Goal: Task Accomplishment & Management: Manage account settings

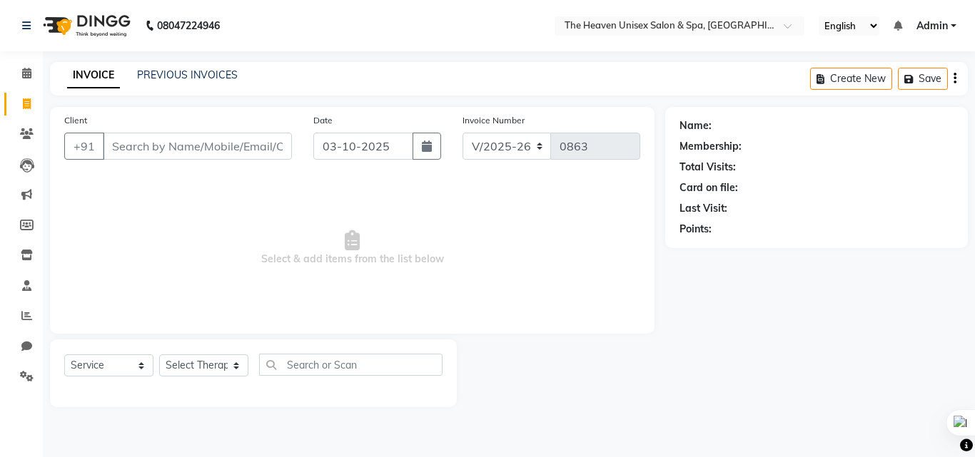
select select "8417"
select select "service"
click at [188, 79] on link "PREVIOUS INVOICES" at bounding box center [187, 75] width 101 height 13
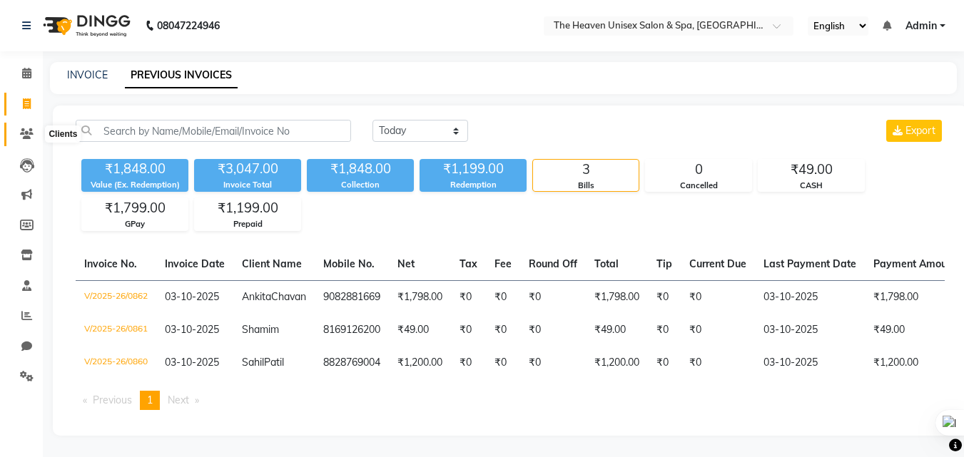
click at [29, 131] on icon at bounding box center [27, 133] width 14 height 11
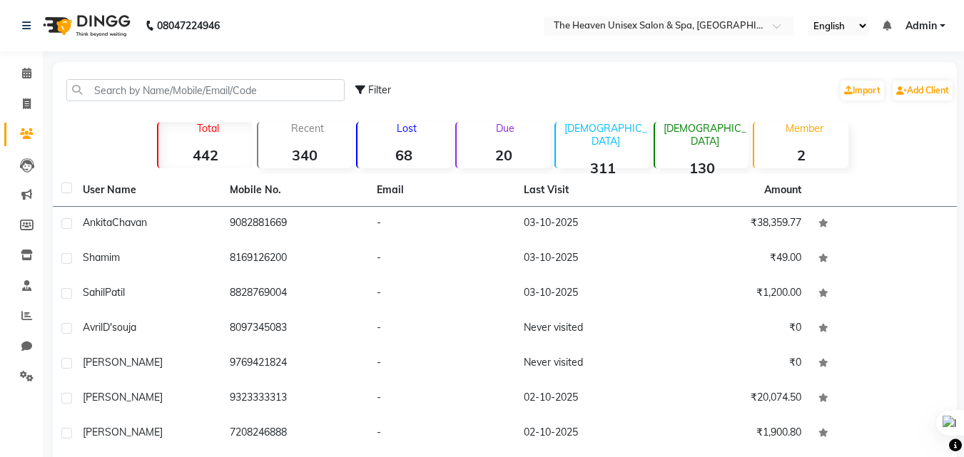
click at [211, 153] on strong "442" at bounding box center [204, 155] width 93 height 18
click at [309, 156] on strong "340" at bounding box center [304, 155] width 93 height 18
click at [21, 107] on span at bounding box center [26, 104] width 25 height 16
select select "8417"
select select "service"
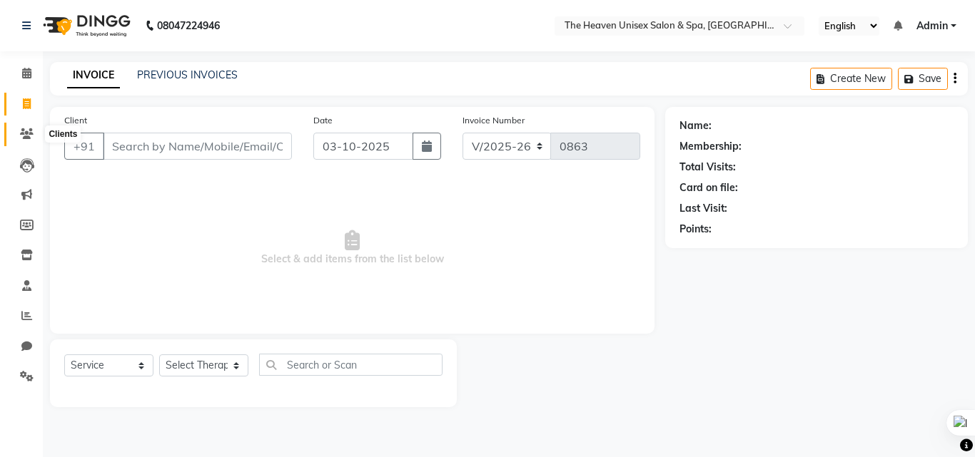
click at [26, 126] on span at bounding box center [26, 134] width 25 height 16
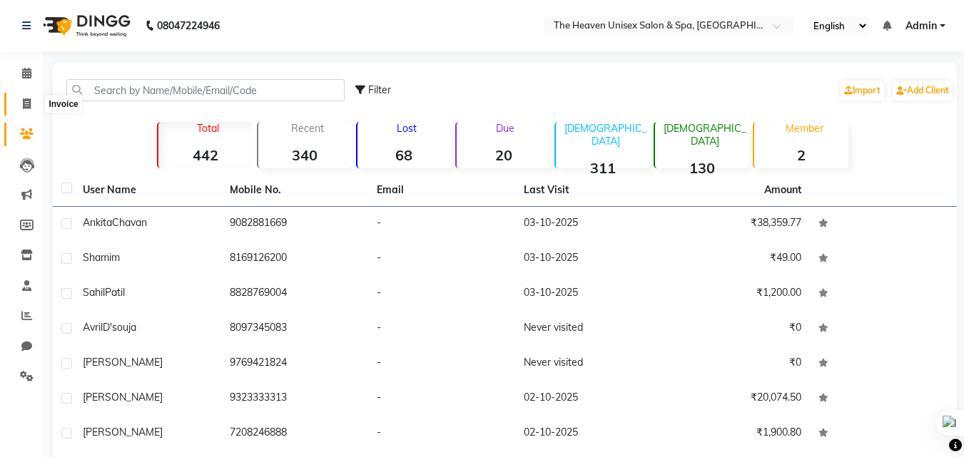
click at [20, 98] on span at bounding box center [26, 104] width 25 height 16
select select "service"
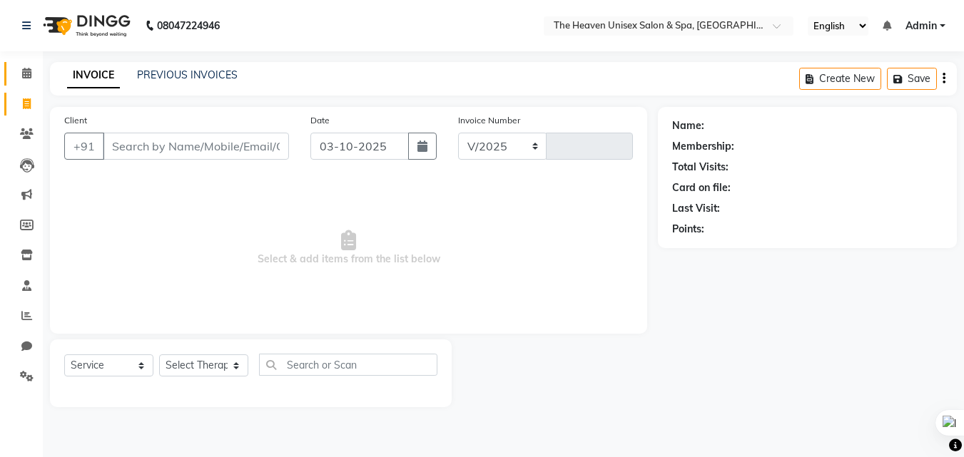
select select "8417"
type input "0863"
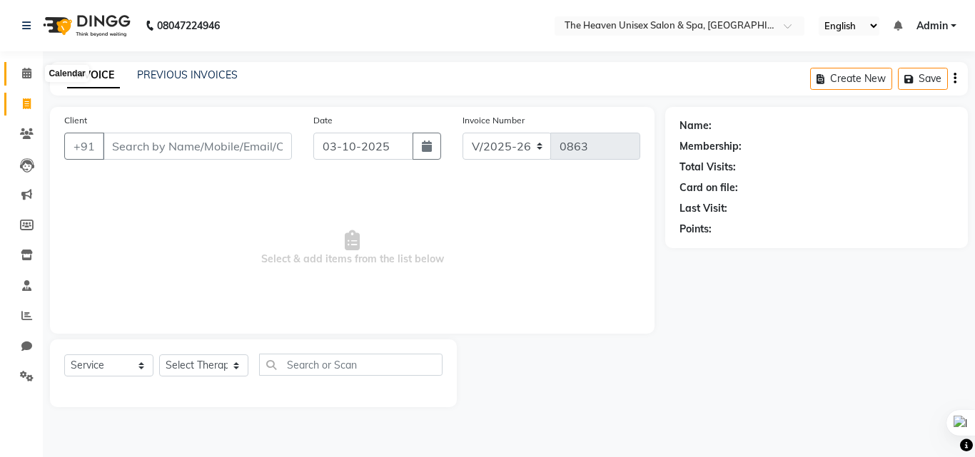
click at [25, 72] on icon at bounding box center [26, 73] width 9 height 11
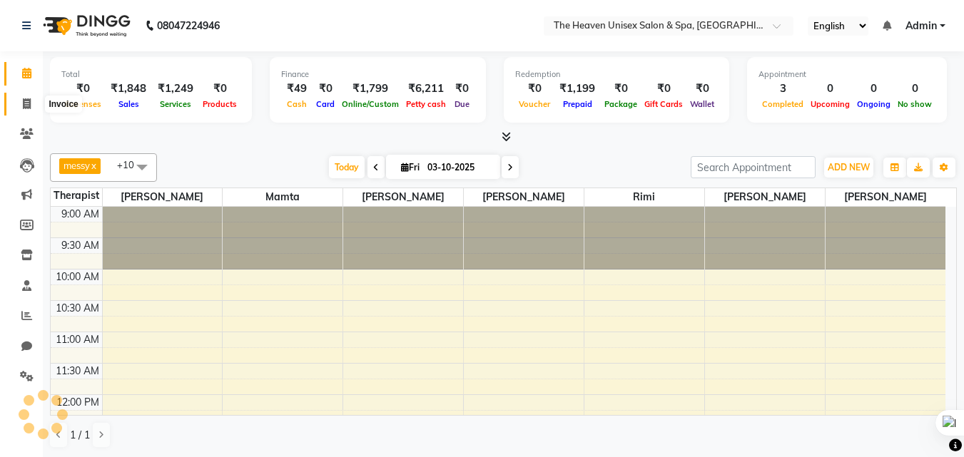
click at [20, 107] on span at bounding box center [26, 104] width 25 height 16
select select "service"
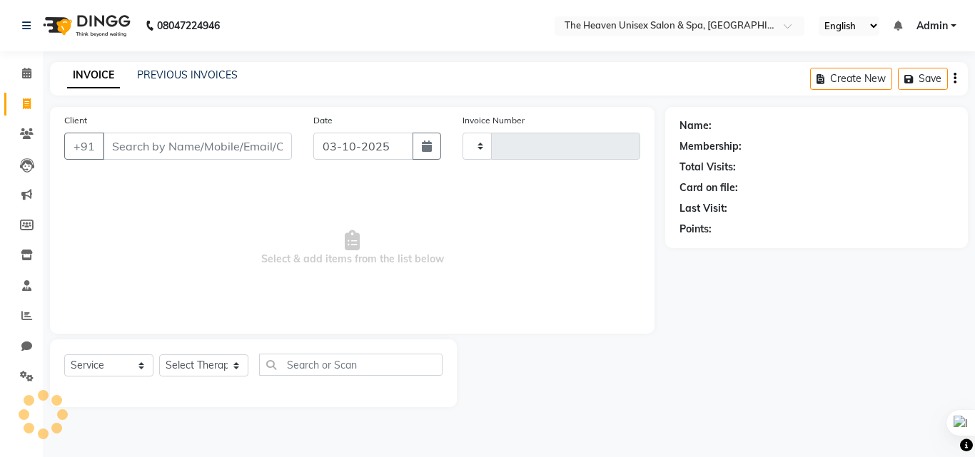
type input "0863"
select select "8417"
click at [32, 68] on span at bounding box center [26, 74] width 25 height 16
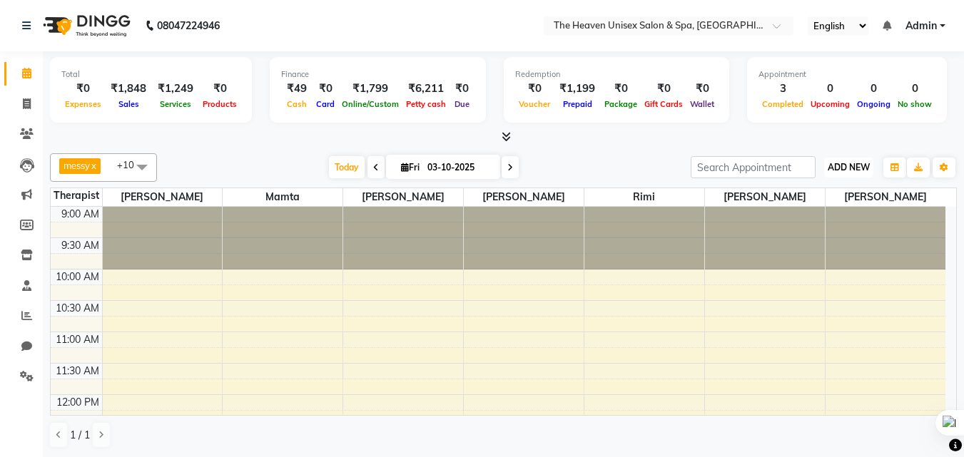
click at [856, 171] on span "ADD NEW" at bounding box center [849, 167] width 42 height 11
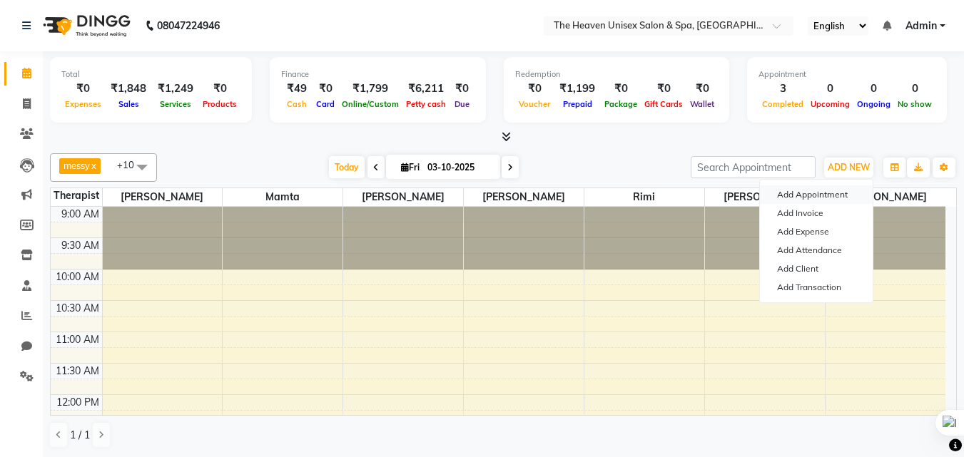
click at [806, 196] on button "Add Appointment" at bounding box center [816, 195] width 113 height 19
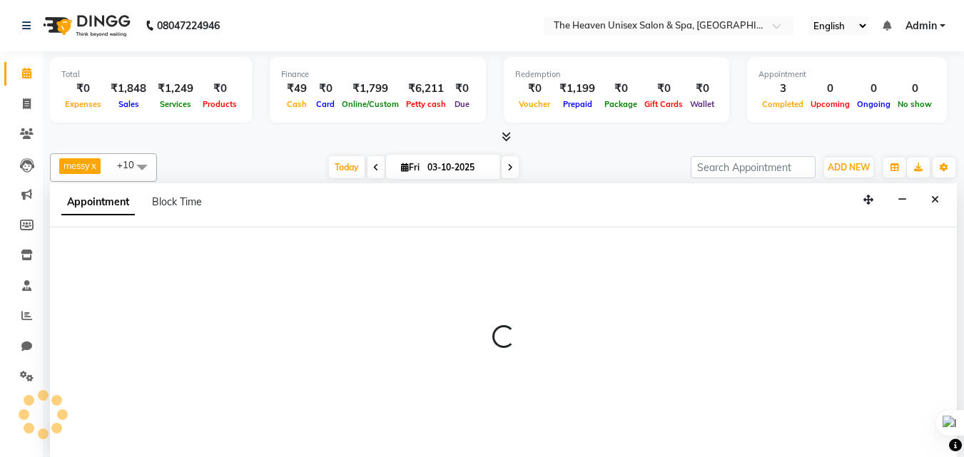
scroll to position [1, 0]
select select "600"
select select "tentative"
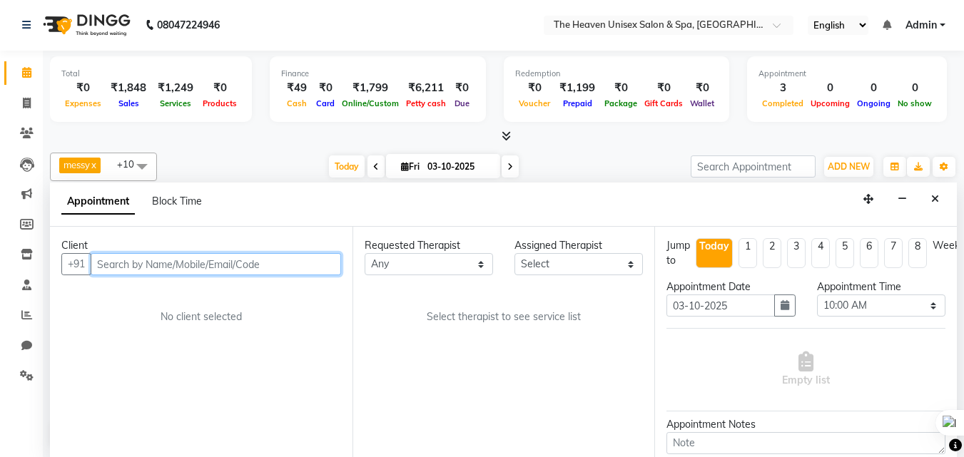
click at [161, 261] on input "text" at bounding box center [216, 264] width 250 height 22
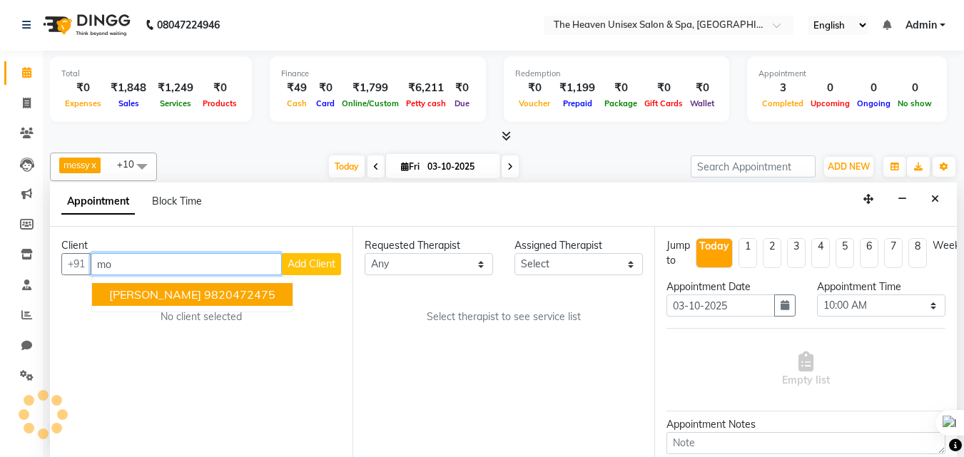
type input "m"
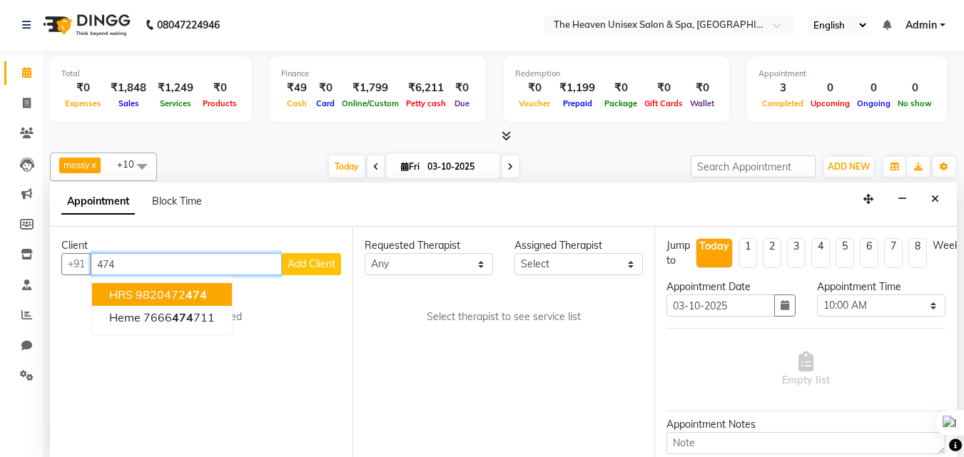
click at [180, 297] on ngb-highlight "9820472 474" at bounding box center [171, 295] width 71 height 14
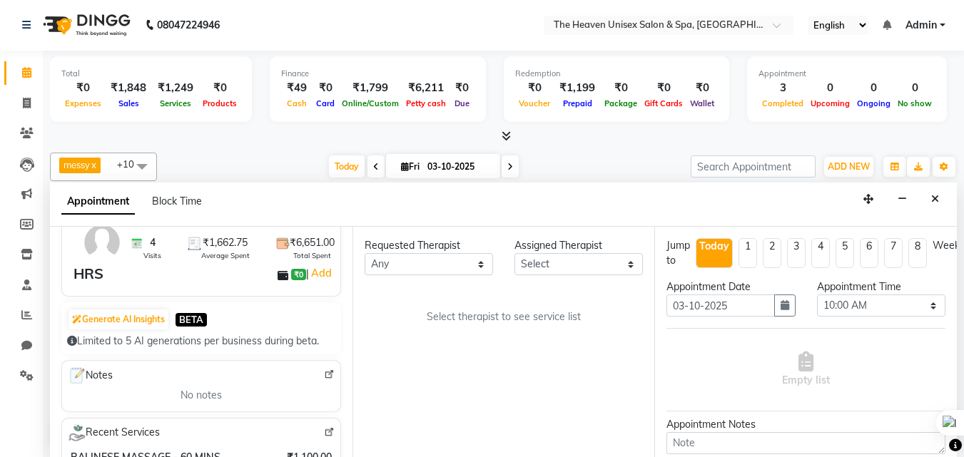
scroll to position [0, 0]
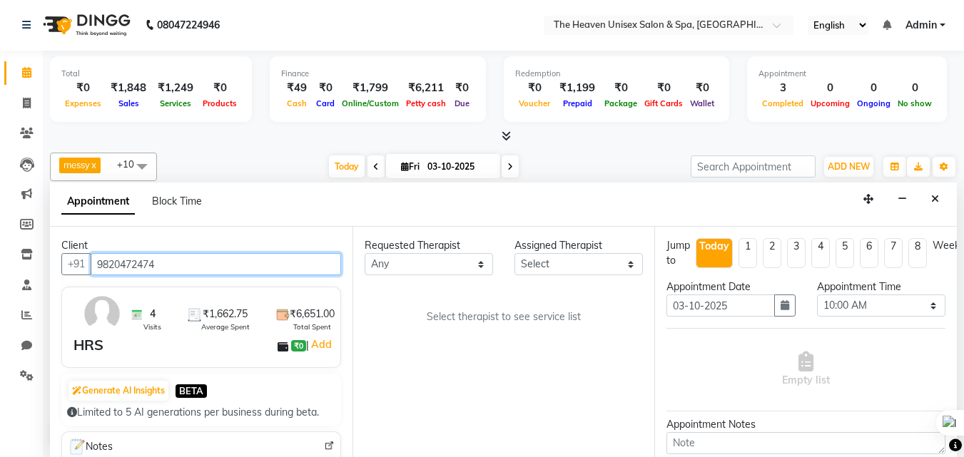
type input "9820472474"
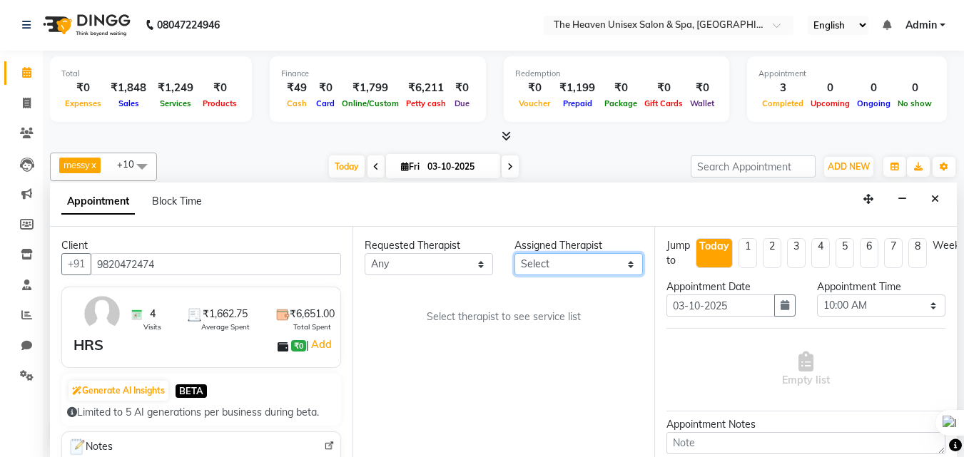
click at [557, 268] on select "Select [PERSON_NAME] [PERSON_NAME] Rashmi Rimi [PERSON_NAME]" at bounding box center [579, 264] width 128 height 22
select select "82833"
click at [515, 253] on select "Select [PERSON_NAME] [PERSON_NAME] Rashmi Rimi [PERSON_NAME]" at bounding box center [579, 264] width 128 height 22
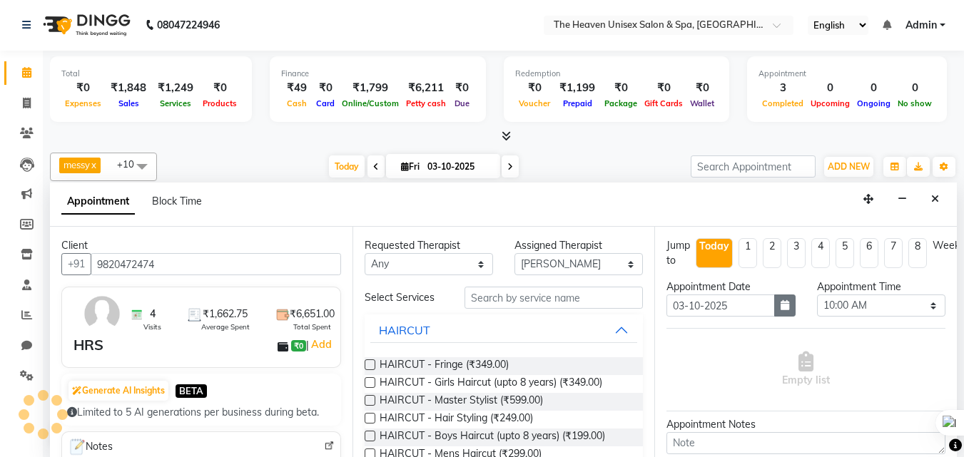
click at [774, 304] on button "button" at bounding box center [784, 306] width 21 height 22
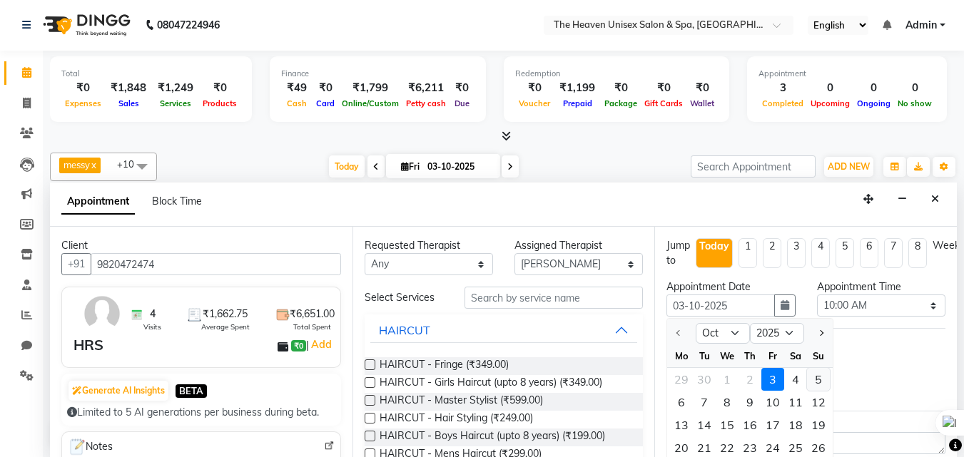
click at [821, 380] on div "5" at bounding box center [818, 379] width 23 height 23
type input "05-10-2025"
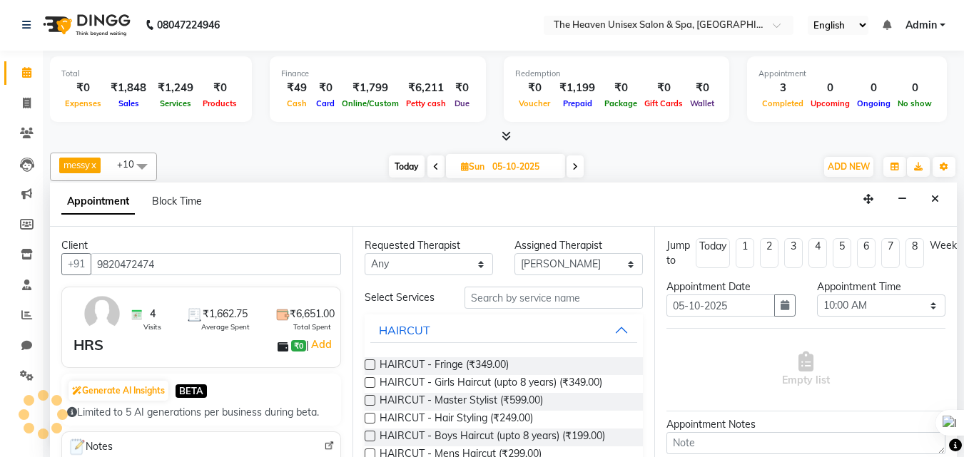
scroll to position [629, 0]
click at [879, 308] on select "Select 10:00 AM 10:15 AM 10:30 AM 10:45 AM 11:00 AM 11:15 AM 11:30 AM 11:45 AM …" at bounding box center [881, 306] width 128 height 22
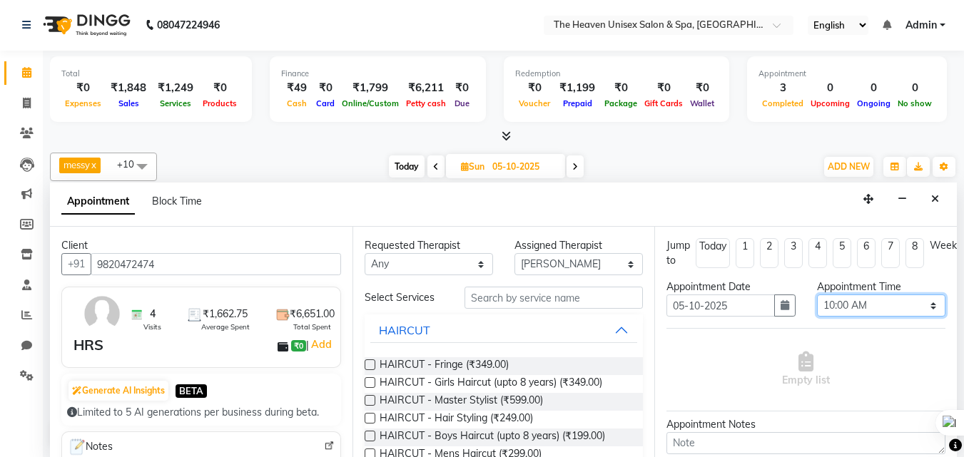
select select "630"
click at [817, 295] on select "Select 10:00 AM 10:15 AM 10:30 AM 10:45 AM 11:00 AM 11:15 AM 11:30 AM 11:45 AM …" at bounding box center [881, 306] width 128 height 22
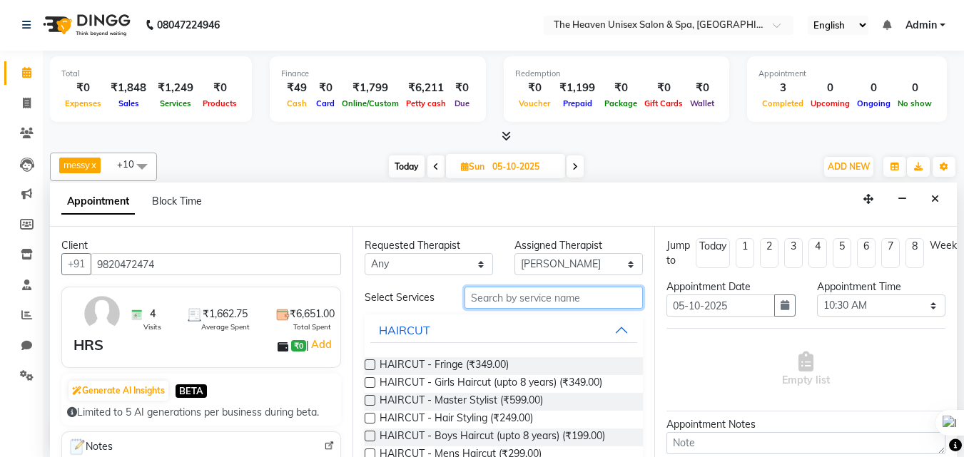
click at [562, 297] on input "text" at bounding box center [554, 298] width 178 height 22
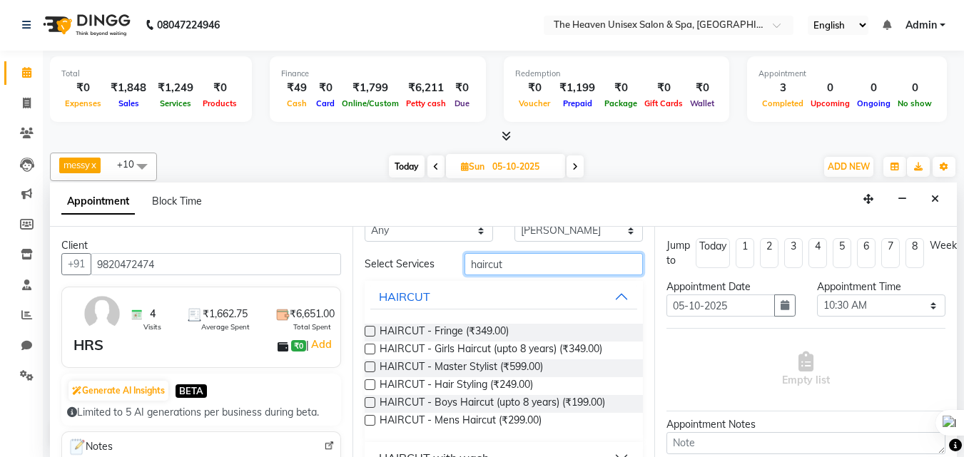
scroll to position [61, 0]
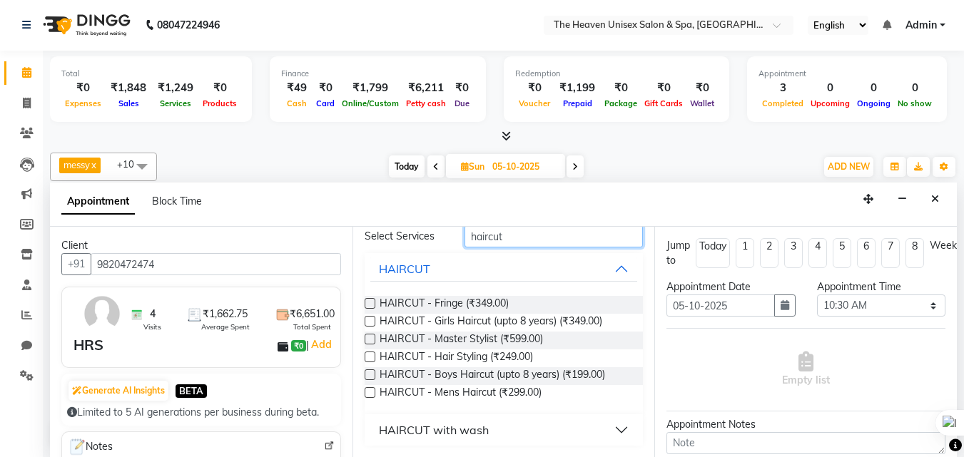
type input "haircut"
click at [369, 390] on label at bounding box center [370, 393] width 11 height 11
click at [369, 390] on input "checkbox" at bounding box center [369, 394] width 9 height 9
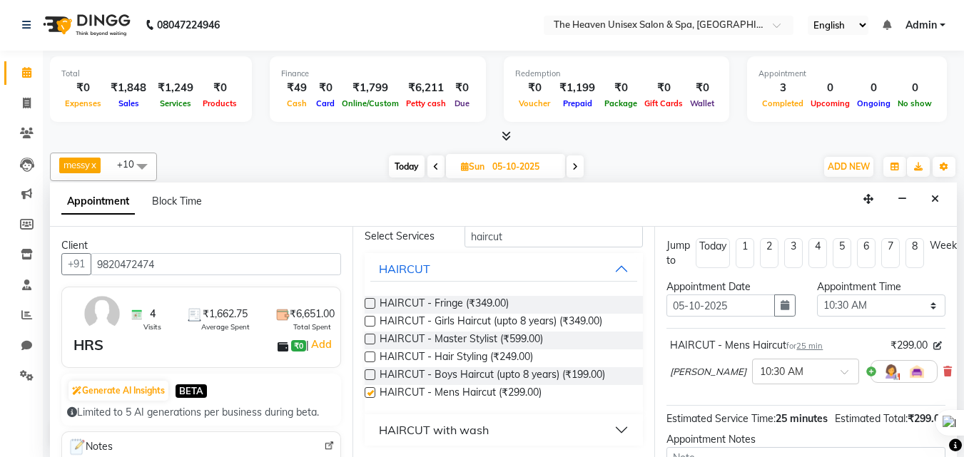
checkbox input "false"
click at [545, 233] on input "haircut" at bounding box center [554, 237] width 178 height 22
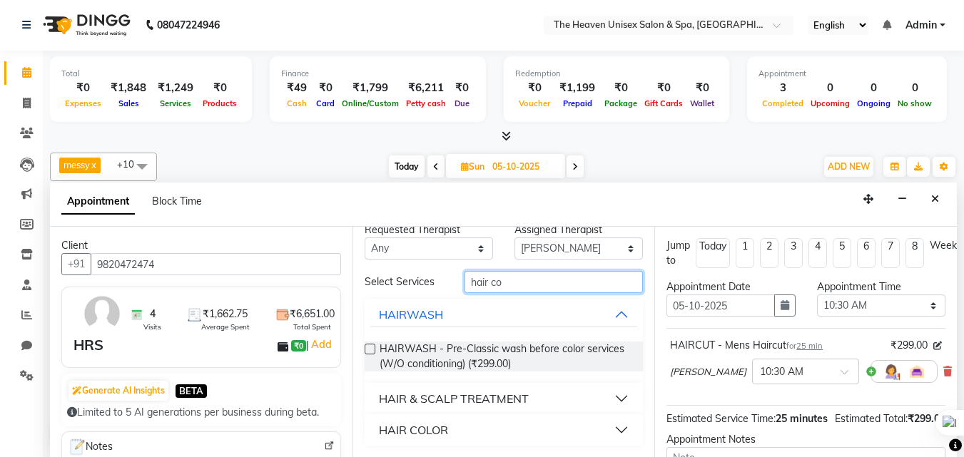
scroll to position [16, 0]
type input "h"
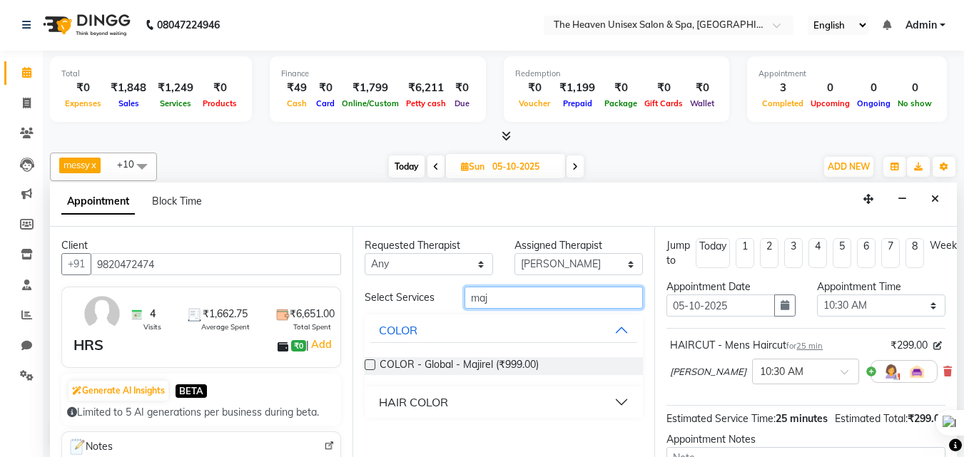
scroll to position [0, 0]
type input "maji"
click at [365, 363] on label at bounding box center [370, 365] width 11 height 11
click at [365, 363] on input "checkbox" at bounding box center [369, 366] width 9 height 9
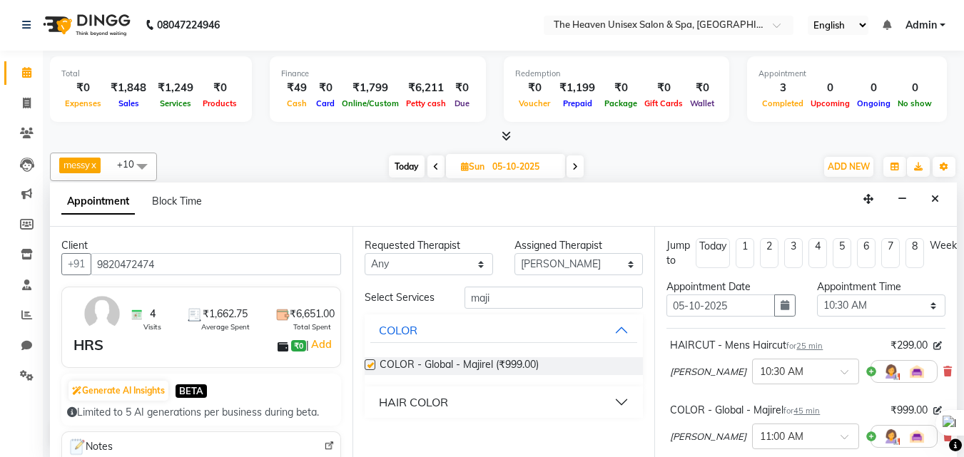
checkbox input "false"
click at [556, 296] on input "maji" at bounding box center [554, 298] width 178 height 22
type input "m"
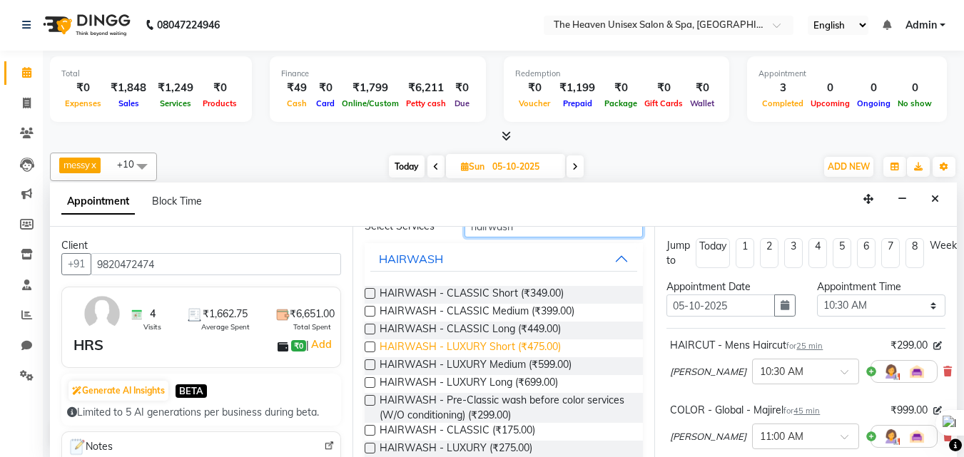
scroll to position [96, 0]
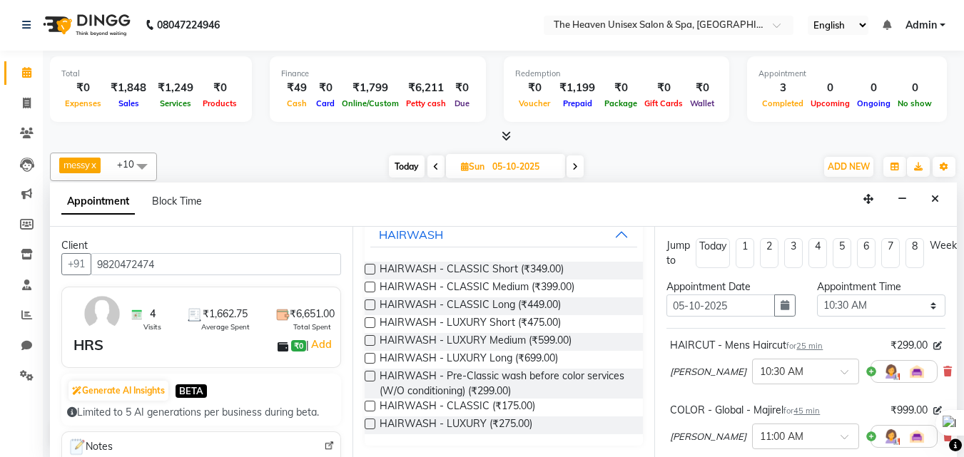
type input "hairwash"
click at [375, 406] on label at bounding box center [370, 406] width 11 height 11
click at [374, 406] on input "checkbox" at bounding box center [369, 407] width 9 height 9
checkbox input "false"
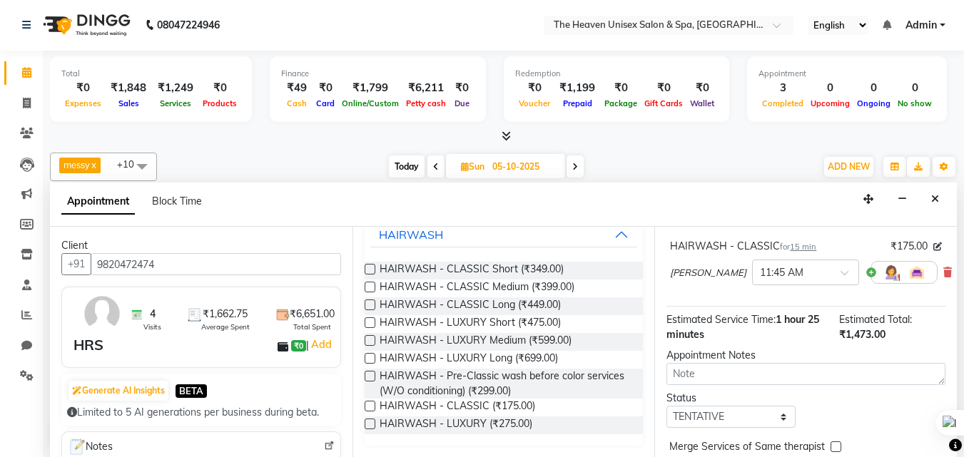
scroll to position [300, 0]
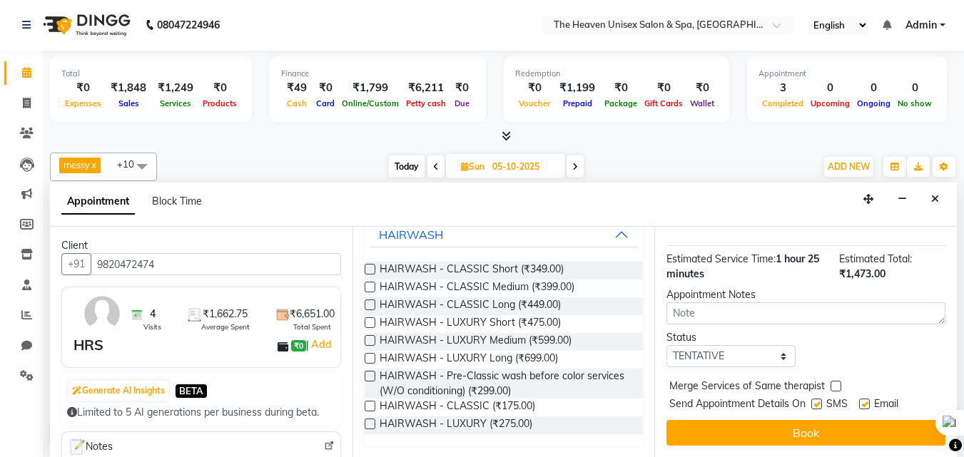
click at [834, 381] on label at bounding box center [836, 386] width 11 height 11
click at [834, 383] on input "checkbox" at bounding box center [835, 387] width 9 height 9
checkbox input "true"
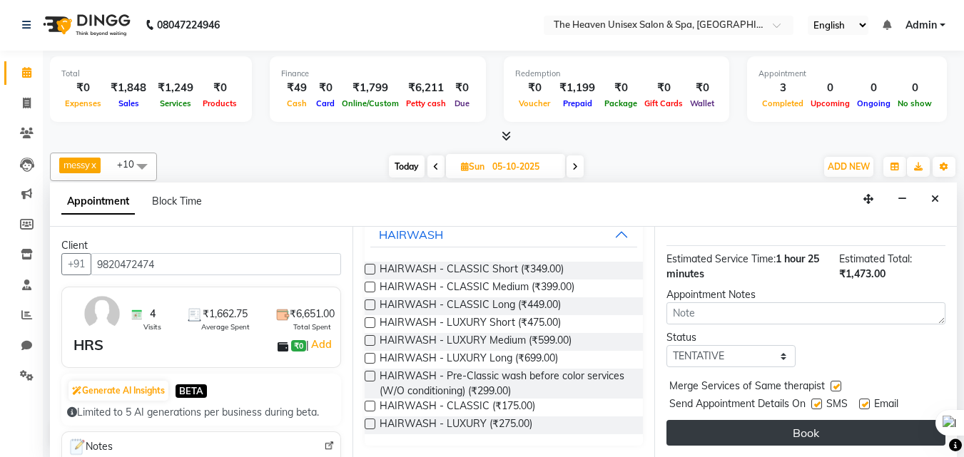
click at [816, 426] on button "Book" at bounding box center [806, 433] width 279 height 26
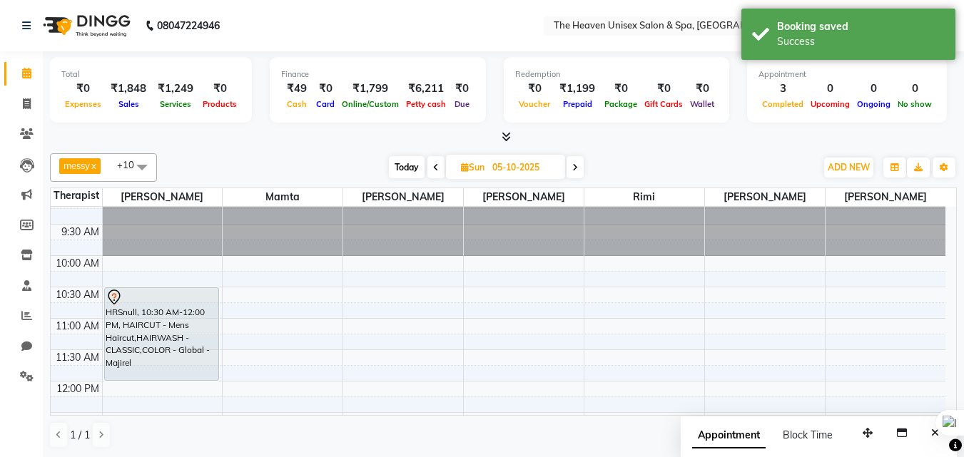
scroll to position [0, 0]
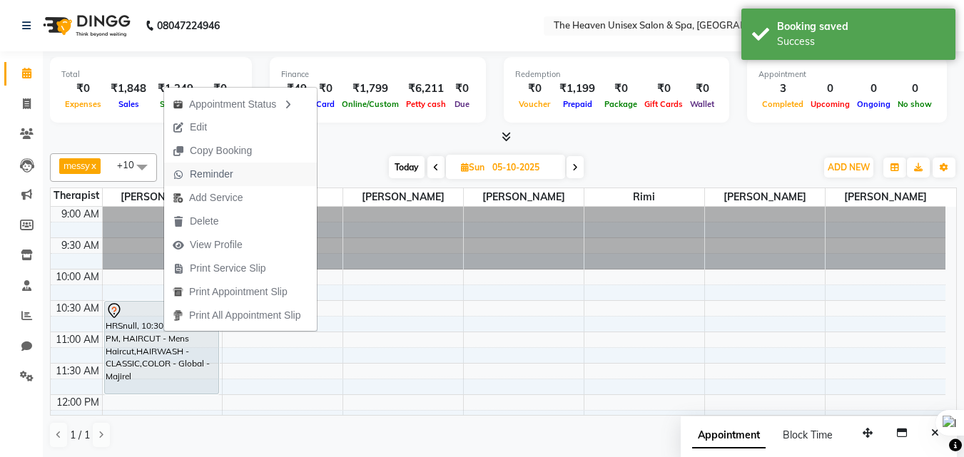
click at [207, 172] on span "Reminder" at bounding box center [212, 174] width 44 height 15
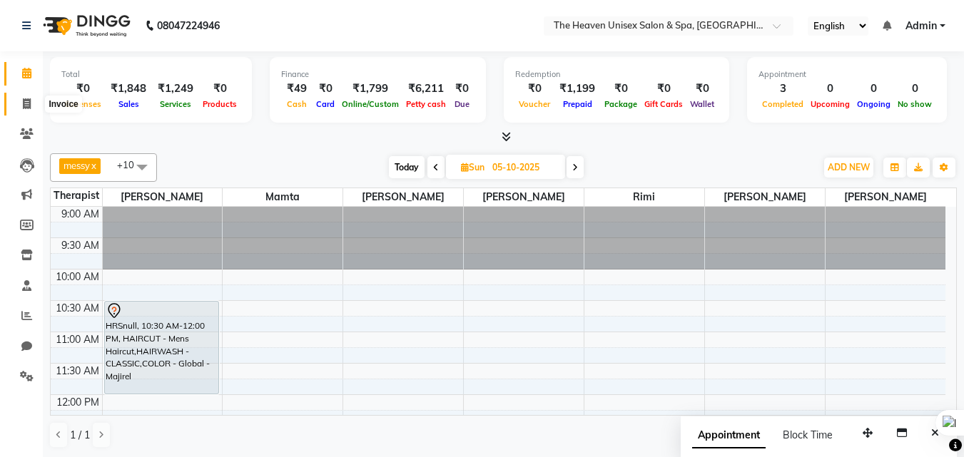
click at [30, 98] on icon at bounding box center [27, 103] width 8 height 11
select select "8417"
select select "service"
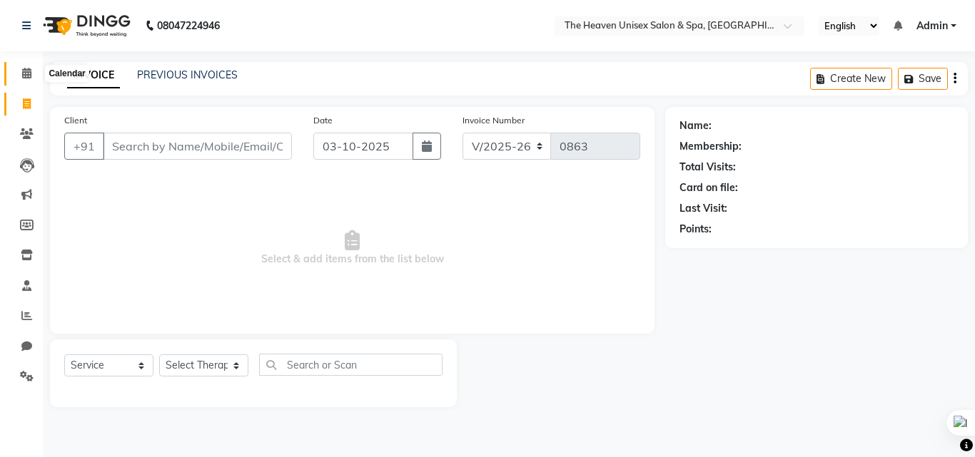
click at [21, 76] on span at bounding box center [26, 74] width 25 height 16
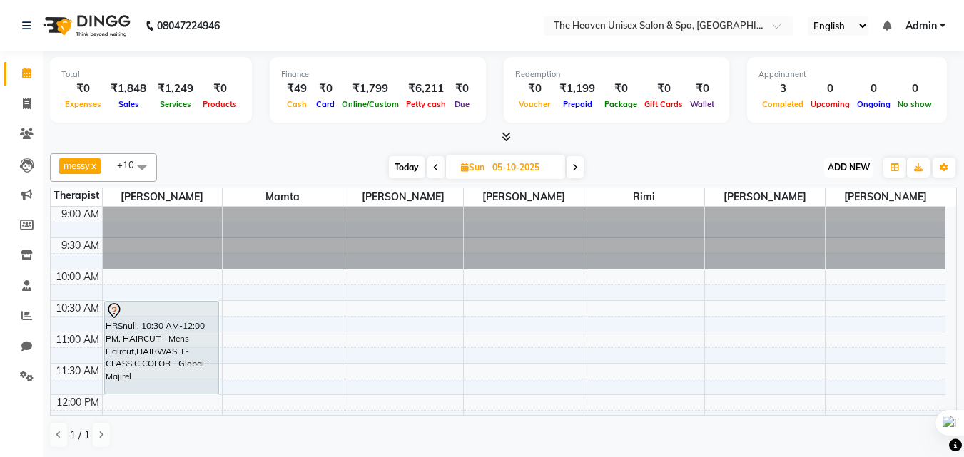
click at [843, 158] on button "ADD NEW Toggle Dropdown" at bounding box center [848, 168] width 49 height 20
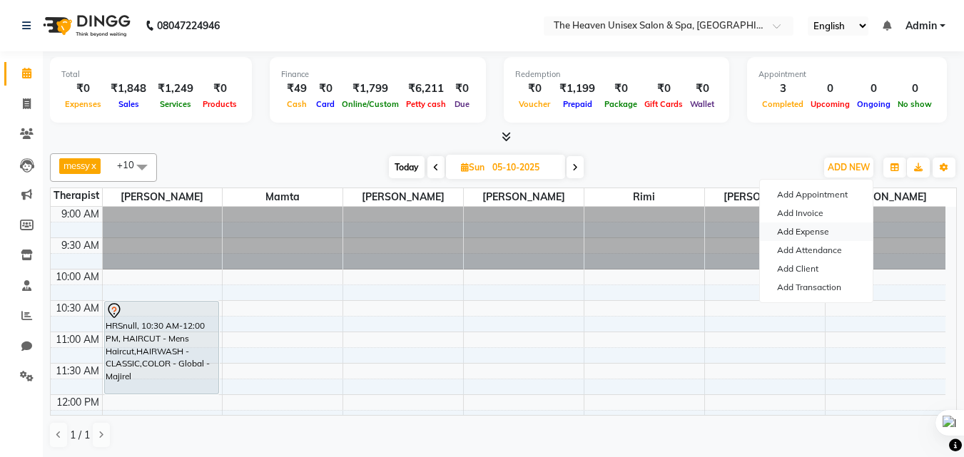
click at [811, 231] on link "Add Expense" at bounding box center [816, 232] width 113 height 19
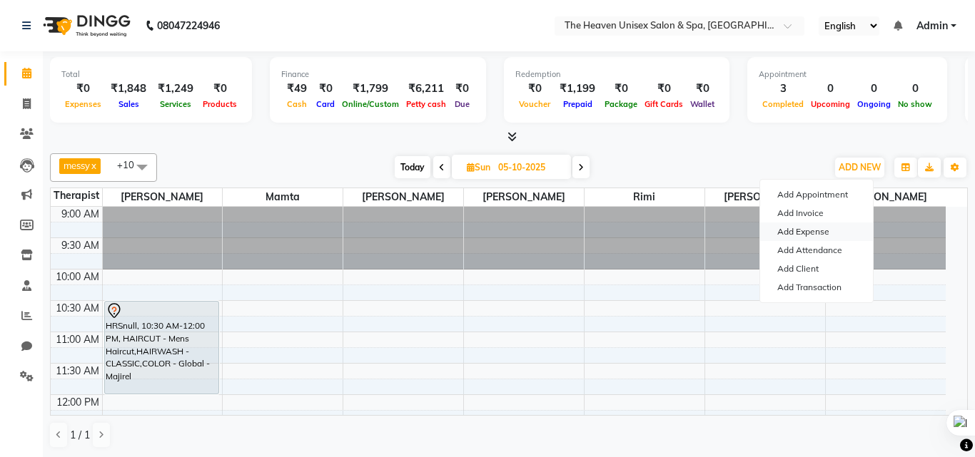
select select "1"
select select "7539"
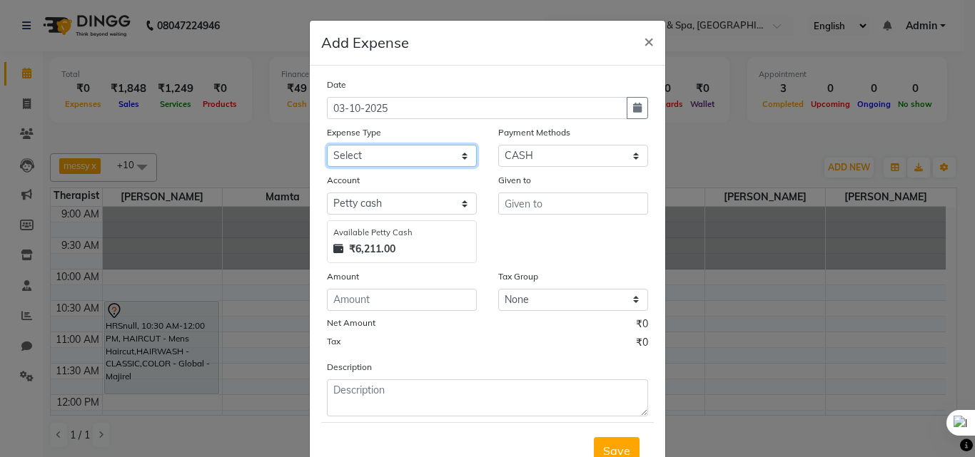
click at [386, 156] on select "Select Advance Salary Bank charges Car maintenance Cash transfer to bank Cash t…" at bounding box center [402, 156] width 150 height 22
select select "25112"
click at [327, 145] on select "Select Advance Salary Bank charges Car maintenance Cash transfer to bank Cash t…" at bounding box center [402, 156] width 150 height 22
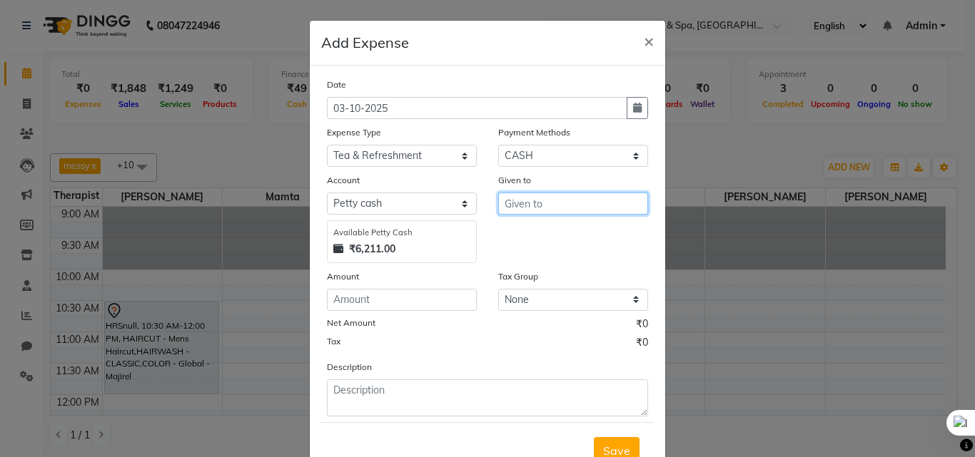
click at [547, 198] on input "text" at bounding box center [573, 204] width 150 height 22
type input "HRS House"
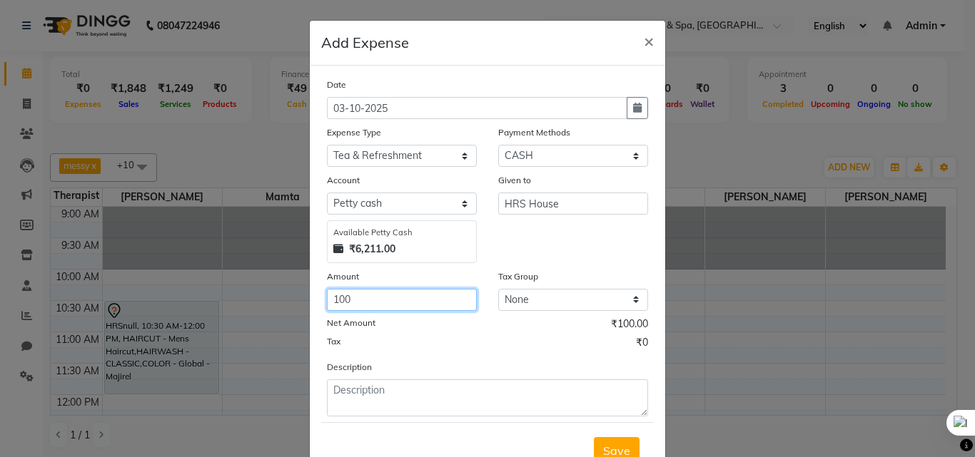
type input "100"
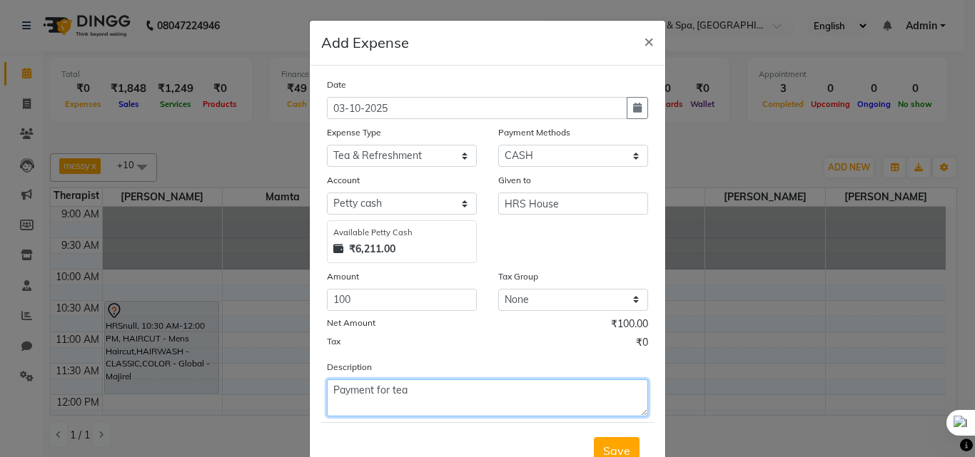
type textarea "Payment for tea"
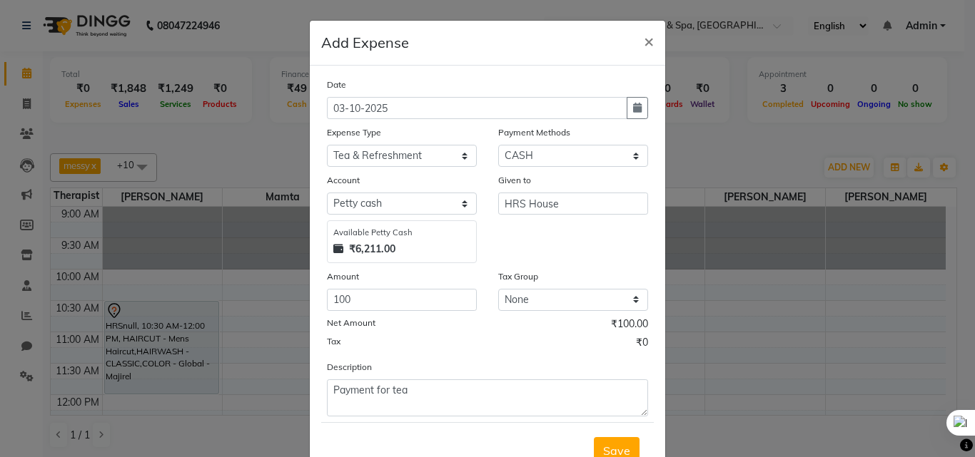
scroll to position [7, 0]
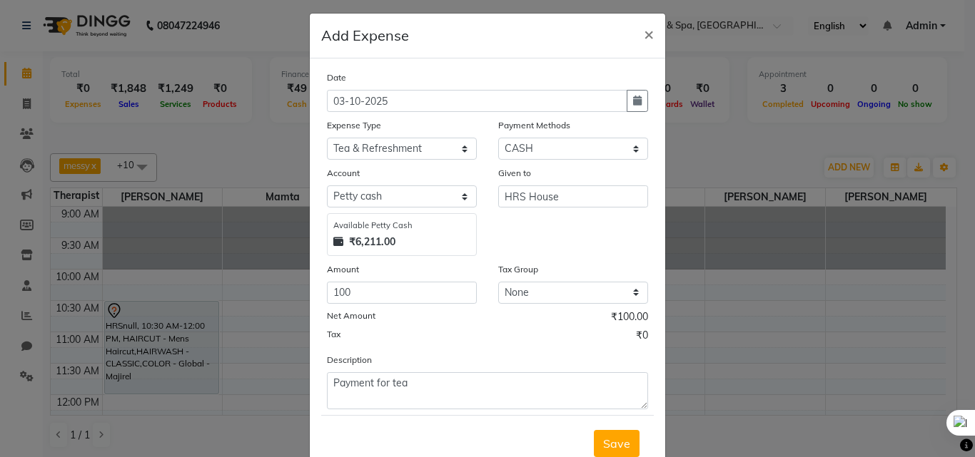
click at [594, 430] on button "Save" at bounding box center [617, 443] width 46 height 27
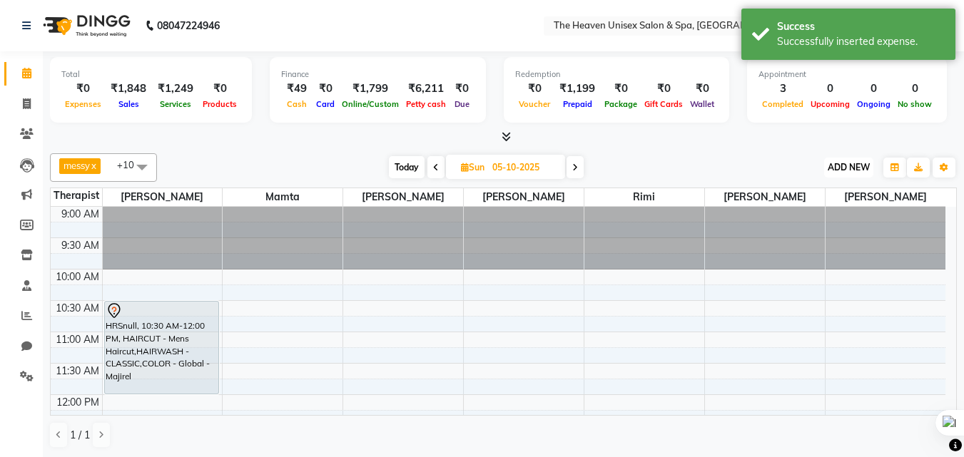
drag, startPoint x: 865, startPoint y: 164, endPoint x: 860, endPoint y: 185, distance: 21.3
click at [862, 164] on span "ADD NEW" at bounding box center [849, 167] width 42 height 11
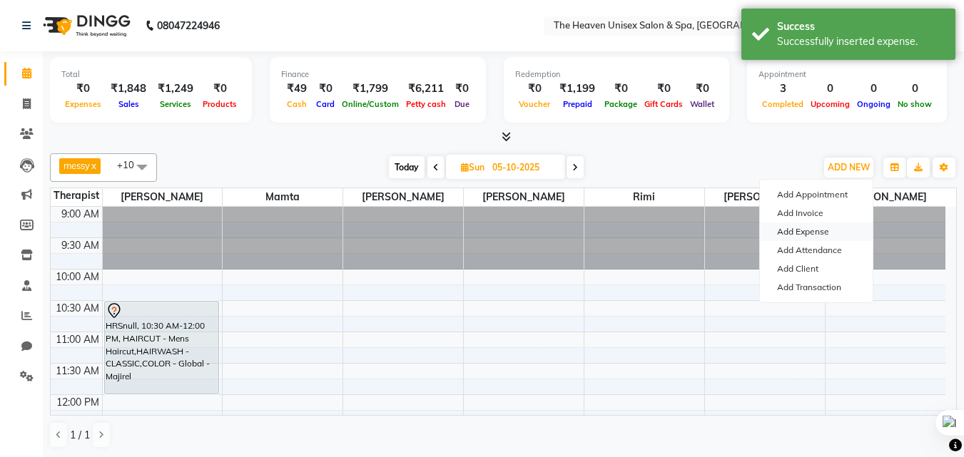
click at [819, 226] on link "Add Expense" at bounding box center [816, 232] width 113 height 19
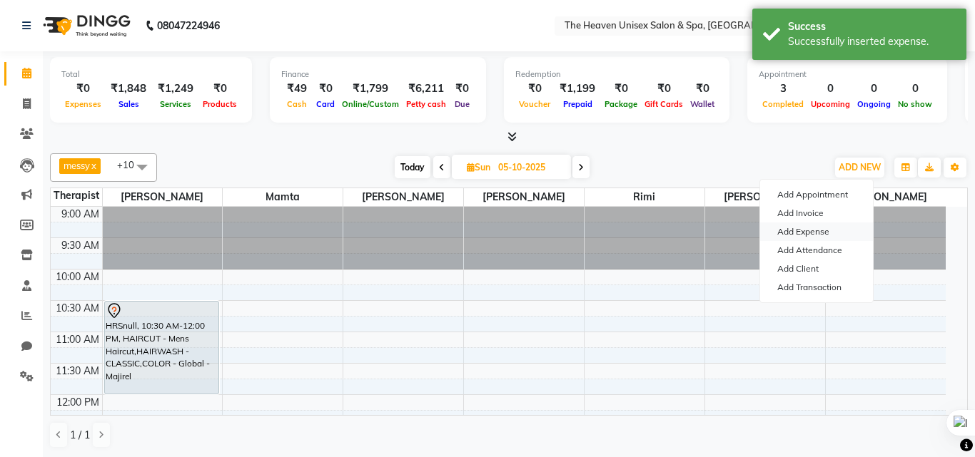
select select "1"
select select "7539"
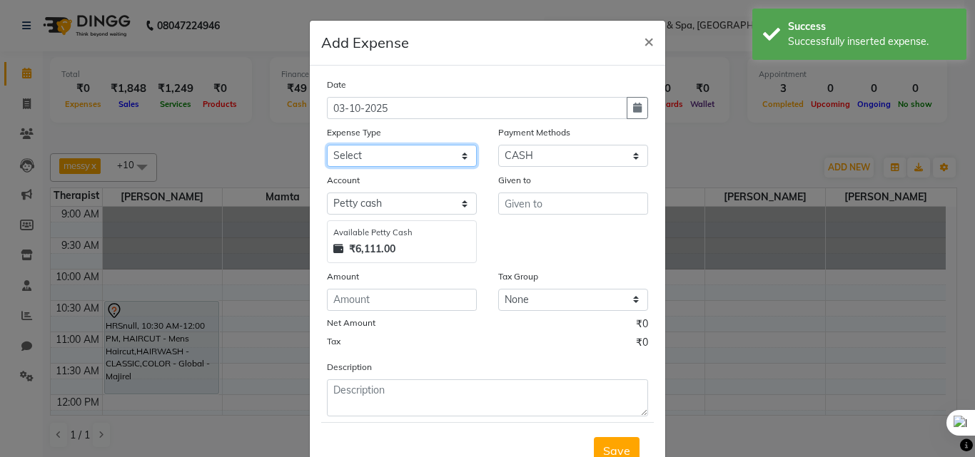
click at [434, 150] on select "Select Advance Salary Bank charges Car maintenance Cash transfer to bank Cash t…" at bounding box center [402, 156] width 150 height 22
select select "25109"
click at [327, 145] on select "Select Advance Salary Bank charges Car maintenance Cash transfer to bank Cash t…" at bounding box center [402, 156] width 150 height 22
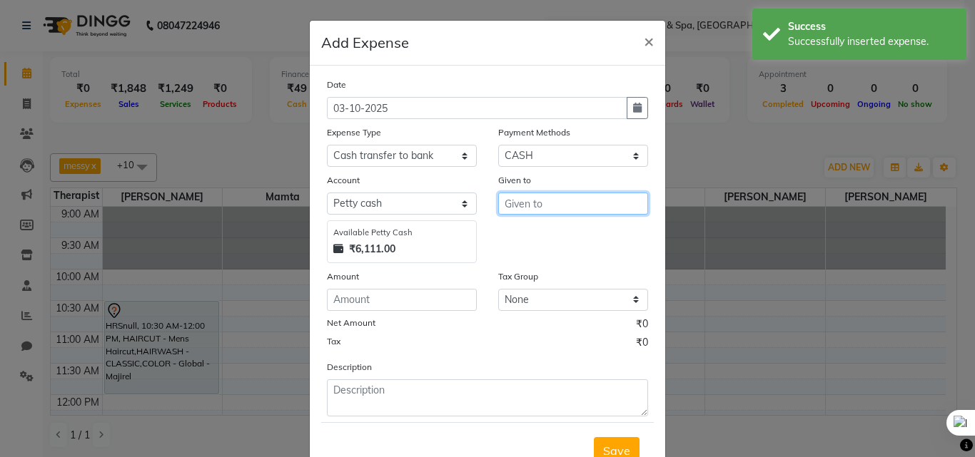
click at [547, 202] on input "text" at bounding box center [573, 204] width 150 height 22
type input "HRS House"
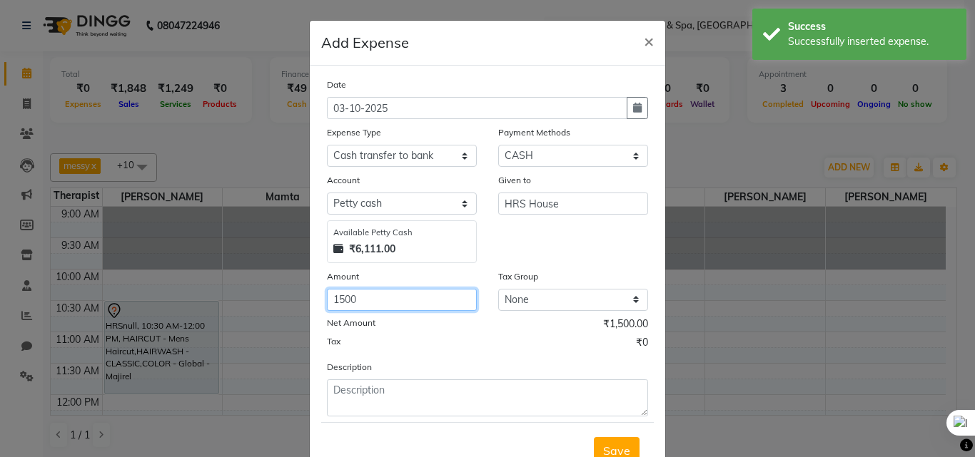
type input "1500"
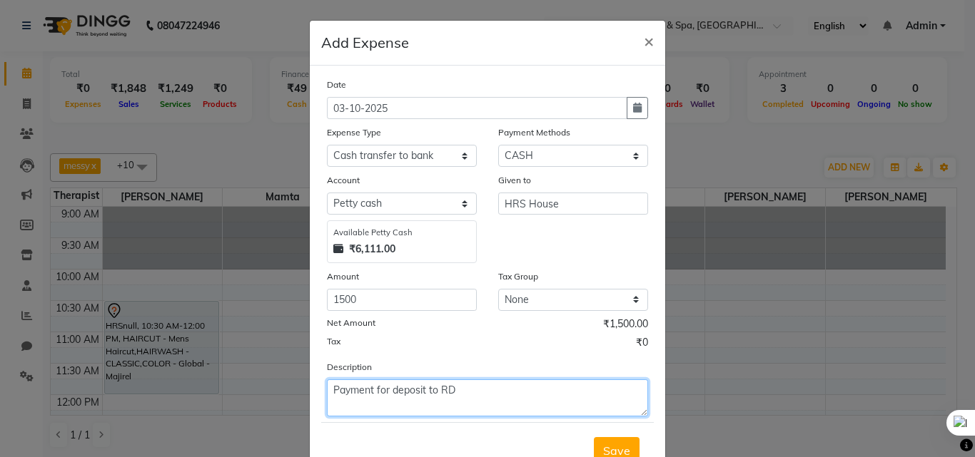
type textarea "Payment for deposit to RD"
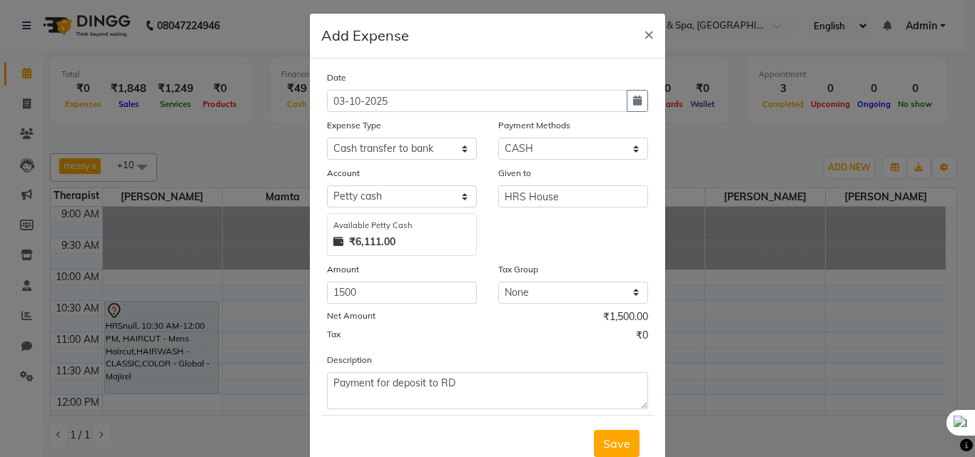
click at [594, 430] on button "Save" at bounding box center [617, 443] width 46 height 27
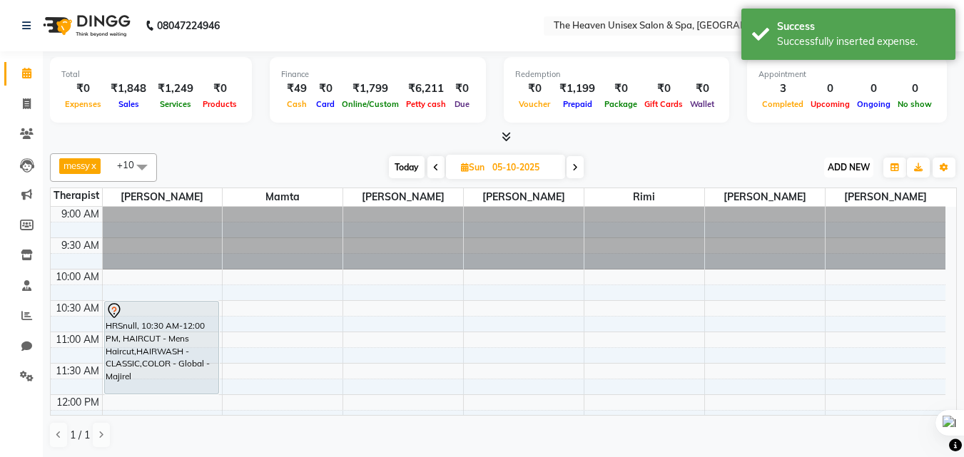
click at [851, 173] on button "ADD NEW Toggle Dropdown" at bounding box center [848, 168] width 49 height 20
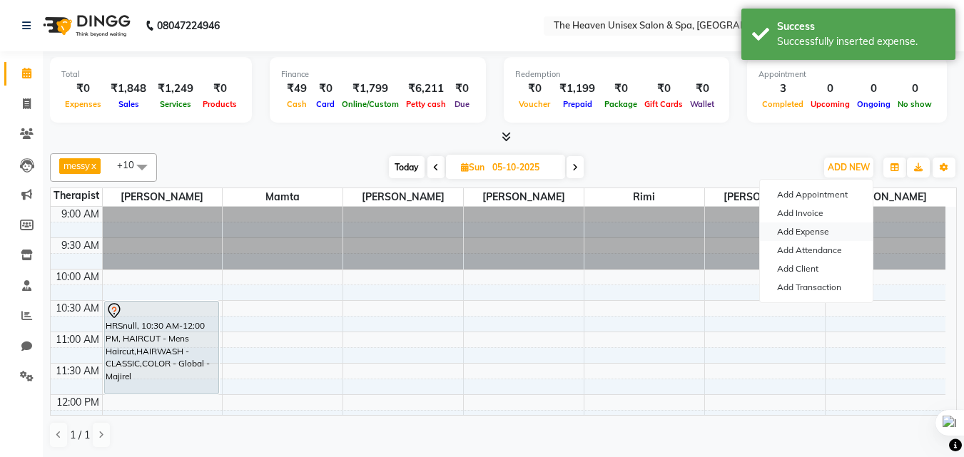
click at [816, 226] on link "Add Expense" at bounding box center [816, 232] width 113 height 19
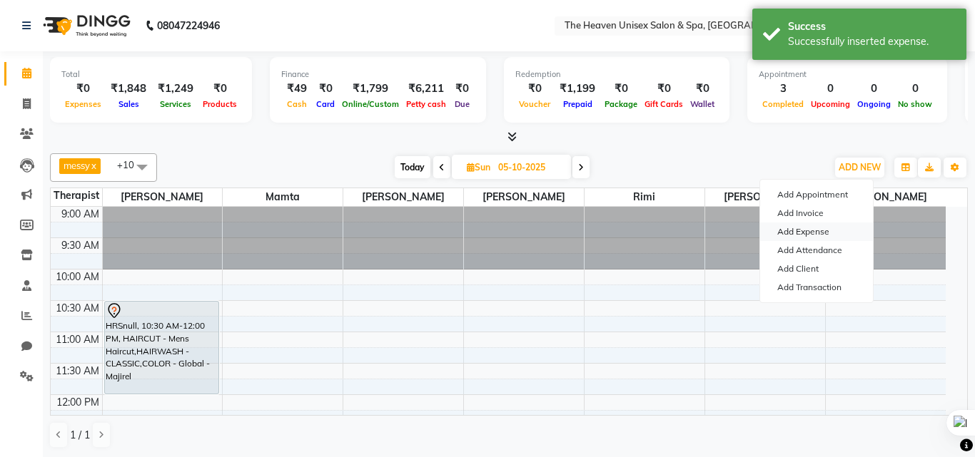
select select "1"
select select "7539"
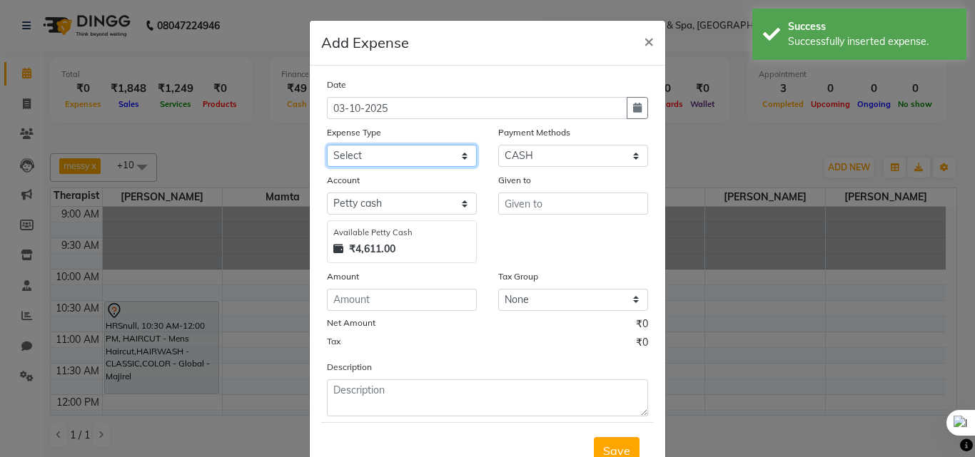
click at [433, 152] on select "Select Advance Salary Bank charges Car maintenance Cash transfer to bank Cash t…" at bounding box center [402, 156] width 150 height 22
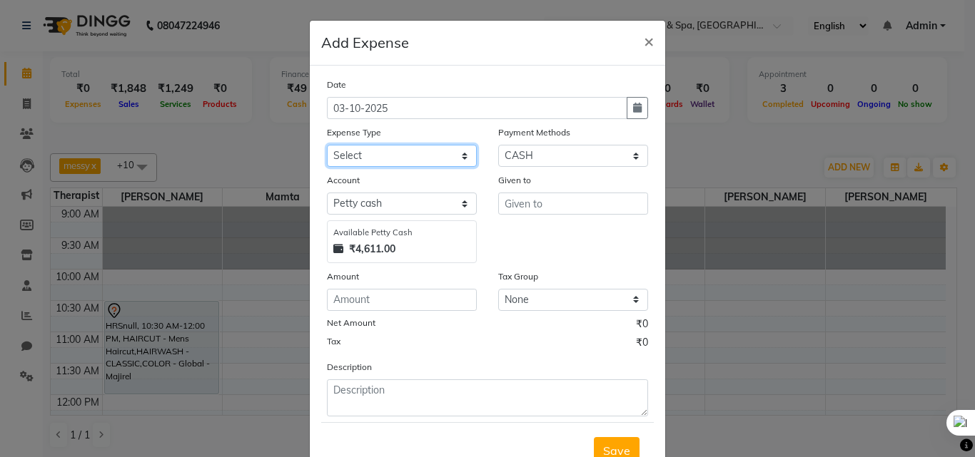
select select "25104"
click at [327, 145] on select "Select Advance Salary Bank charges Car maintenance Cash transfer to bank Cash t…" at bounding box center [402, 156] width 150 height 22
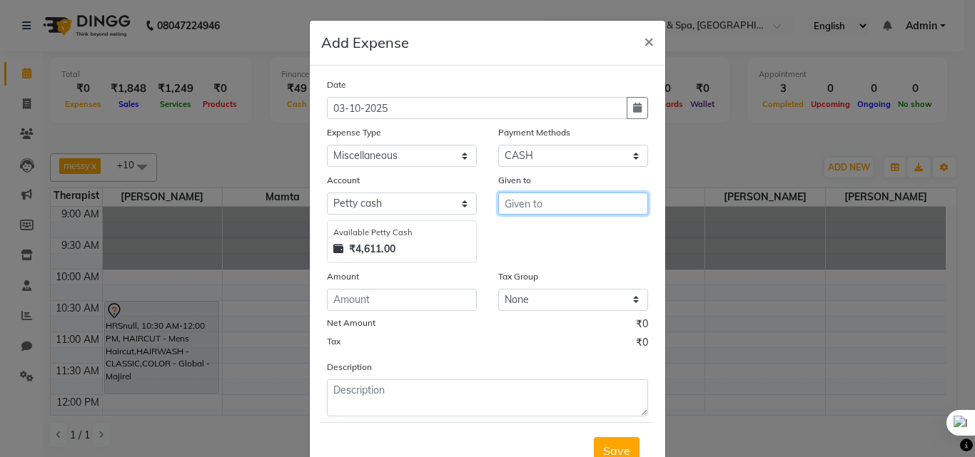
click at [555, 208] on input "text" at bounding box center [573, 204] width 150 height 22
type input "Rashmi"
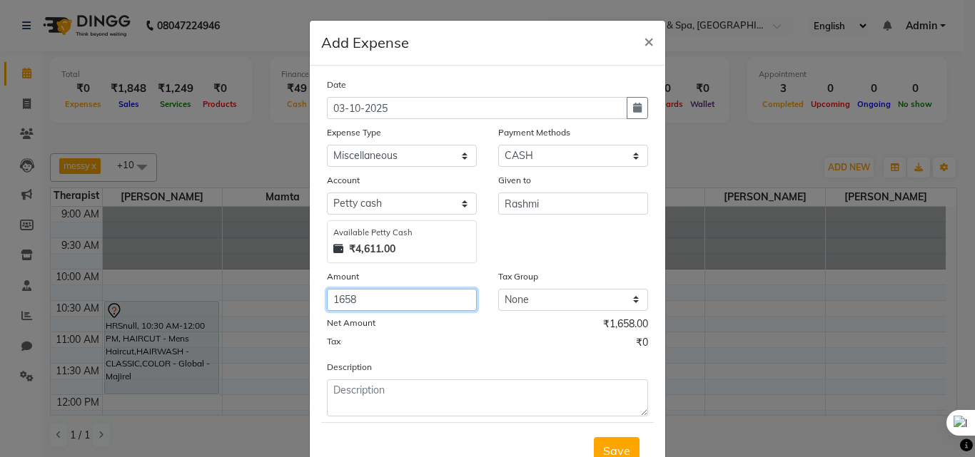
type input "1658"
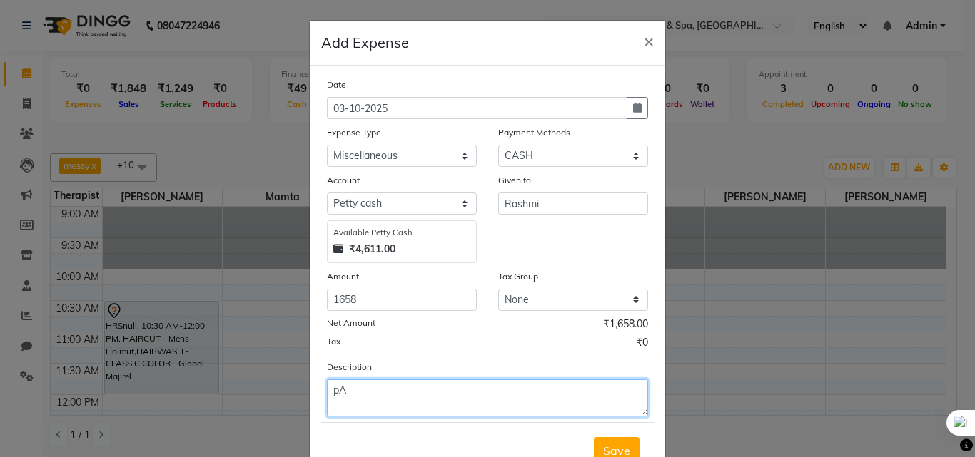
type textarea "p"
type textarea "Payment for ofc decoration products"
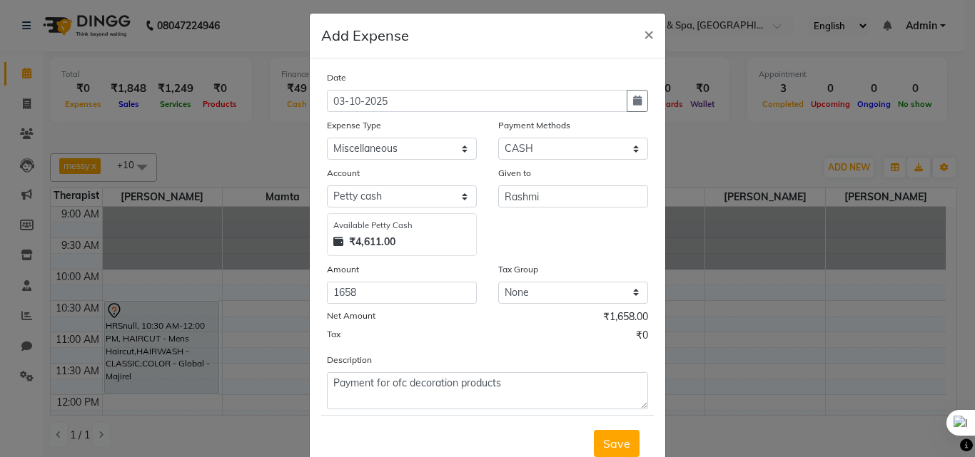
click at [594, 430] on button "Save" at bounding box center [617, 443] width 46 height 27
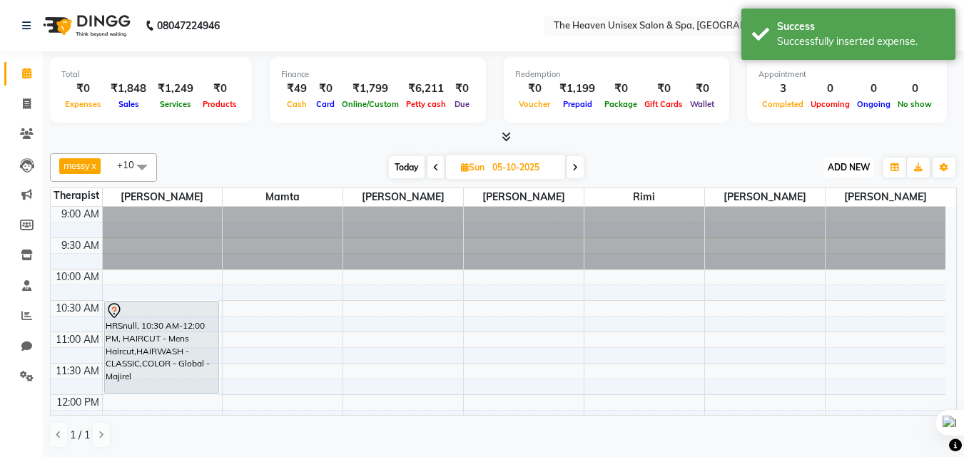
click at [859, 166] on span "ADD NEW" at bounding box center [849, 167] width 42 height 11
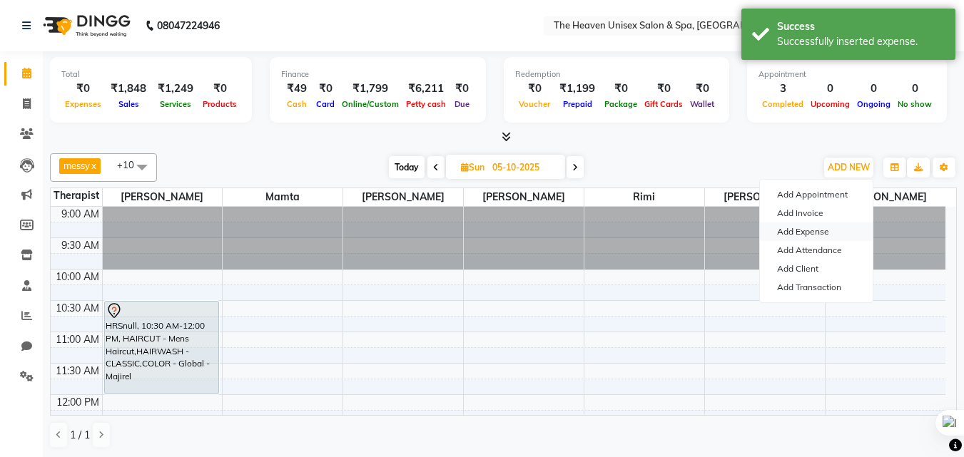
click at [813, 231] on link "Add Expense" at bounding box center [816, 232] width 113 height 19
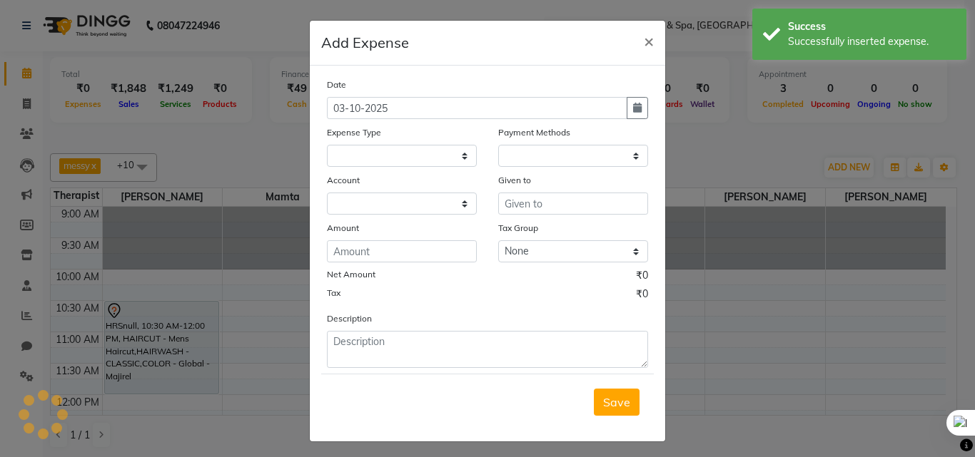
select select "1"
select select "7539"
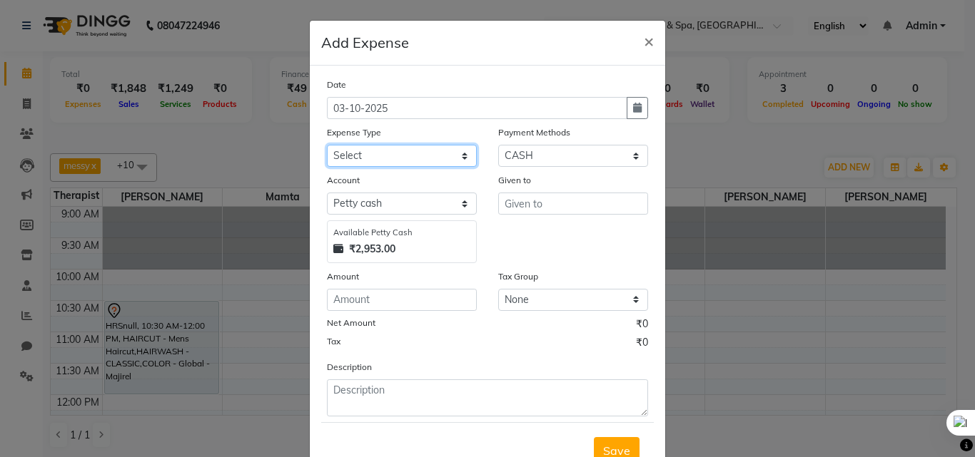
click at [419, 164] on select "Select Advance Salary Bank charges Car maintenance Cash transfer to bank Cash t…" at bounding box center [402, 156] width 150 height 22
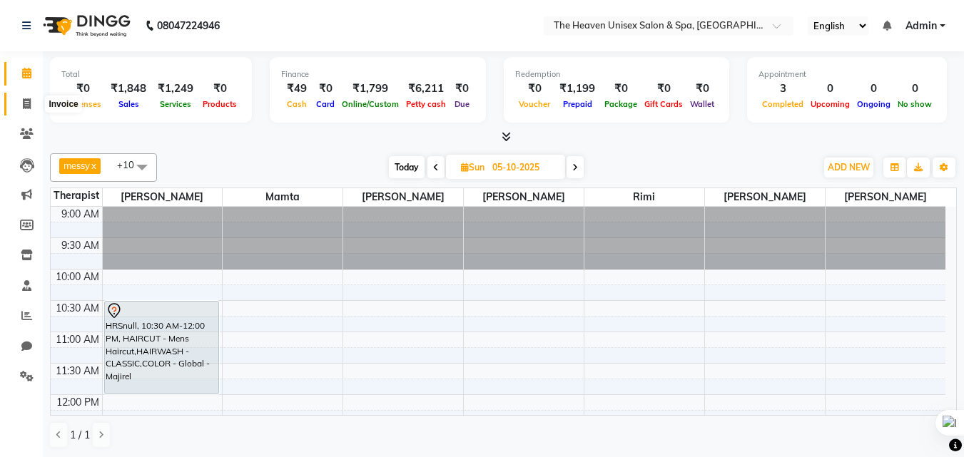
click at [24, 99] on icon at bounding box center [27, 103] width 8 height 11
click at [31, 65] on link "Calendar" at bounding box center [21, 74] width 34 height 24
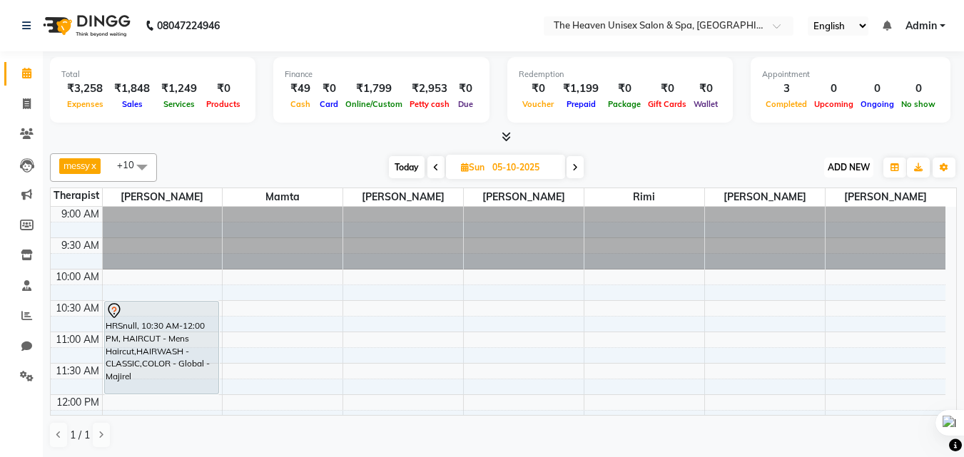
click at [852, 163] on span "ADD NEW" at bounding box center [849, 167] width 42 height 11
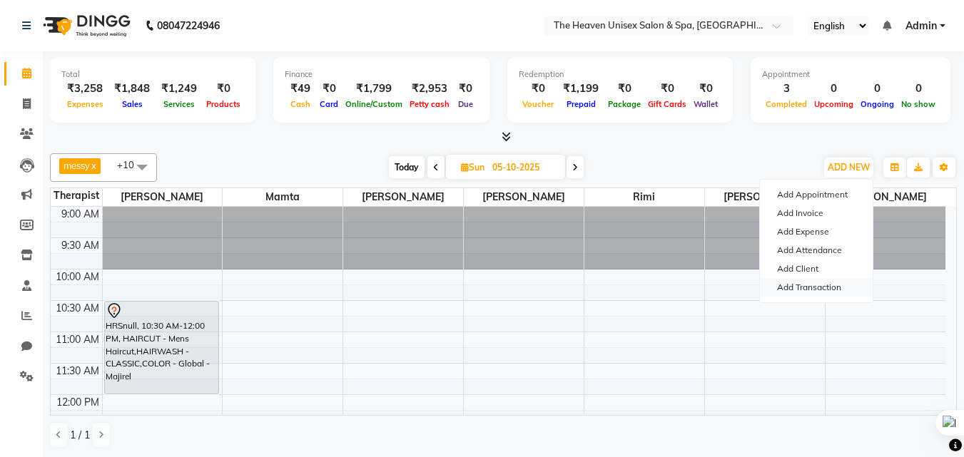
click at [822, 283] on link "Add Transaction" at bounding box center [816, 287] width 113 height 19
select select "direct"
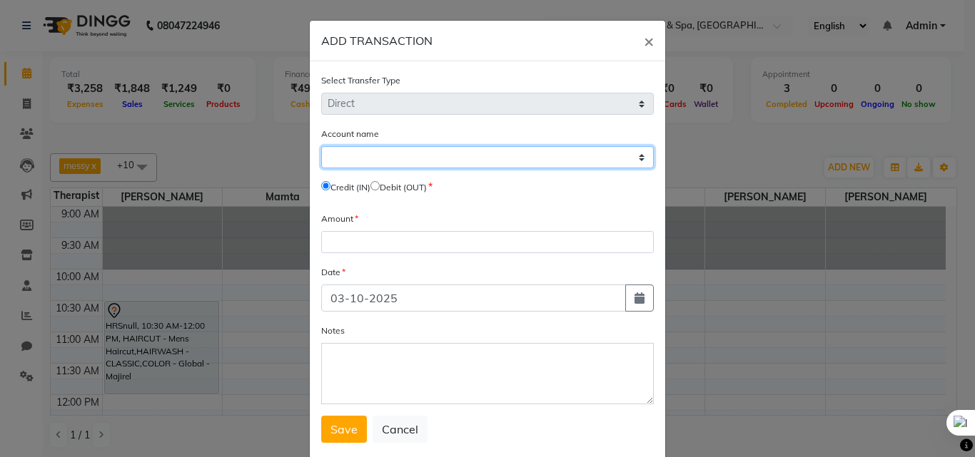
click at [378, 158] on select "Select [PERSON_NAME] Cash Default Account" at bounding box center [487, 157] width 333 height 22
select select "7539"
click at [321, 146] on select "Select [PERSON_NAME] Cash Default Account" at bounding box center [487, 157] width 333 height 22
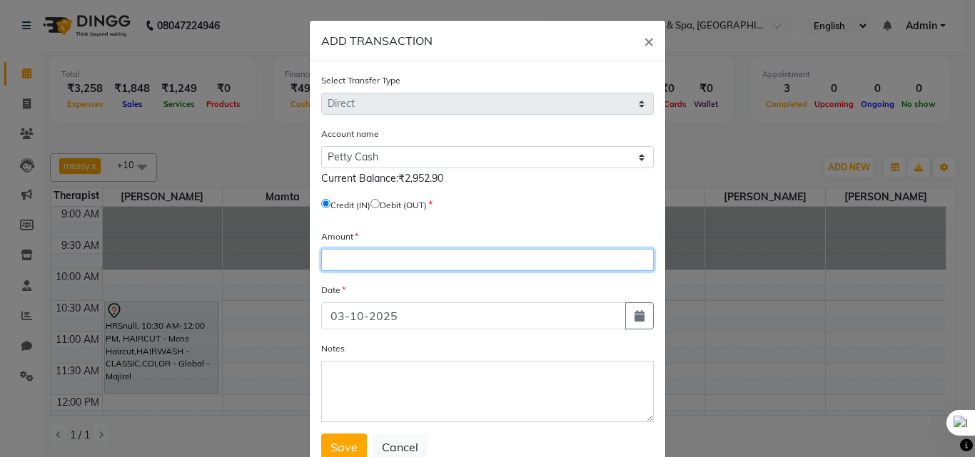
click at [373, 257] on input "number" at bounding box center [487, 260] width 333 height 22
type input "1658"
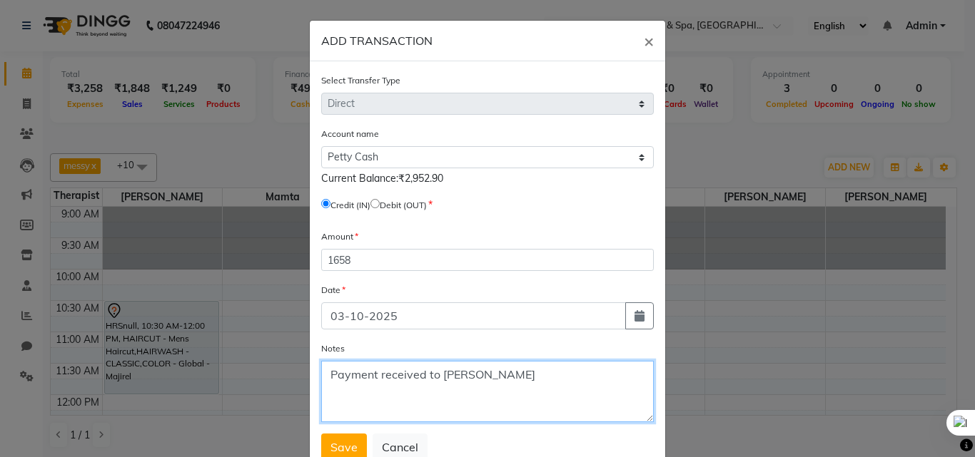
type textarea "Payment received to [PERSON_NAME]"
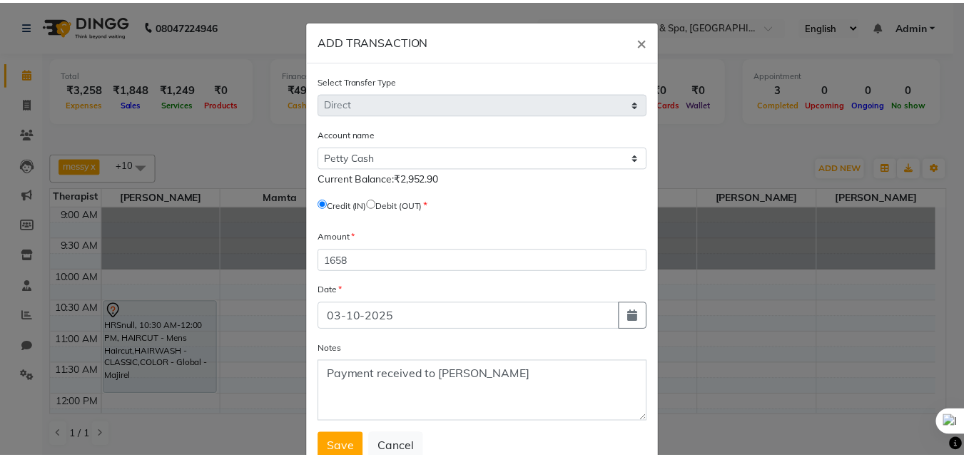
scroll to position [4, 0]
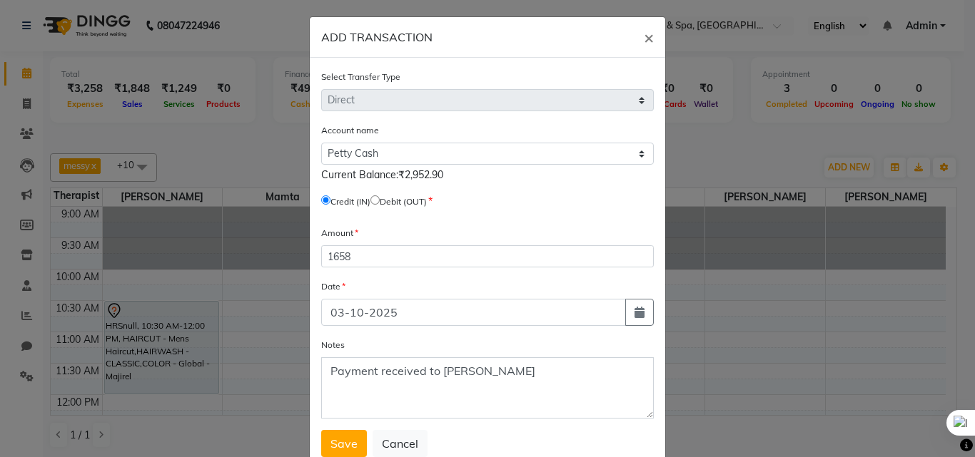
click at [321, 430] on button "Save" at bounding box center [344, 443] width 46 height 27
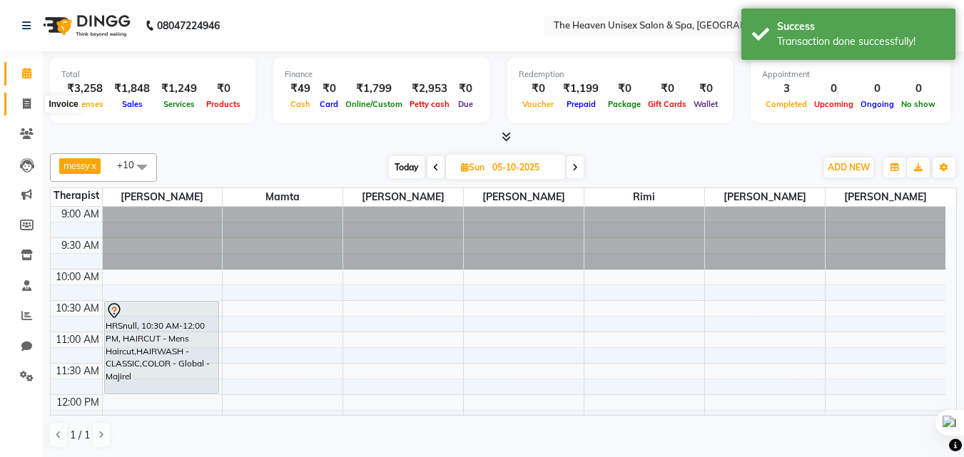
click at [21, 104] on span at bounding box center [26, 104] width 25 height 16
select select "8417"
select select "service"
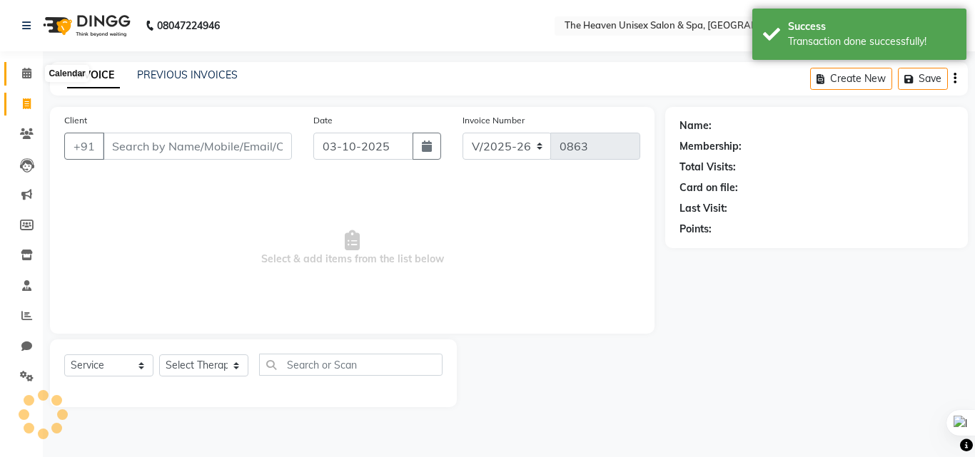
click at [26, 73] on icon at bounding box center [26, 73] width 9 height 11
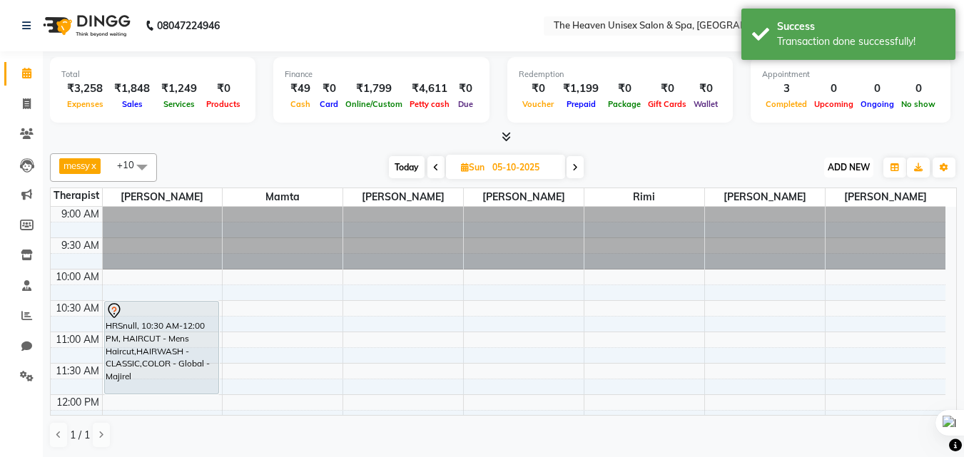
click at [854, 166] on span "ADD NEW" at bounding box center [849, 167] width 42 height 11
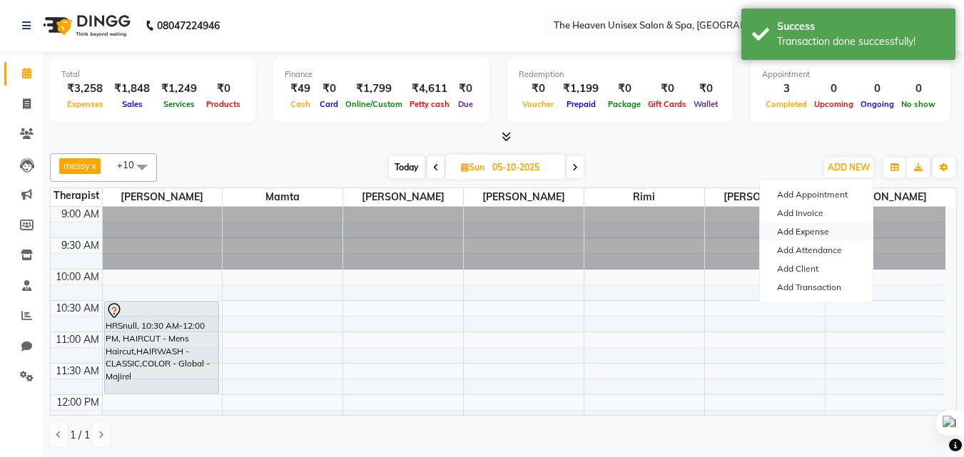
click at [826, 235] on link "Add Expense" at bounding box center [816, 232] width 113 height 19
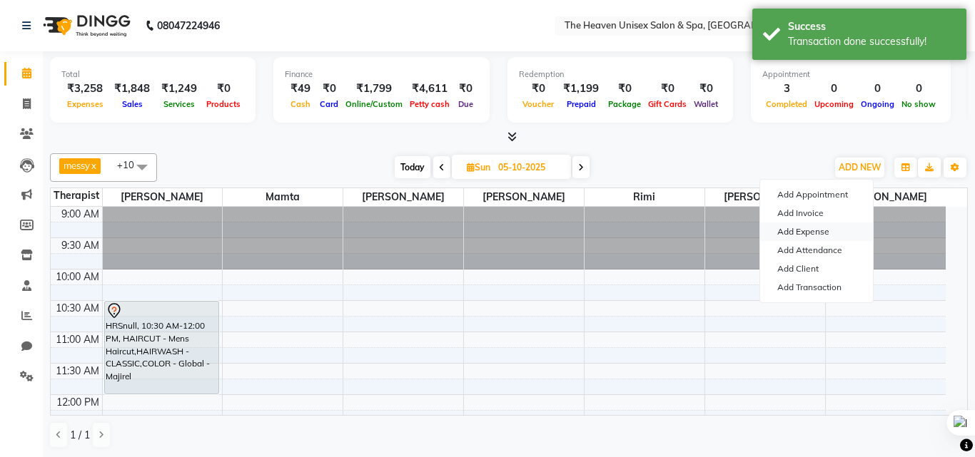
select select "1"
select select "7539"
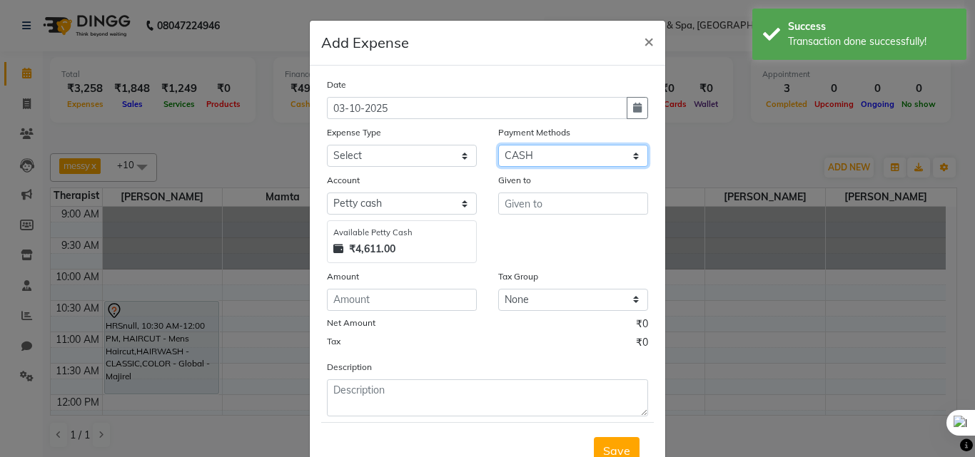
drag, startPoint x: 509, startPoint y: 156, endPoint x: 516, endPoint y: 163, distance: 9.6
click at [509, 156] on select "Select ONLINE CASH UPI Prepaid Voucher Wallet GPay" at bounding box center [573, 156] width 150 height 22
select select "3"
click at [498, 145] on select "Select ONLINE CASH UPI Prepaid Voucher Wallet GPay" at bounding box center [573, 156] width 150 height 22
select select "7540"
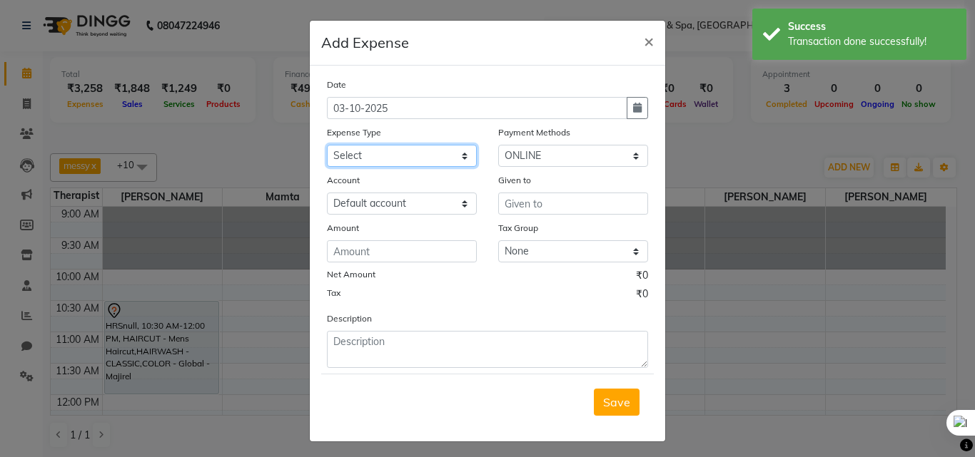
click at [367, 158] on select "Select Advance Salary Bank charges Car maintenance Cash transfer to bank Cash t…" at bounding box center [402, 156] width 150 height 22
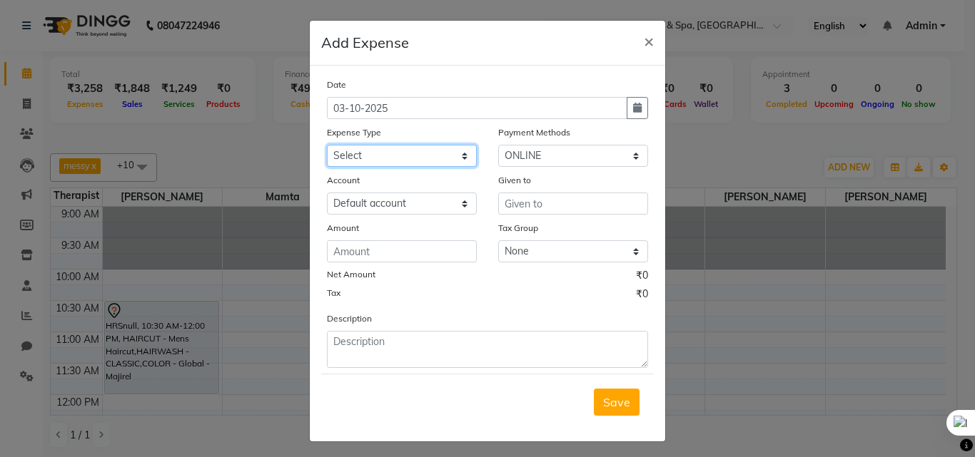
select select "25104"
click at [327, 145] on select "Select Advance Salary Bank charges Car maintenance Cash transfer to bank Cash t…" at bounding box center [402, 156] width 150 height 22
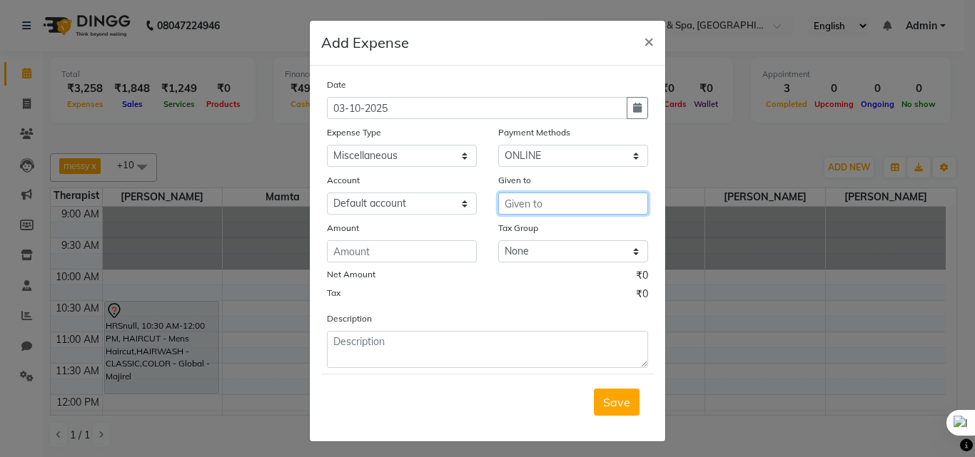
click at [552, 203] on input "text" at bounding box center [573, 204] width 150 height 22
type input "HRS House"
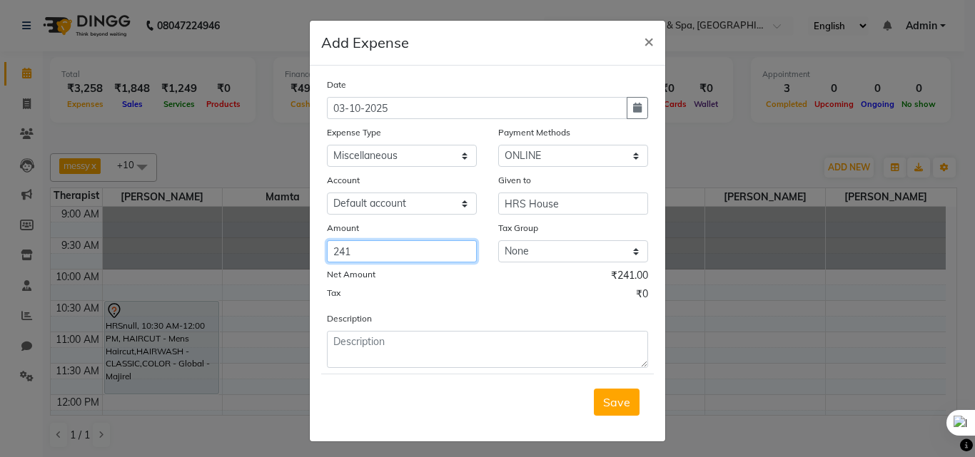
type input "241"
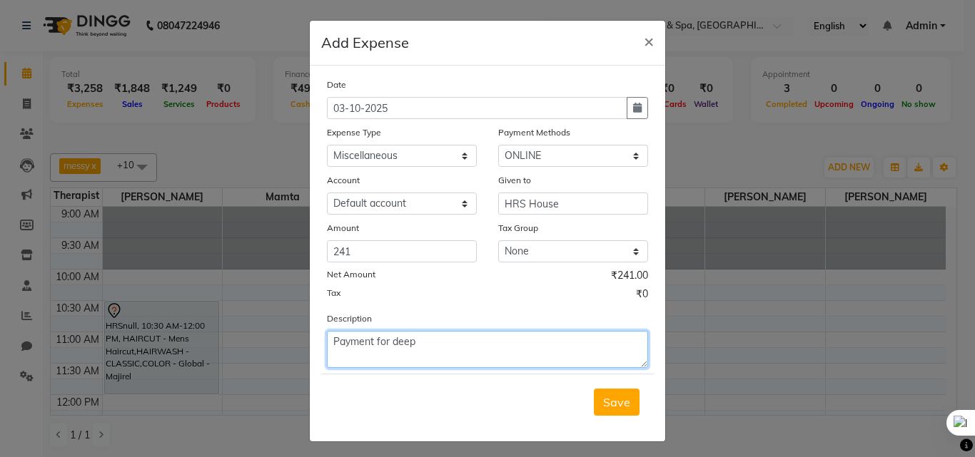
type textarea "Payment for deep"
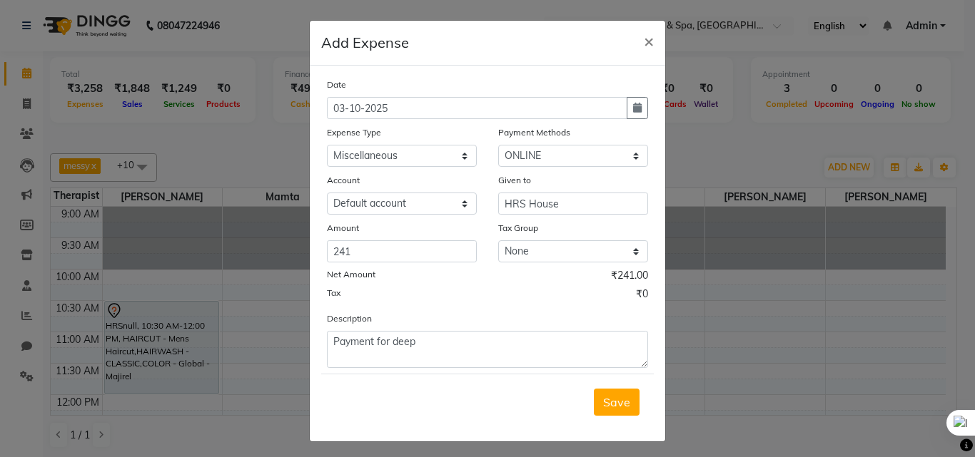
click at [594, 389] on button "Save" at bounding box center [617, 402] width 46 height 27
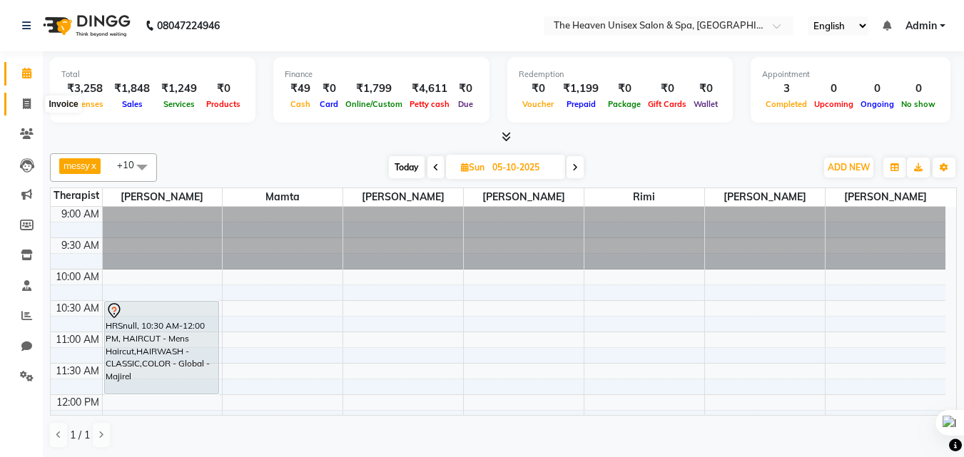
click at [27, 108] on span at bounding box center [26, 104] width 25 height 16
select select "8417"
select select "service"
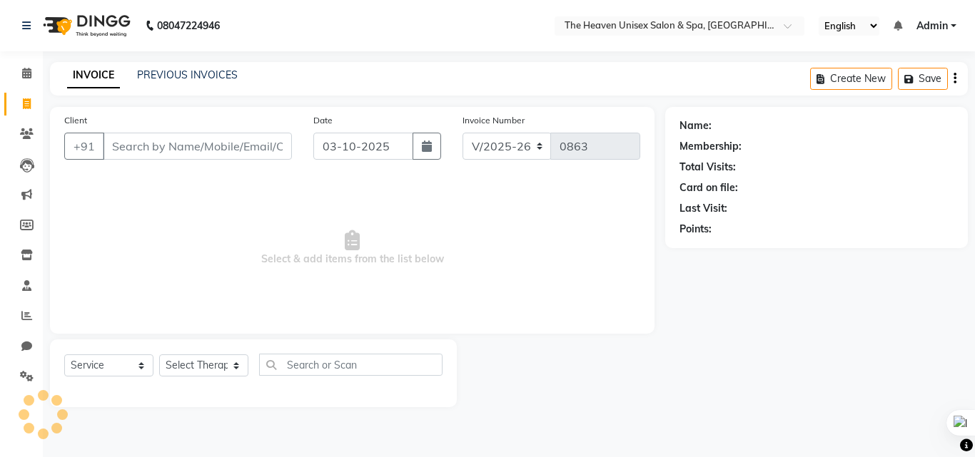
click at [166, 138] on input "Client" at bounding box center [197, 146] width 189 height 27
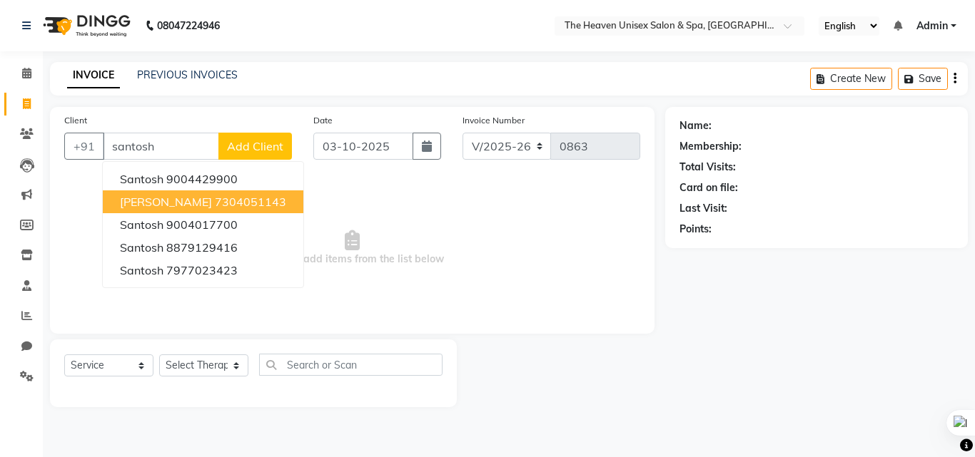
click at [193, 195] on span "[PERSON_NAME]" at bounding box center [166, 202] width 92 height 14
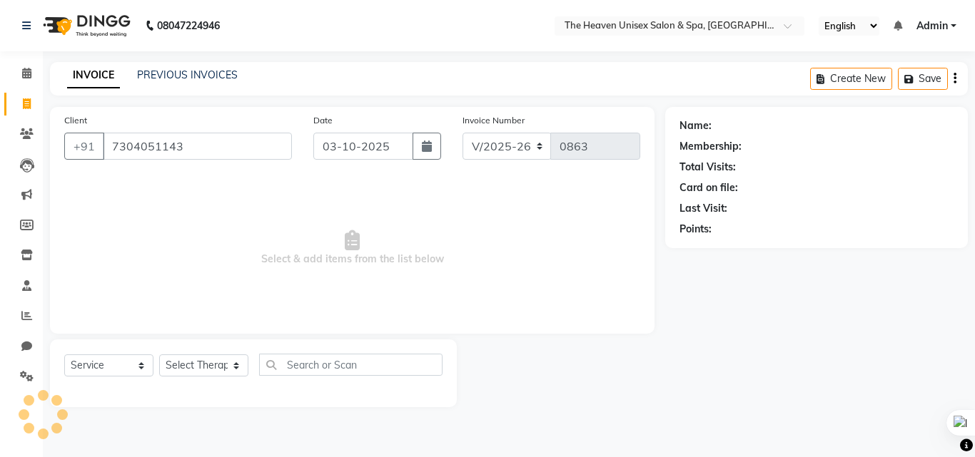
type input "7304051143"
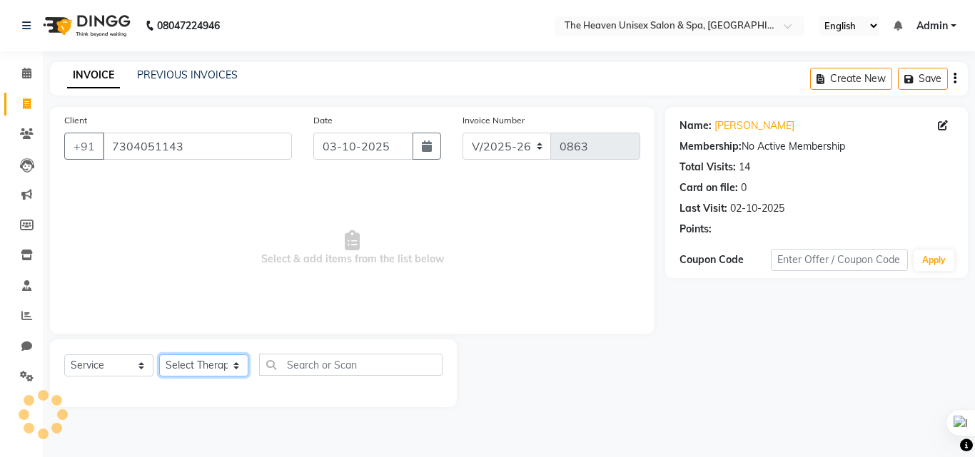
click at [221, 369] on select "Select Therapist [PERSON_NAME] [PERSON_NAME] HRS House Lucky [PERSON_NAME] [PER…" at bounding box center [203, 366] width 89 height 22
select select "82835"
click at [159, 355] on select "Select Therapist [PERSON_NAME] [PERSON_NAME] HRS House Lucky [PERSON_NAME] [PER…" at bounding box center [203, 366] width 89 height 22
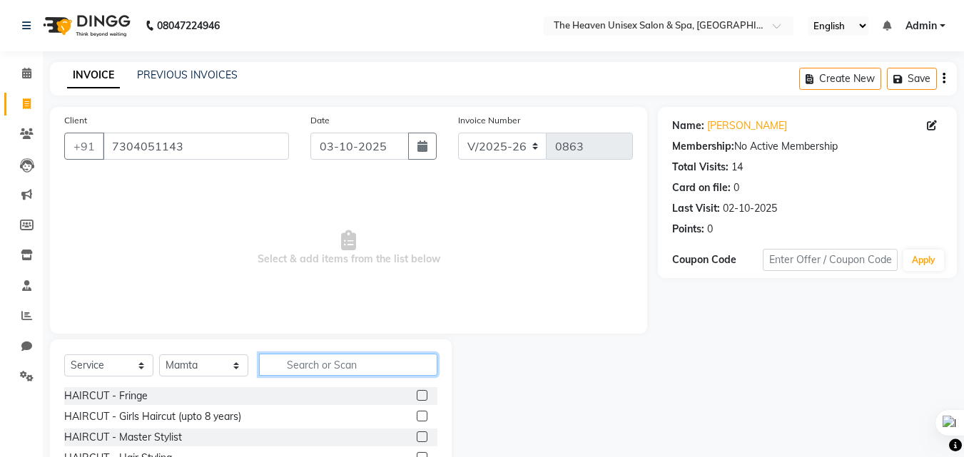
click at [342, 360] on input "text" at bounding box center [348, 365] width 178 height 22
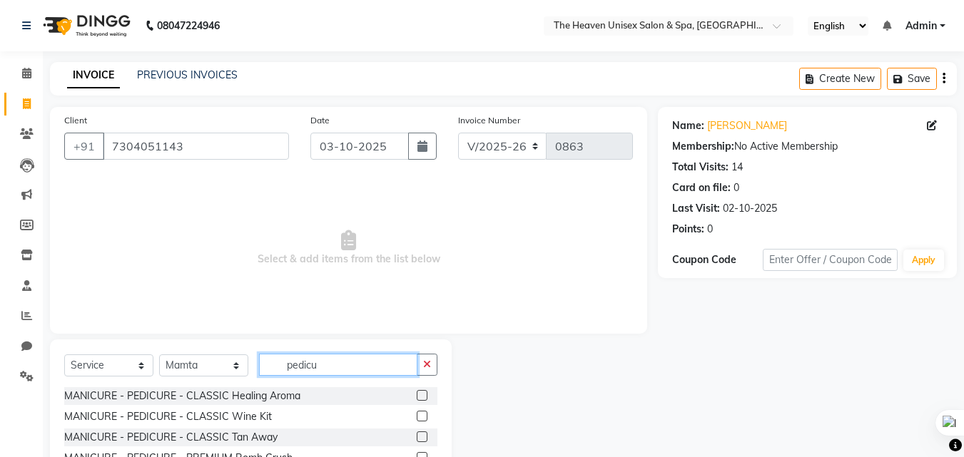
type input "pedicu"
click at [417, 395] on label at bounding box center [422, 395] width 11 height 11
click at [417, 395] on input "checkbox" at bounding box center [421, 396] width 9 height 9
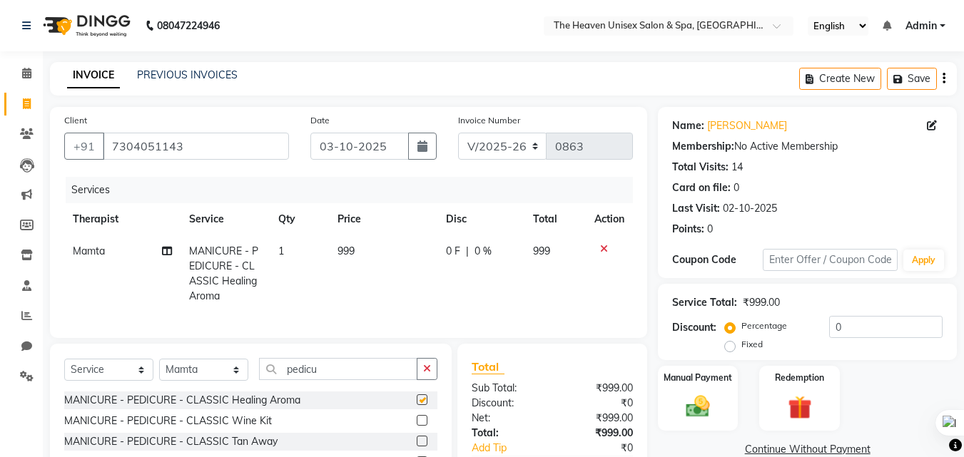
checkbox input "false"
click at [600, 248] on icon at bounding box center [604, 249] width 8 height 10
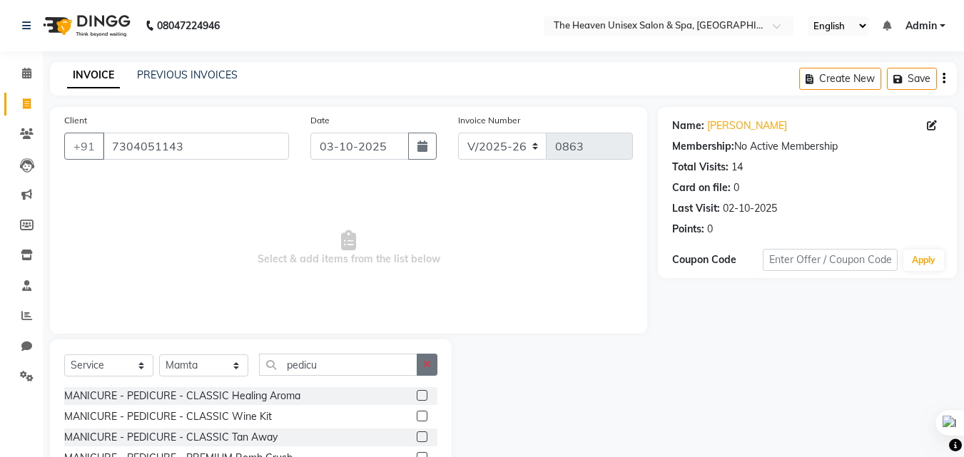
click at [427, 369] on icon "button" at bounding box center [427, 365] width 8 height 10
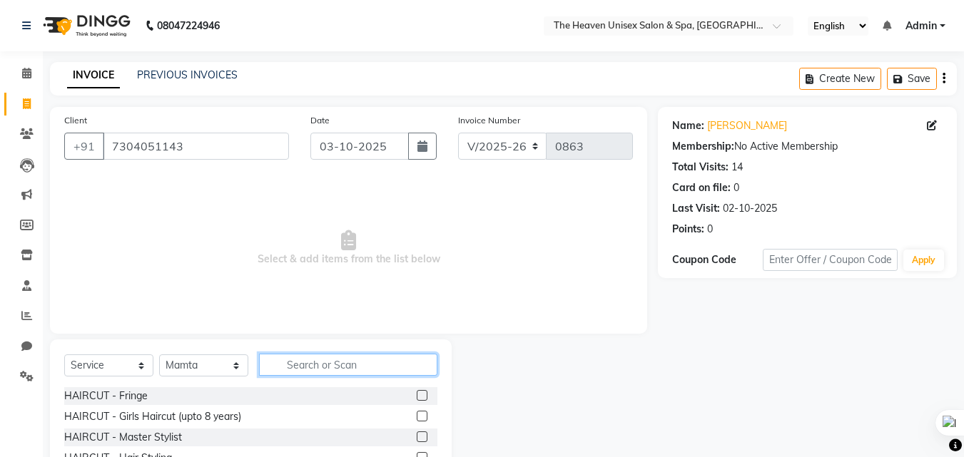
click at [363, 369] on input "text" at bounding box center [348, 365] width 178 height 22
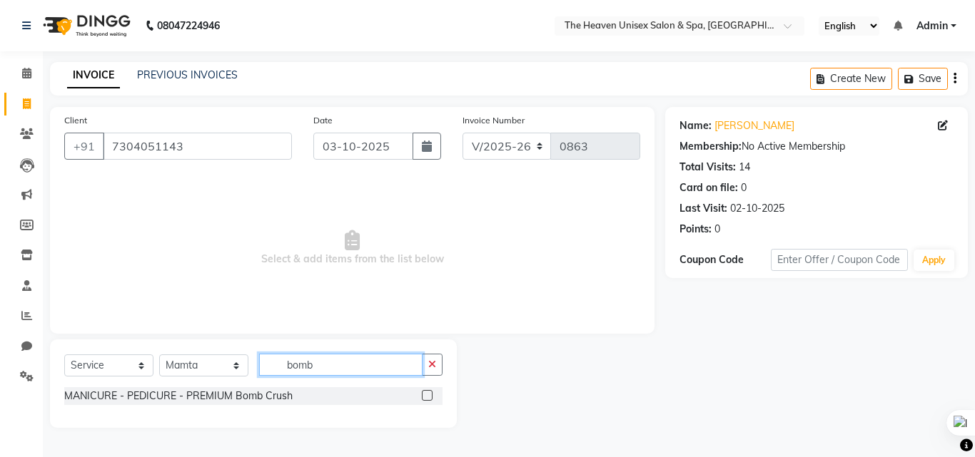
type input "bomb"
click at [427, 395] on label at bounding box center [427, 395] width 11 height 11
click at [427, 395] on input "checkbox" at bounding box center [426, 396] width 9 height 9
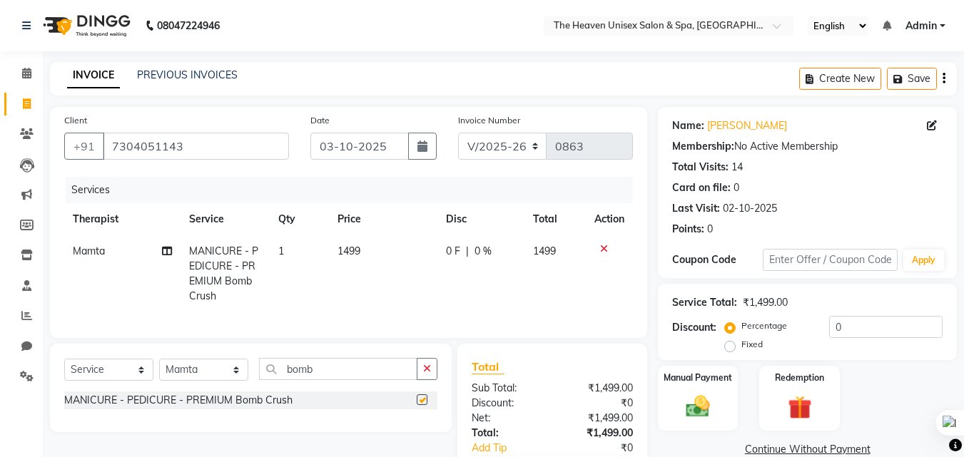
checkbox input "false"
click at [741, 350] on label "Fixed" at bounding box center [751, 344] width 21 height 13
click at [730, 350] on input "Fixed" at bounding box center [733, 345] width 10 height 10
radio input "true"
click at [851, 329] on input "0" at bounding box center [885, 327] width 113 height 22
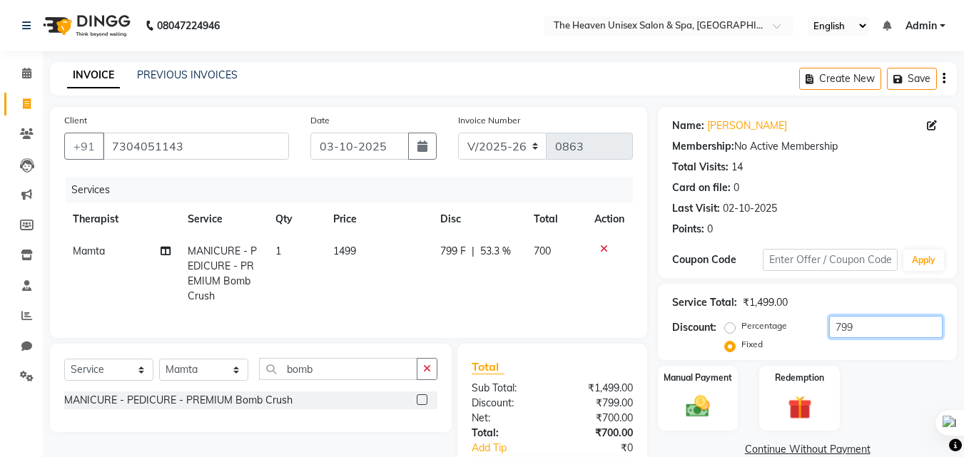
scroll to position [98, 0]
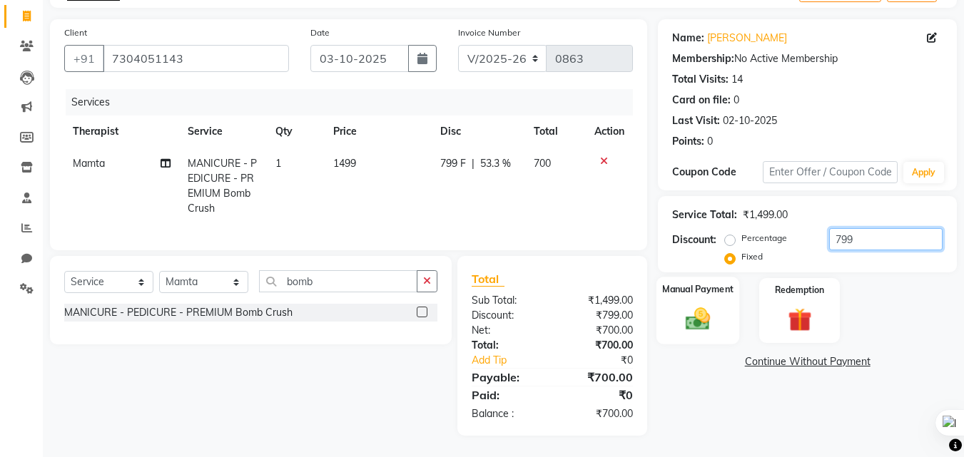
type input "799"
click at [705, 316] on img at bounding box center [698, 319] width 40 height 29
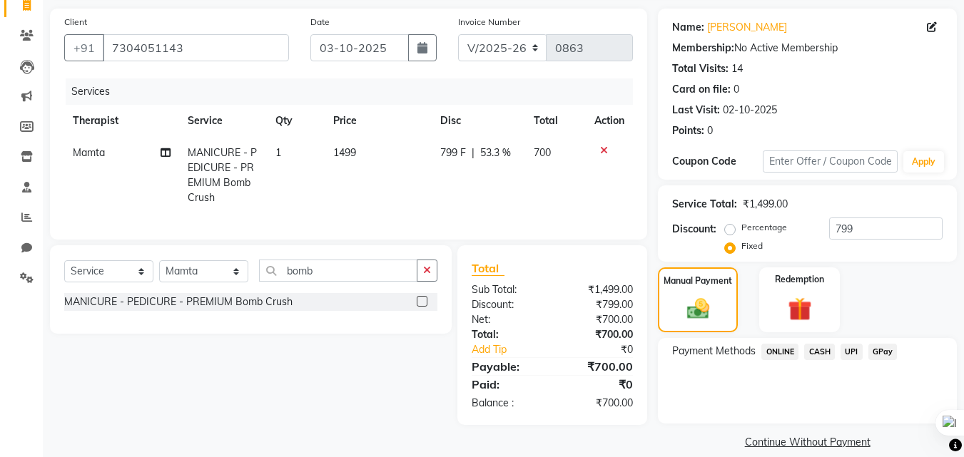
click at [876, 354] on span "GPay" at bounding box center [883, 352] width 29 height 16
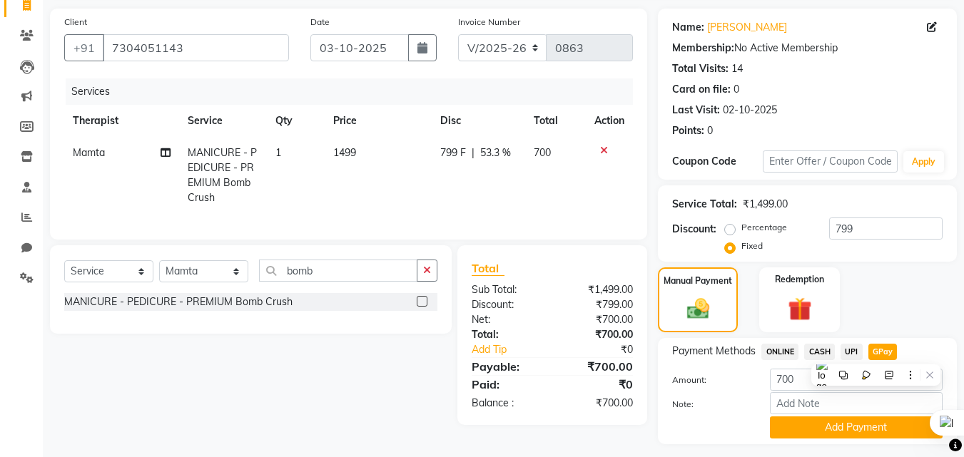
click at [890, 297] on div "Manual Payment Redemption" at bounding box center [807, 300] width 320 height 65
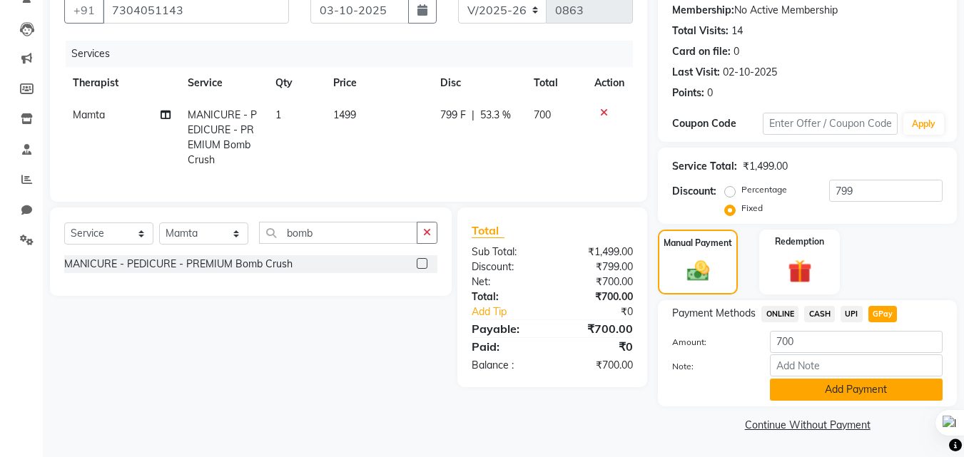
click at [874, 396] on button "Add Payment" at bounding box center [856, 390] width 173 height 22
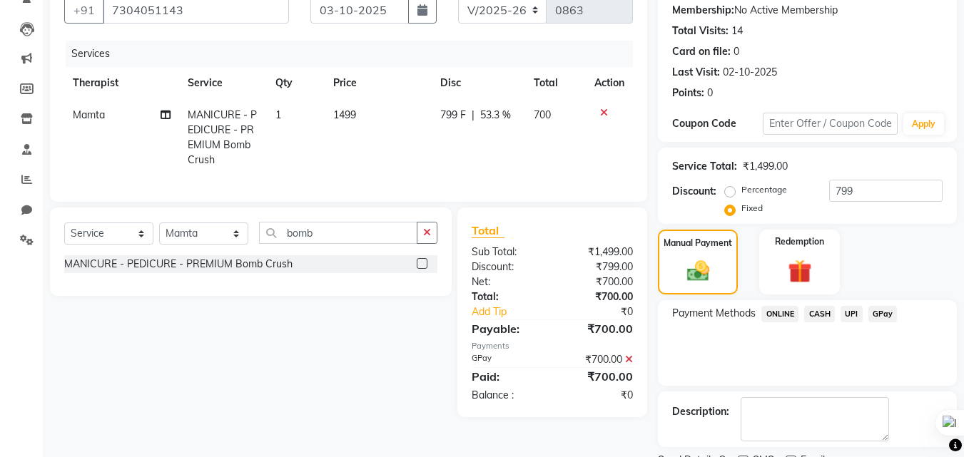
scroll to position [196, 0]
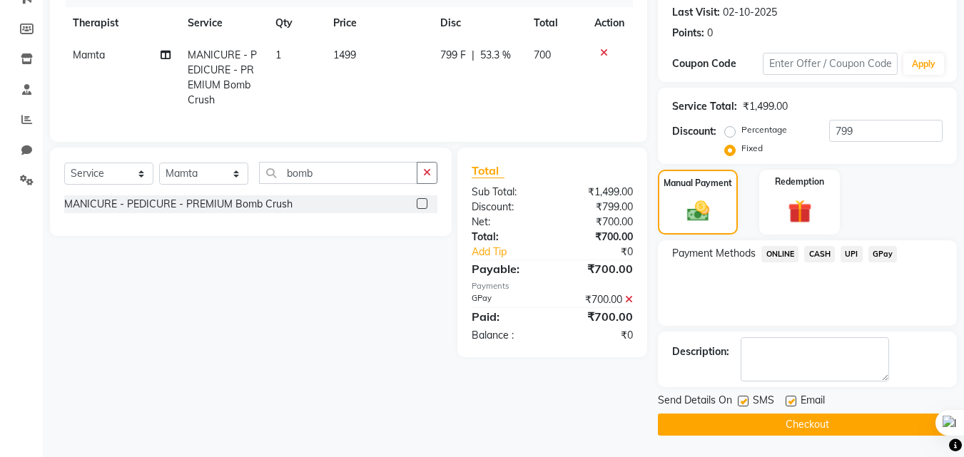
click at [834, 434] on button "Checkout" at bounding box center [807, 425] width 299 height 22
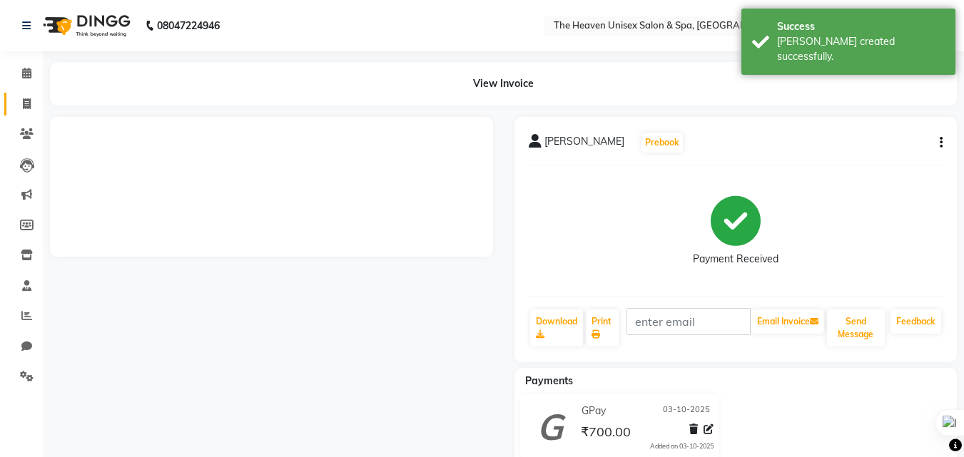
click at [26, 105] on icon at bounding box center [27, 103] width 8 height 11
select select "service"
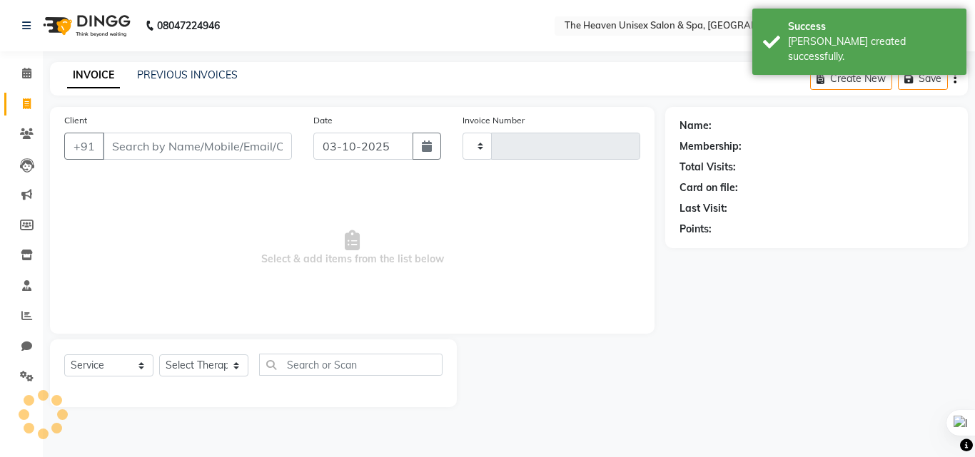
type input "0864"
select select "8417"
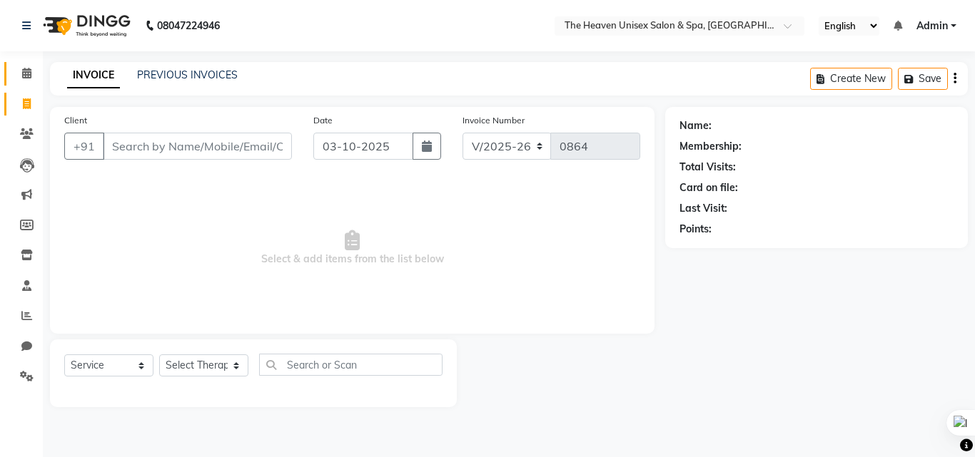
click at [30, 78] on icon at bounding box center [26, 73] width 9 height 11
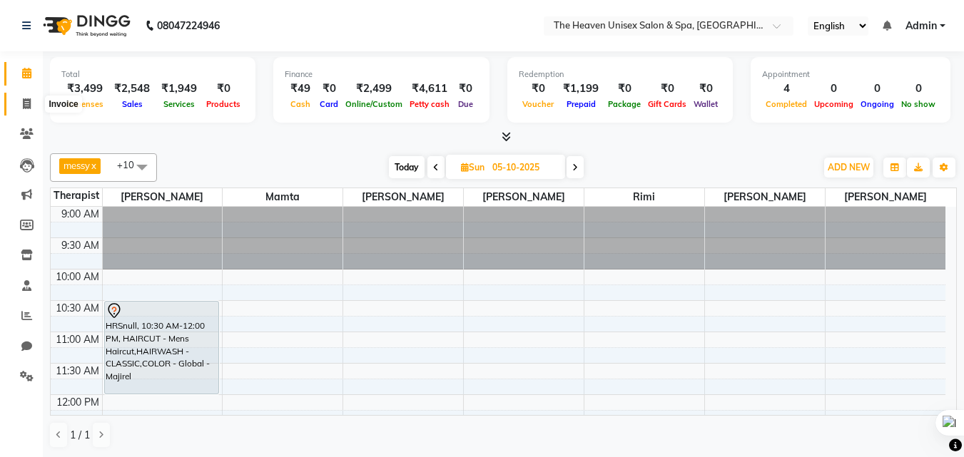
click at [29, 106] on icon at bounding box center [27, 103] width 8 height 11
select select "8417"
select select "service"
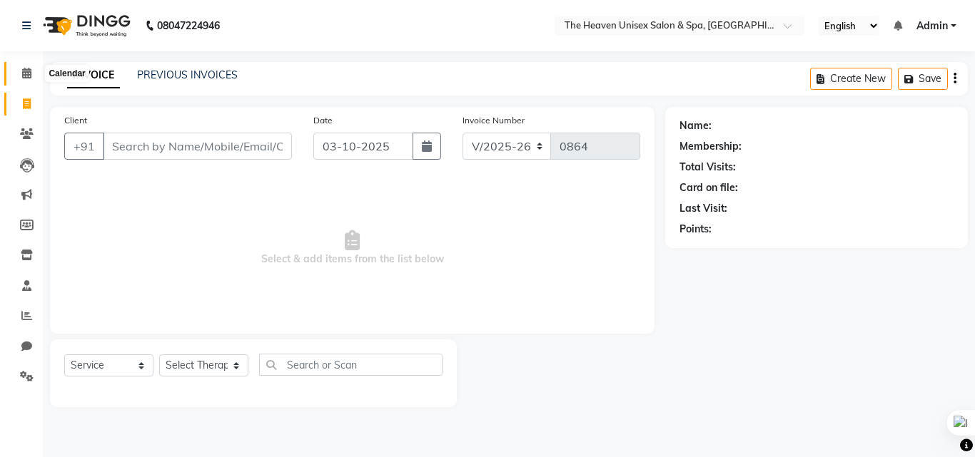
click at [25, 75] on icon at bounding box center [26, 73] width 9 height 11
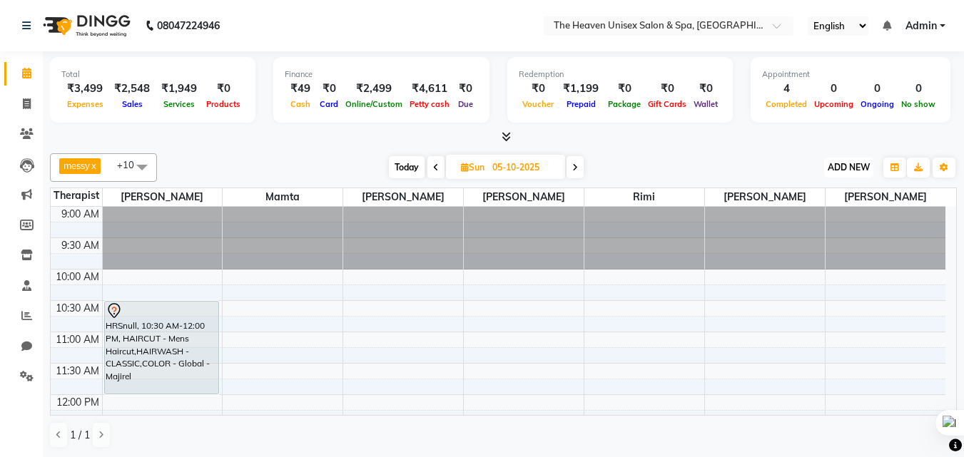
click at [850, 168] on span "ADD NEW" at bounding box center [849, 167] width 42 height 11
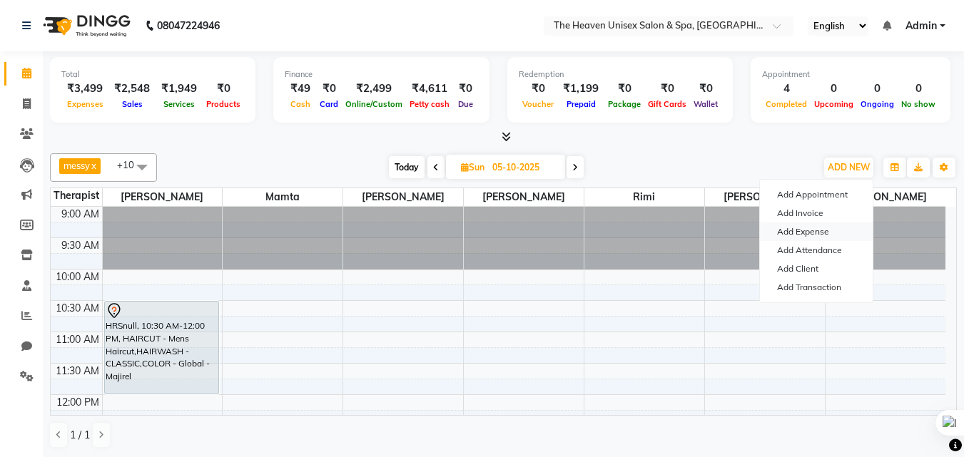
click at [813, 233] on link "Add Expense" at bounding box center [816, 232] width 113 height 19
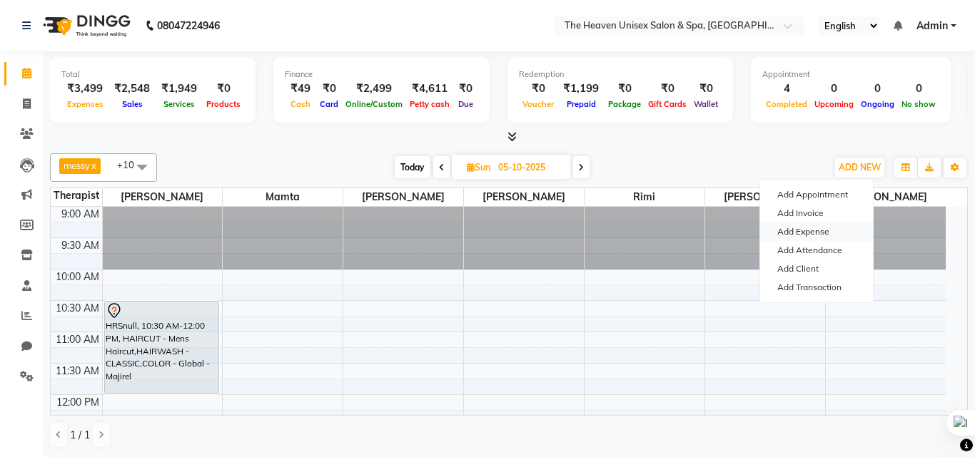
select select "1"
select select "7539"
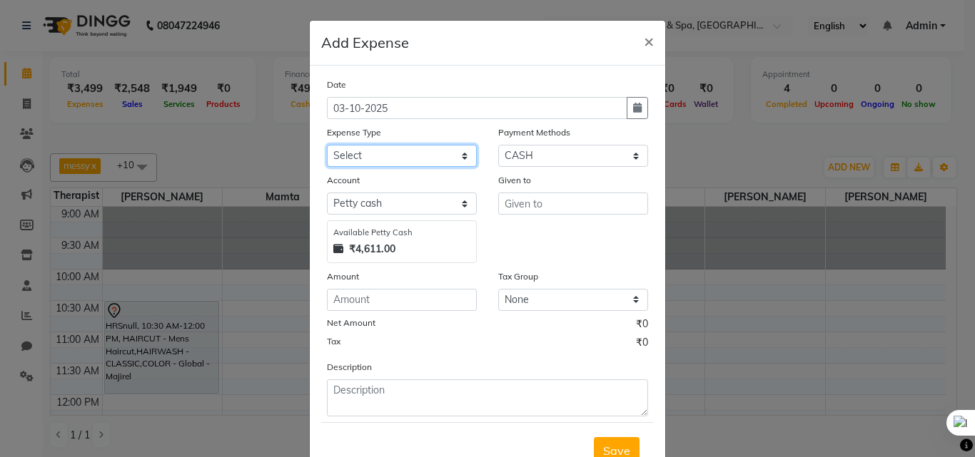
click at [423, 149] on select "Select Advance Salary Bank charges Car maintenance Cash transfer to bank Cash t…" at bounding box center [402, 156] width 150 height 22
select select "25103"
click at [327, 145] on select "Select Advance Salary Bank charges Car maintenance Cash transfer to bank Cash t…" at bounding box center [402, 156] width 150 height 22
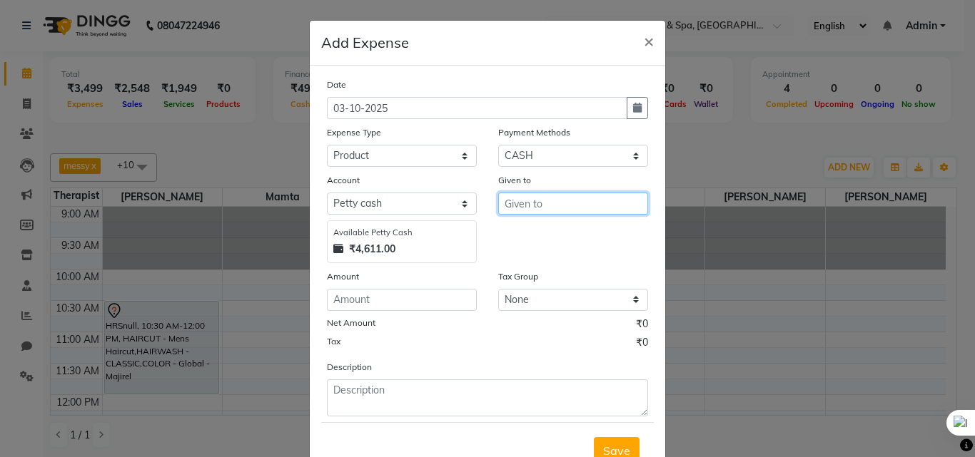
click at [528, 207] on input "text" at bounding box center [573, 204] width 150 height 22
type input "HRS House"
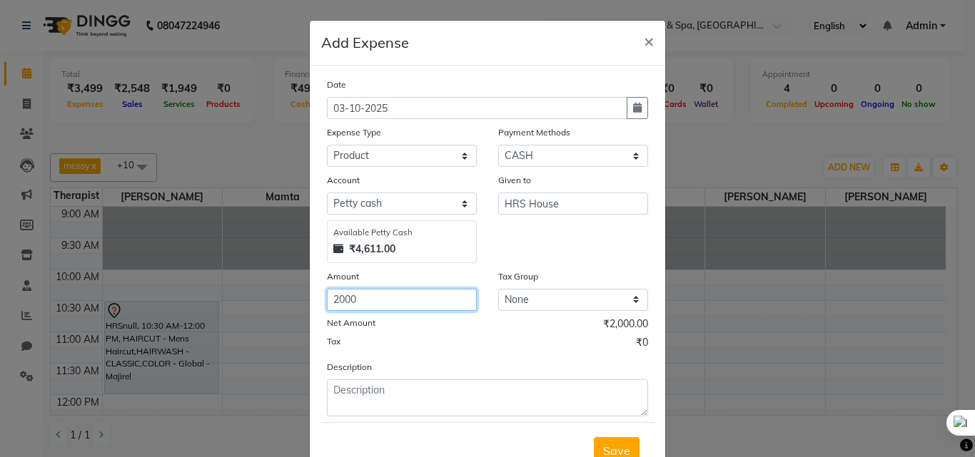
type input "2000"
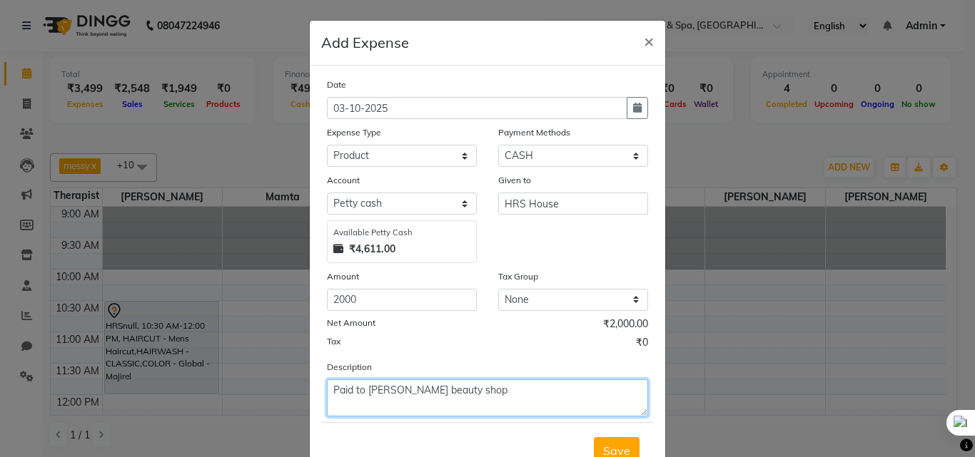
type textarea "Paid to [PERSON_NAME] beauty shop"
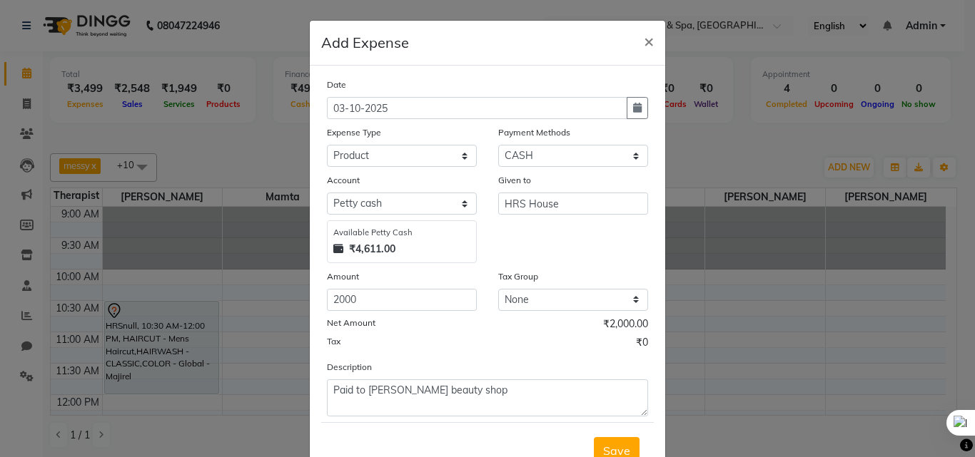
scroll to position [7, 0]
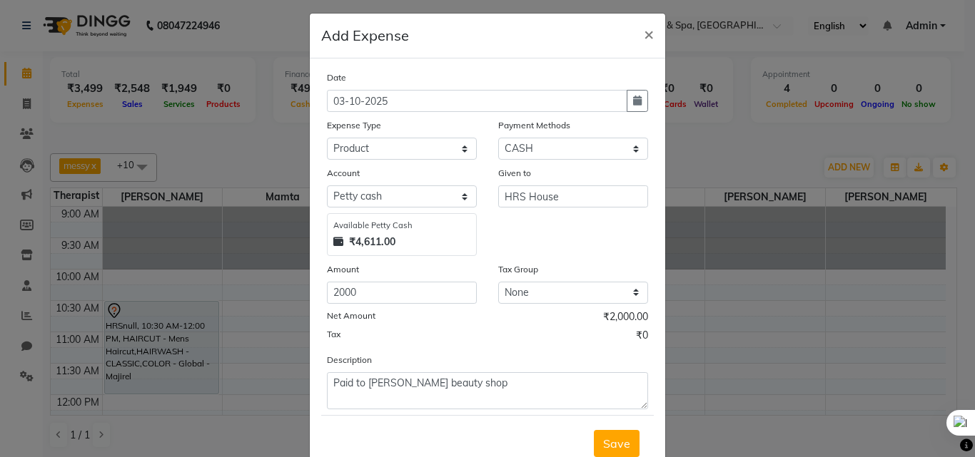
click at [594, 430] on button "Save" at bounding box center [617, 443] width 46 height 27
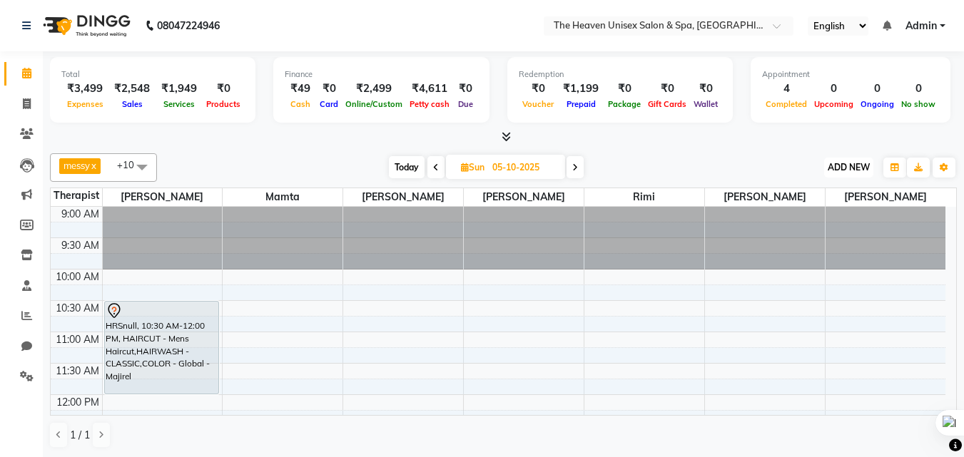
click at [860, 168] on span "ADD NEW" at bounding box center [849, 167] width 42 height 11
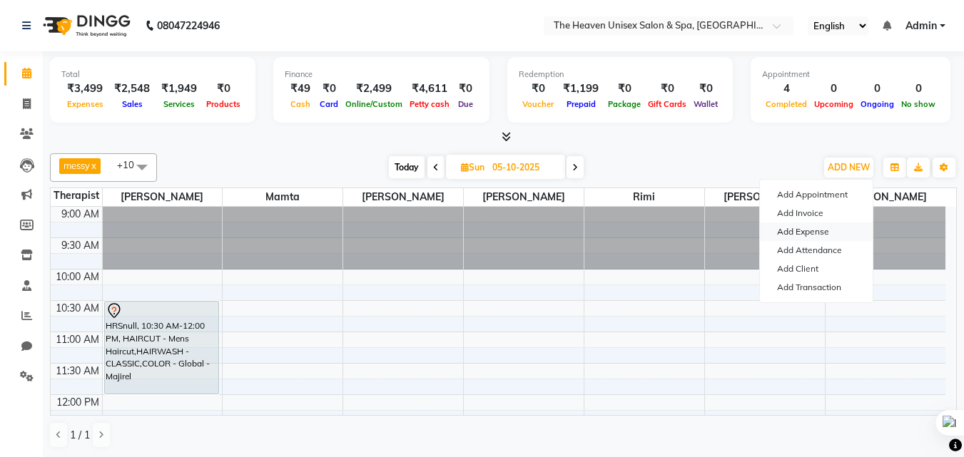
click at [814, 228] on link "Add Expense" at bounding box center [816, 232] width 113 height 19
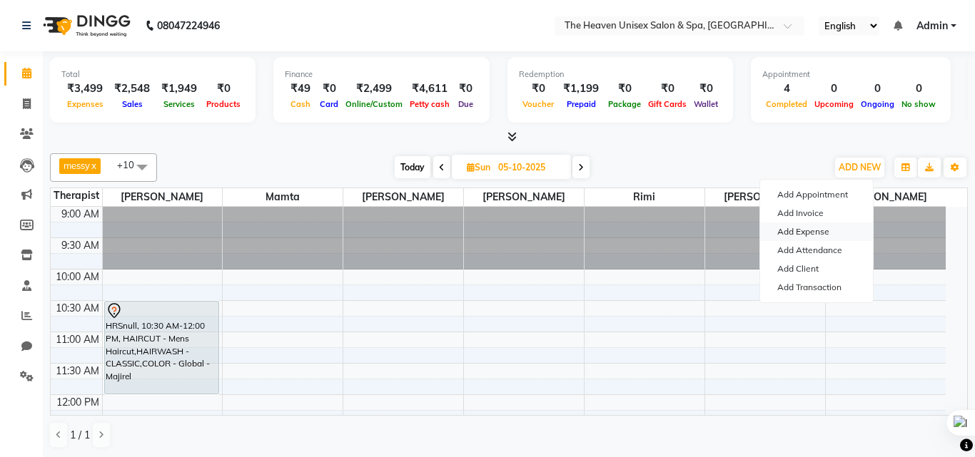
select select "1"
select select "7539"
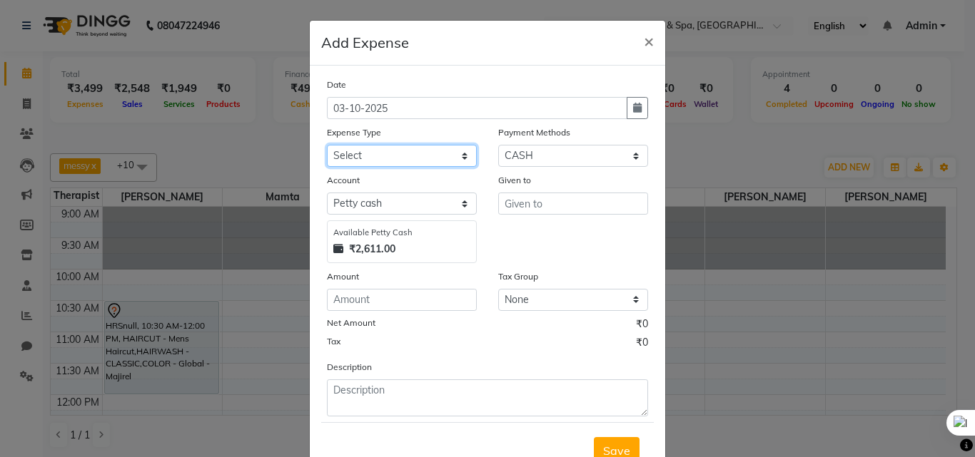
click at [399, 163] on select "Select Advance Salary Bank charges Car maintenance Cash transfer to bank Cash t…" at bounding box center [402, 156] width 150 height 22
select select "25126"
click at [327, 145] on select "Select Advance Salary Bank charges Car maintenance Cash transfer to bank Cash t…" at bounding box center [402, 156] width 150 height 22
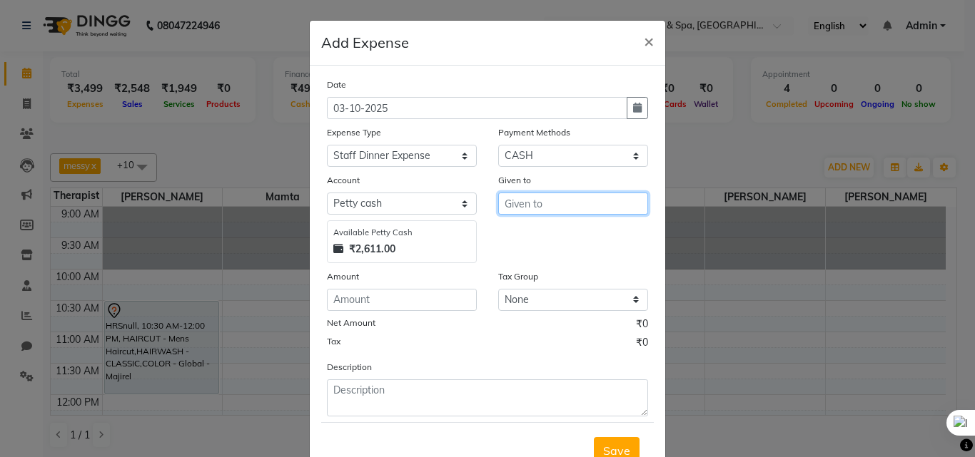
click at [567, 204] on input "text" at bounding box center [573, 204] width 150 height 22
type input "HRS House"
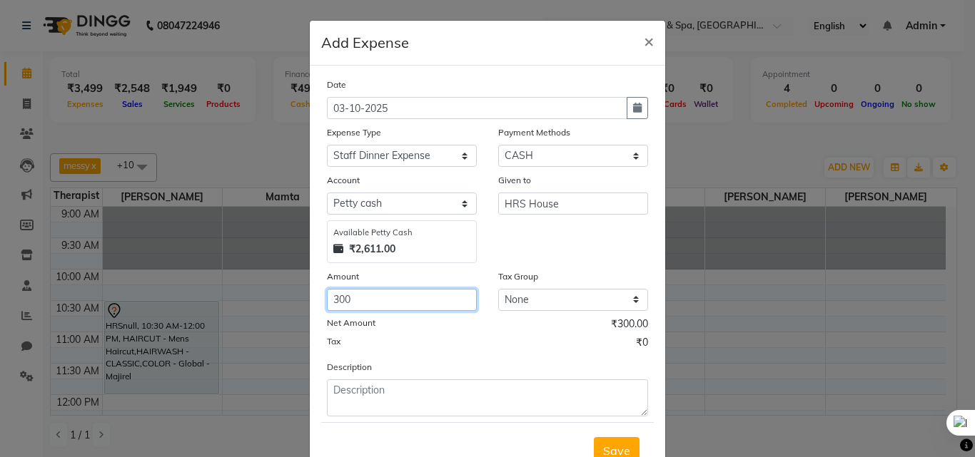
type input "300"
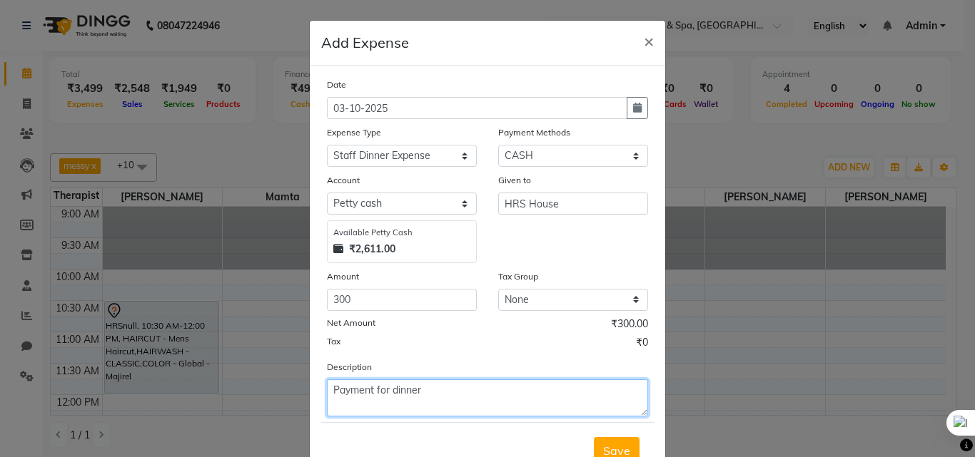
type textarea "Payment for dinner"
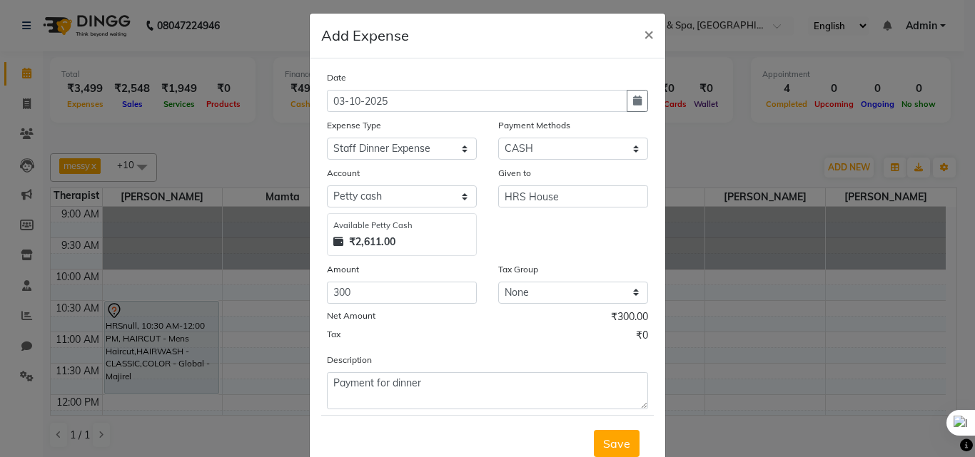
click at [594, 430] on button "Save" at bounding box center [617, 443] width 46 height 27
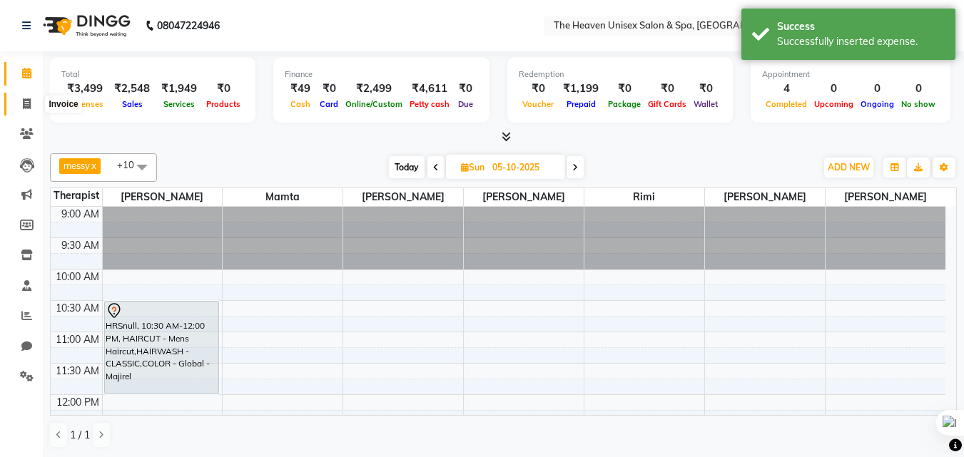
click at [28, 101] on icon at bounding box center [27, 103] width 8 height 11
select select "8417"
select select "service"
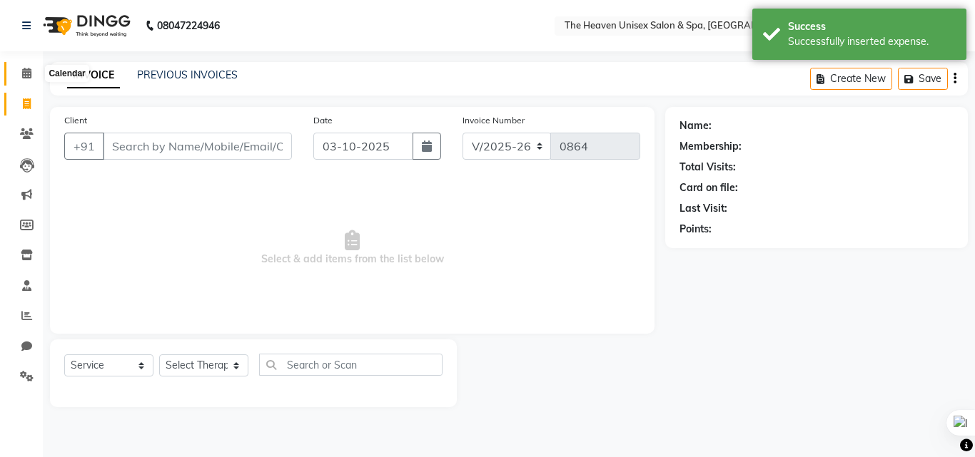
click at [29, 76] on icon at bounding box center [26, 73] width 9 height 11
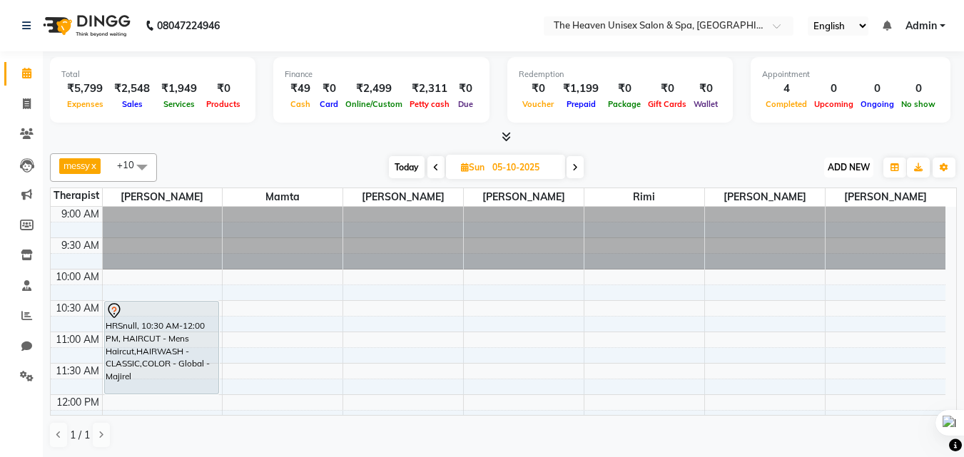
click at [846, 166] on span "ADD NEW" at bounding box center [849, 167] width 42 height 11
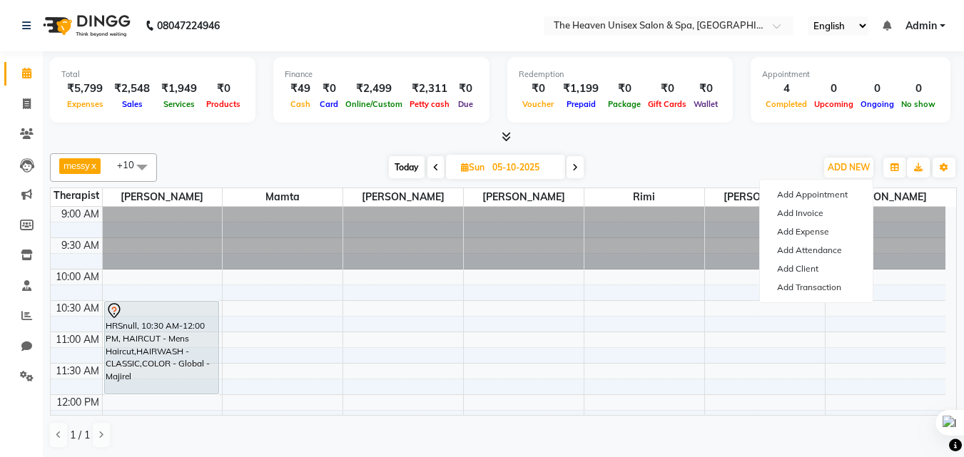
click at [761, 146] on div "Total ₹5,799 Expenses ₹2,548 Sales ₹1,949 Services ₹0 Products Finance ₹49 Cash…" at bounding box center [503, 254] width 921 height 407
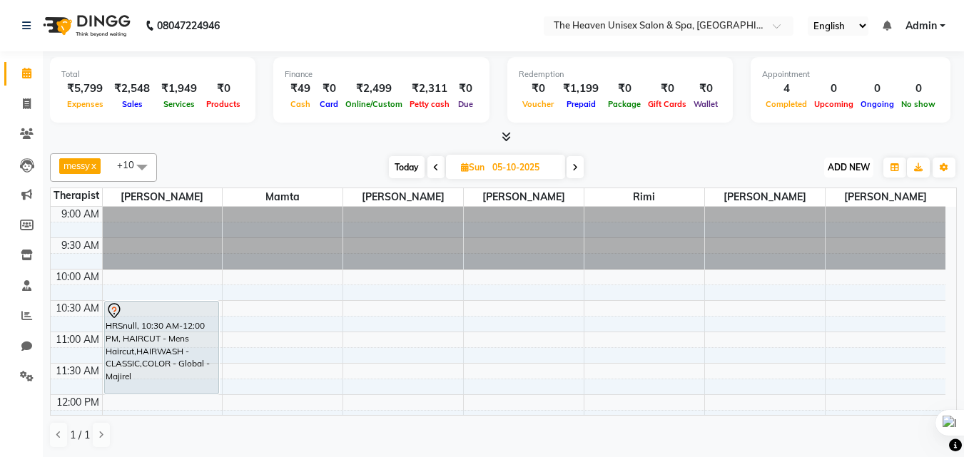
click at [848, 163] on span "ADD NEW" at bounding box center [849, 167] width 42 height 11
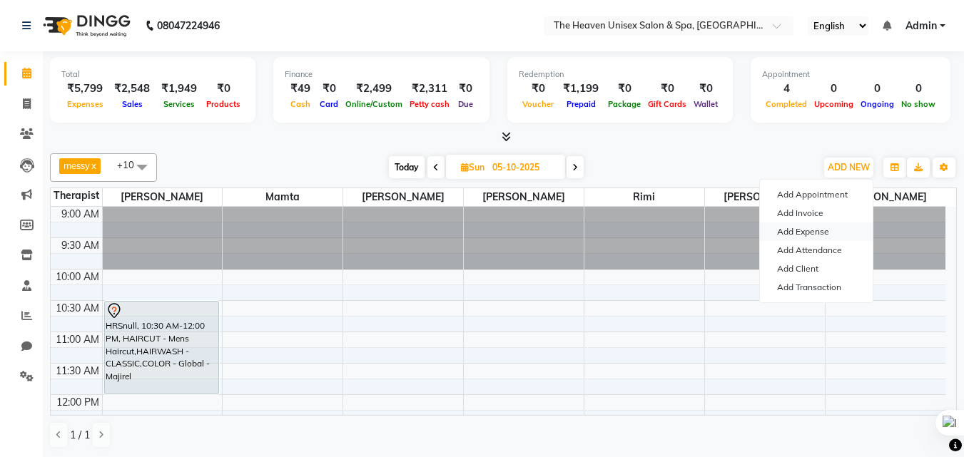
click at [814, 228] on link "Add Expense" at bounding box center [816, 232] width 113 height 19
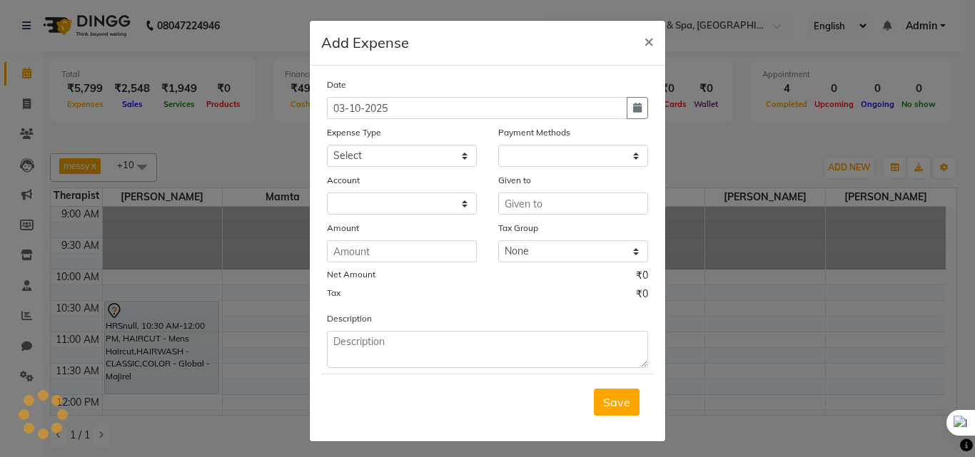
select select "1"
select select "7539"
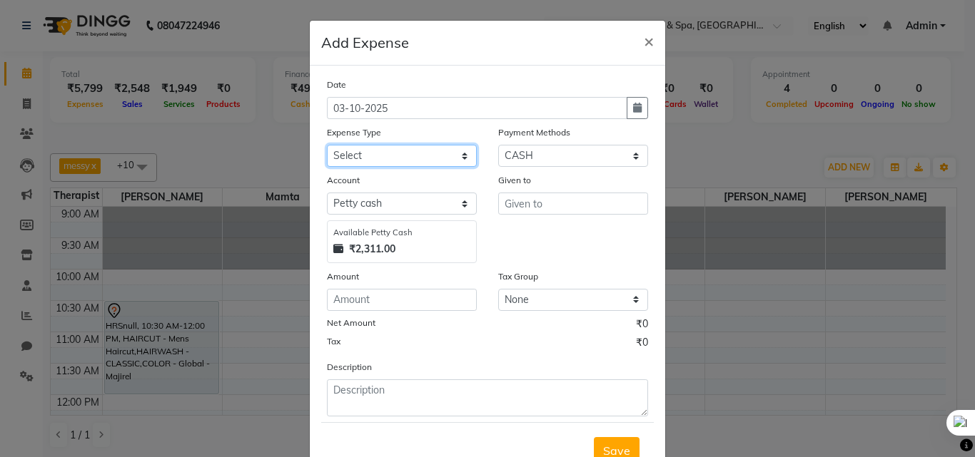
click at [378, 154] on select "Select Advance Salary Bank charges Car maintenance Cash transfer to bank Cash t…" at bounding box center [402, 156] width 150 height 22
select select "25103"
click at [327, 145] on select "Select Advance Salary Bank charges Car maintenance Cash transfer to bank Cash t…" at bounding box center [402, 156] width 150 height 22
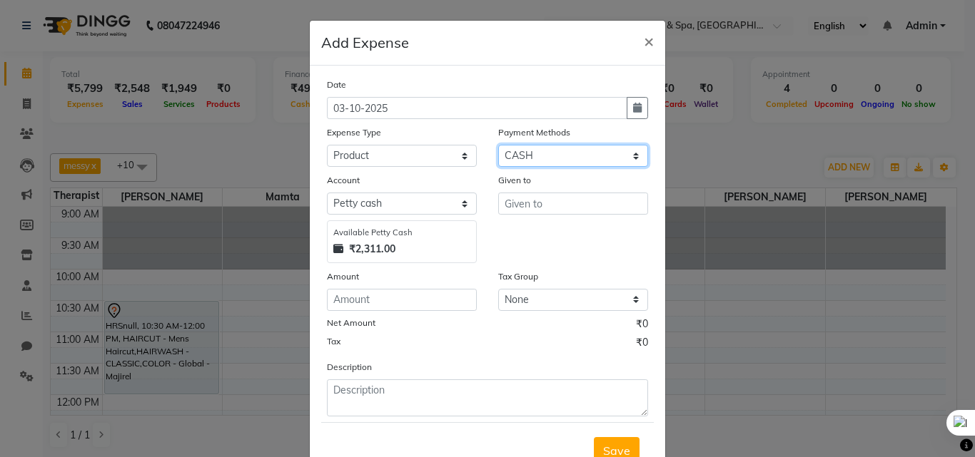
click at [569, 161] on select "Select ONLINE CASH UPI Prepaid Voucher Wallet GPay" at bounding box center [573, 156] width 150 height 22
select select "3"
click at [498, 145] on select "Select ONLINE CASH UPI Prepaid Voucher Wallet GPay" at bounding box center [573, 156] width 150 height 22
select select "7540"
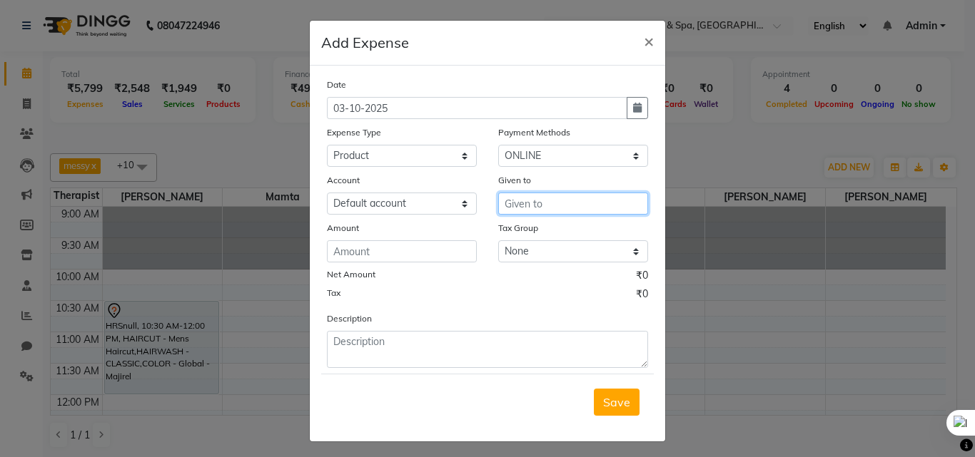
click at [573, 199] on input "text" at bounding box center [573, 204] width 150 height 22
type input "Rashmi"
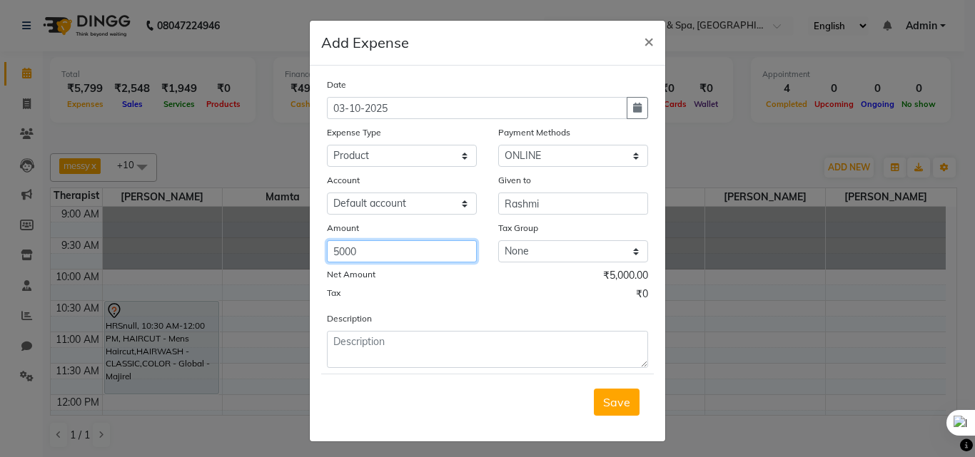
type input "5000"
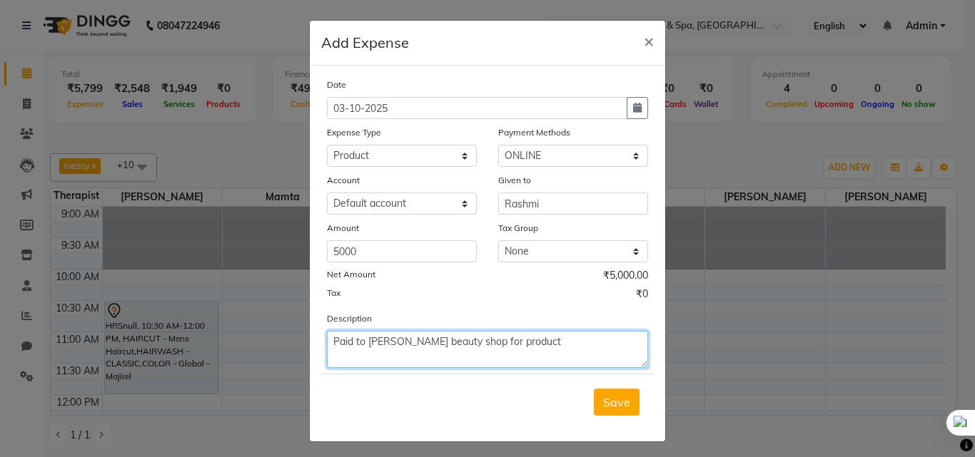
type textarea "Paid to [PERSON_NAME] beauty shop for product"
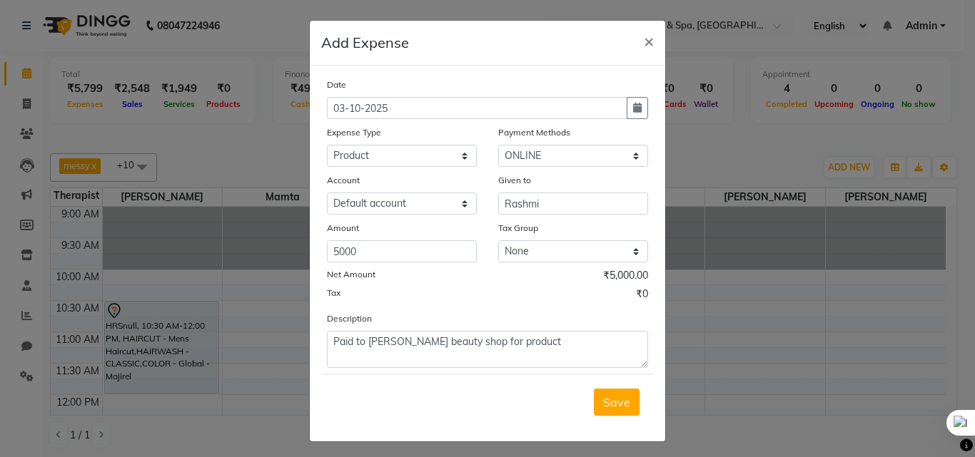
click at [594, 389] on button "Save" at bounding box center [617, 402] width 46 height 27
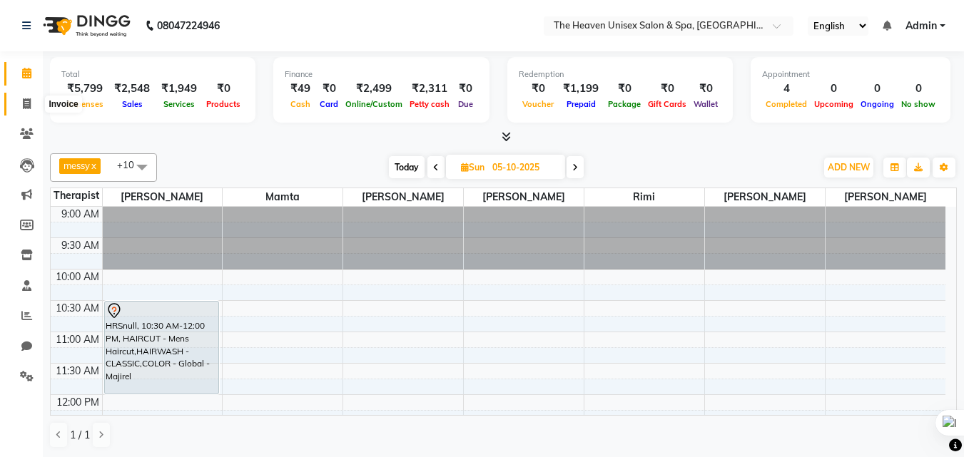
click at [29, 111] on span at bounding box center [26, 104] width 25 height 16
select select "8417"
select select "service"
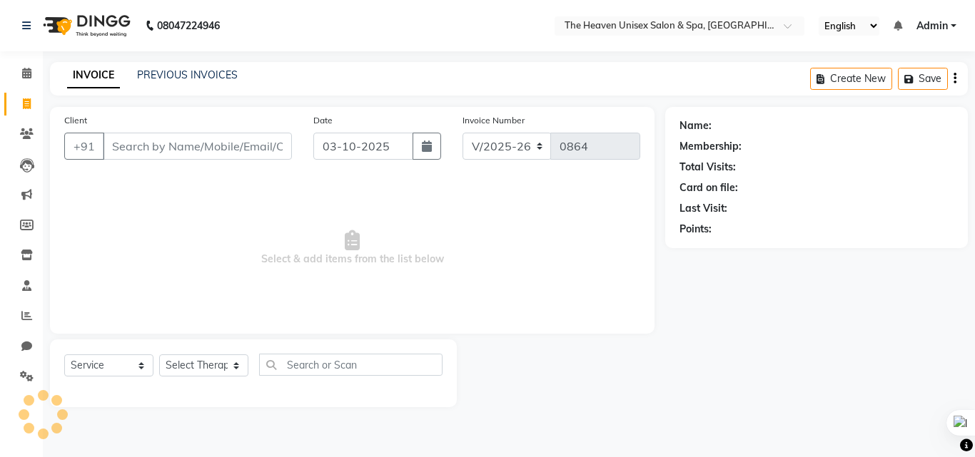
click at [20, 61] on li "Calendar" at bounding box center [21, 74] width 43 height 31
click at [30, 80] on span at bounding box center [26, 74] width 25 height 16
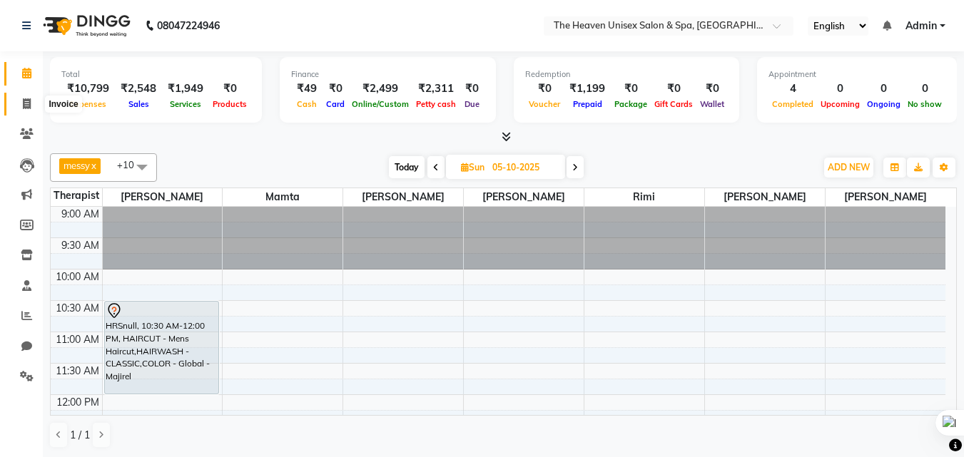
click at [21, 104] on span at bounding box center [26, 104] width 25 height 16
select select "8417"
select select "service"
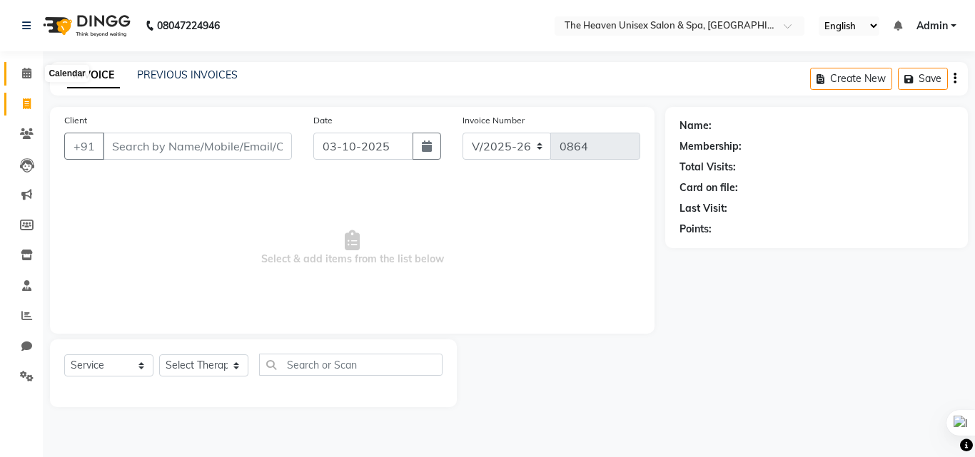
click at [35, 76] on span at bounding box center [26, 74] width 25 height 16
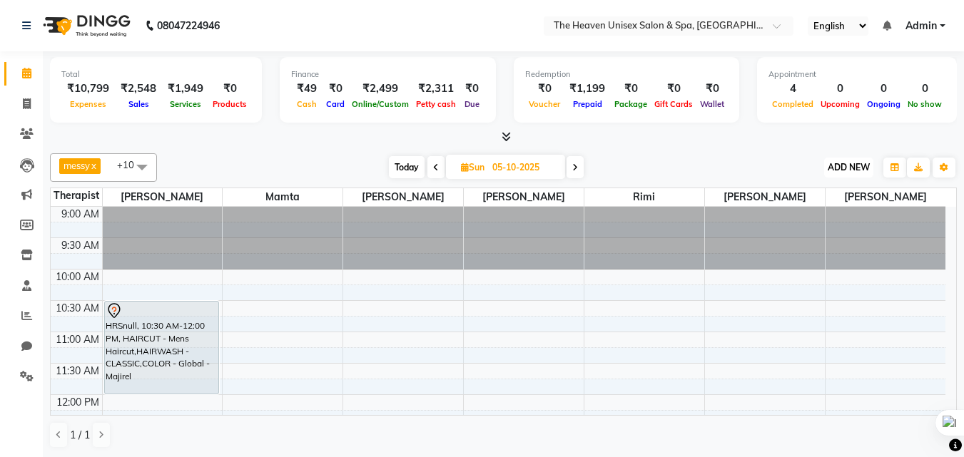
click at [849, 176] on button "ADD NEW Toggle Dropdown" at bounding box center [848, 168] width 49 height 20
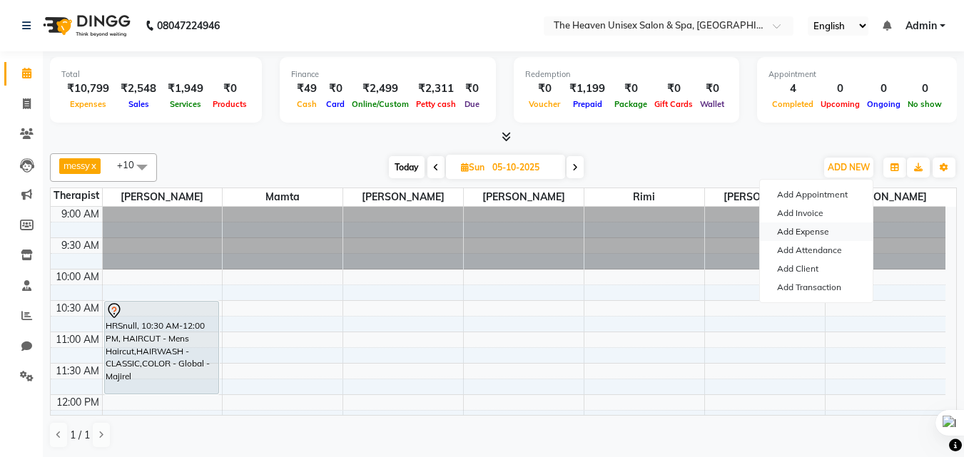
click at [808, 232] on link "Add Expense" at bounding box center [816, 232] width 113 height 19
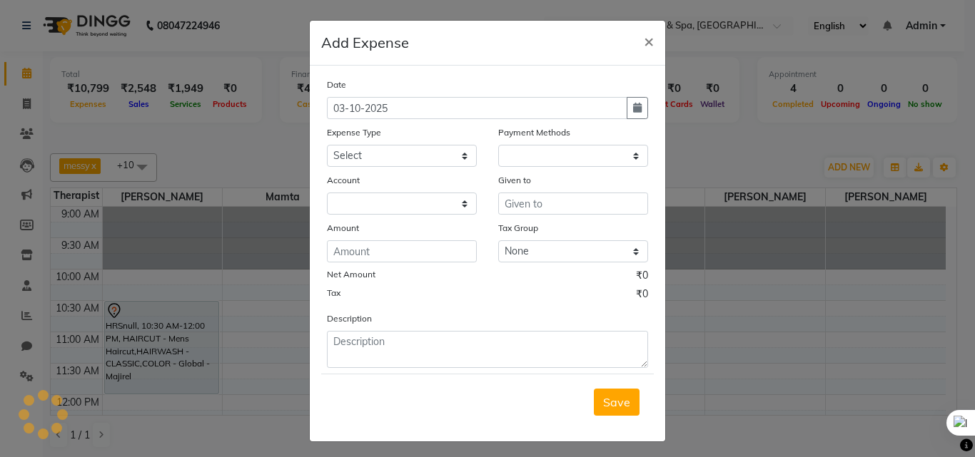
select select "1"
select select "7539"
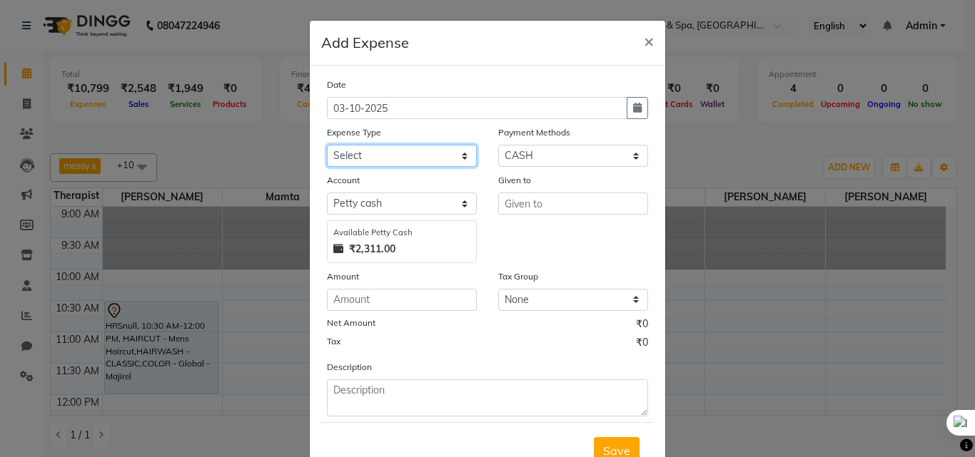
click at [398, 156] on select "Select Advance Salary Bank charges Car maintenance Cash transfer to bank Cash t…" at bounding box center [402, 156] width 150 height 22
select select "25128"
click at [327, 145] on select "Select Advance Salary Bank charges Car maintenance Cash transfer to bank Cash t…" at bounding box center [402, 156] width 150 height 22
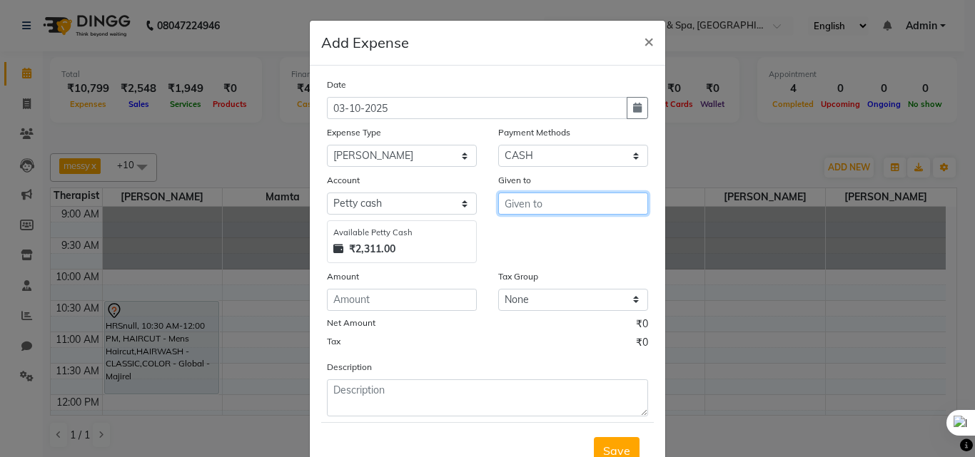
click at [536, 200] on input "text" at bounding box center [573, 204] width 150 height 22
type input "HRS House"
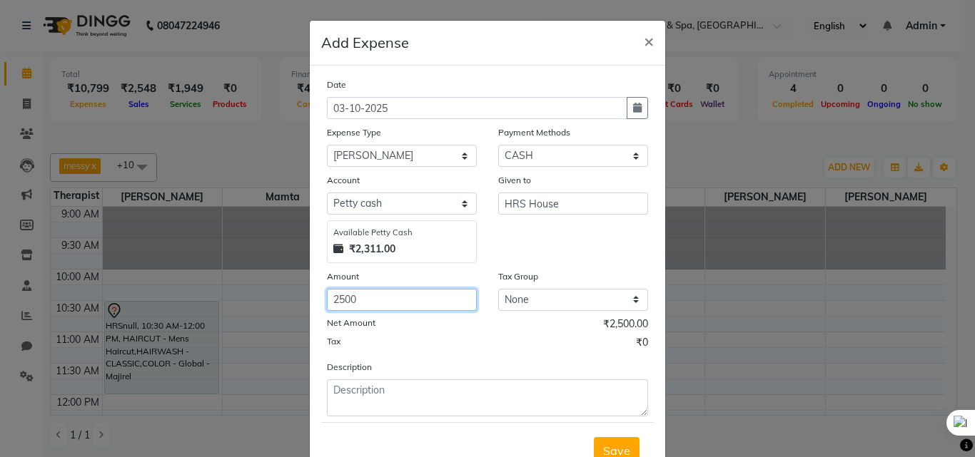
type input "2500"
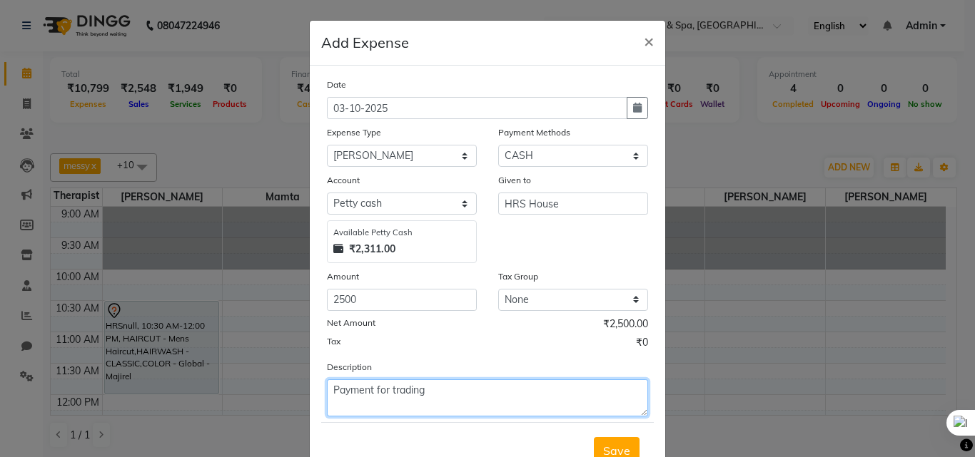
type textarea "Payment for trading"
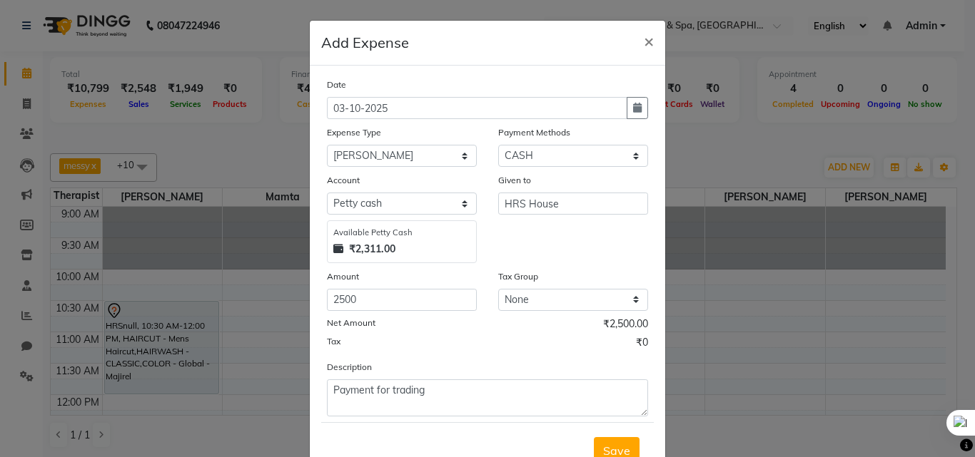
scroll to position [7, 0]
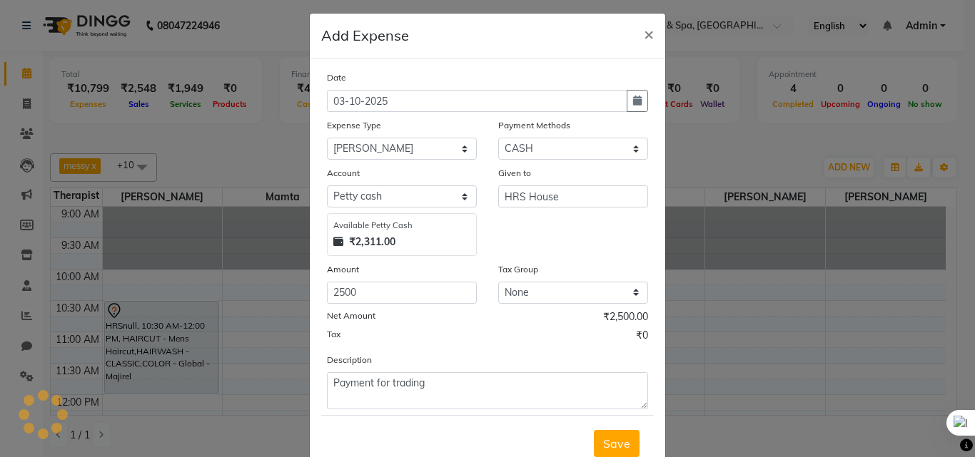
click at [594, 430] on button "Save" at bounding box center [617, 443] width 46 height 27
click at [594, 152] on select "Select ONLINE CASH UPI Prepaid Voucher Wallet GPay" at bounding box center [573, 149] width 150 height 22
select select "3"
click at [498, 140] on select "Select ONLINE CASH UPI Prepaid Voucher Wallet GPay" at bounding box center [573, 149] width 150 height 22
select select "7540"
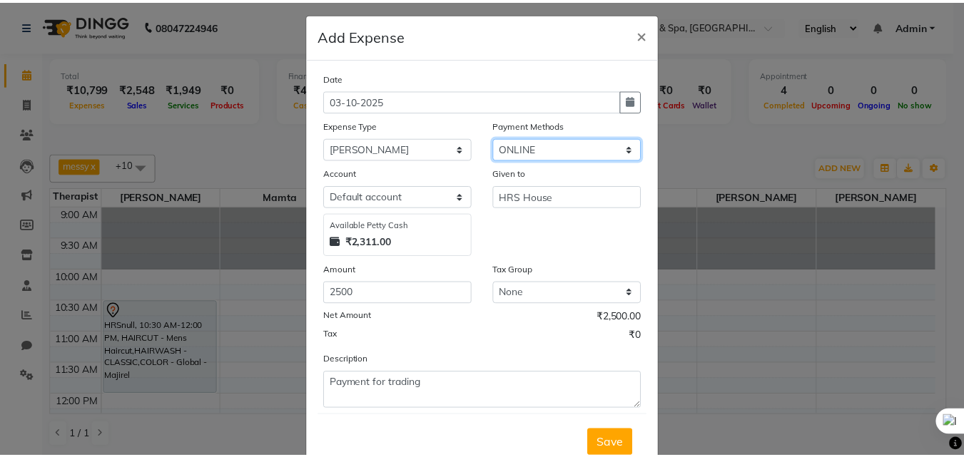
scroll to position [5, 0]
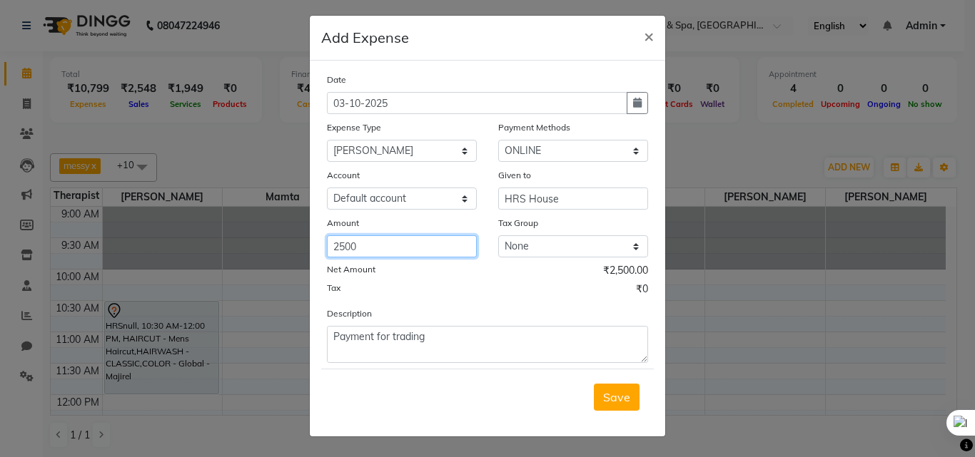
click at [391, 249] on input "2500" at bounding box center [402, 247] width 150 height 22
type input "2"
type input "6100"
click at [615, 392] on span "Save" at bounding box center [616, 397] width 27 height 14
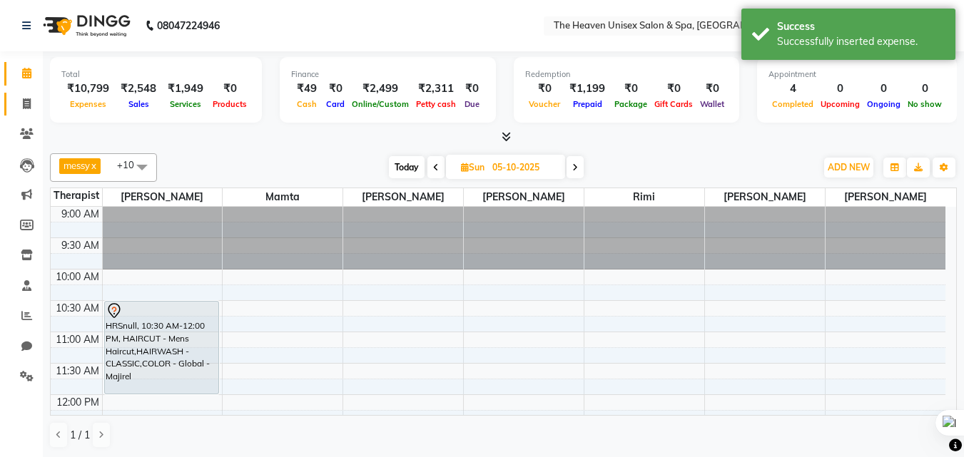
click at [31, 94] on link "Invoice" at bounding box center [21, 105] width 34 height 24
select select "service"
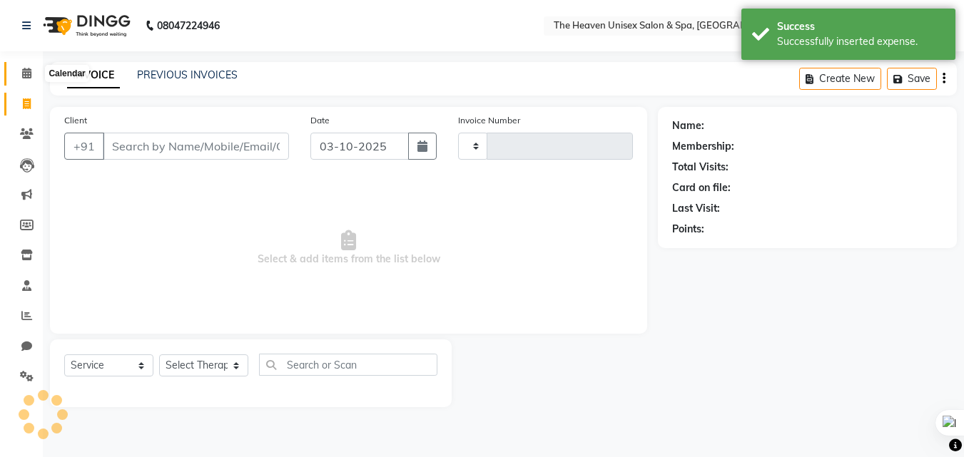
type input "0864"
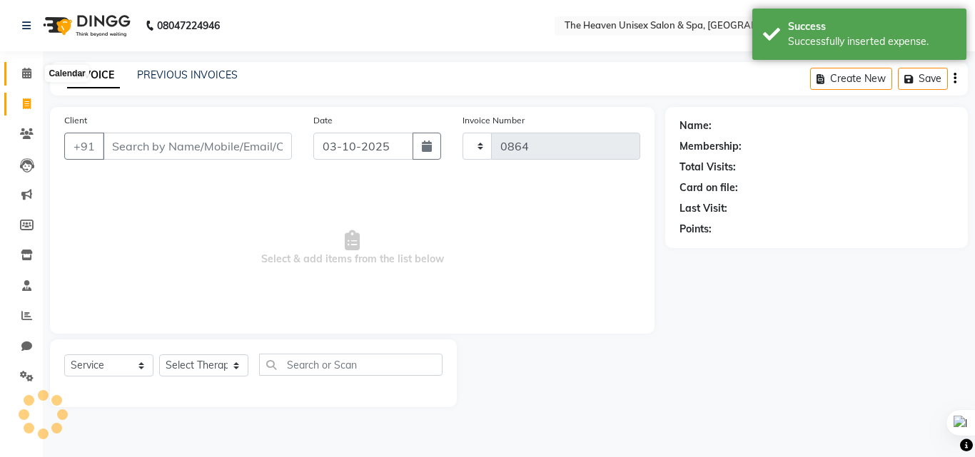
click at [22, 71] on icon at bounding box center [26, 73] width 9 height 11
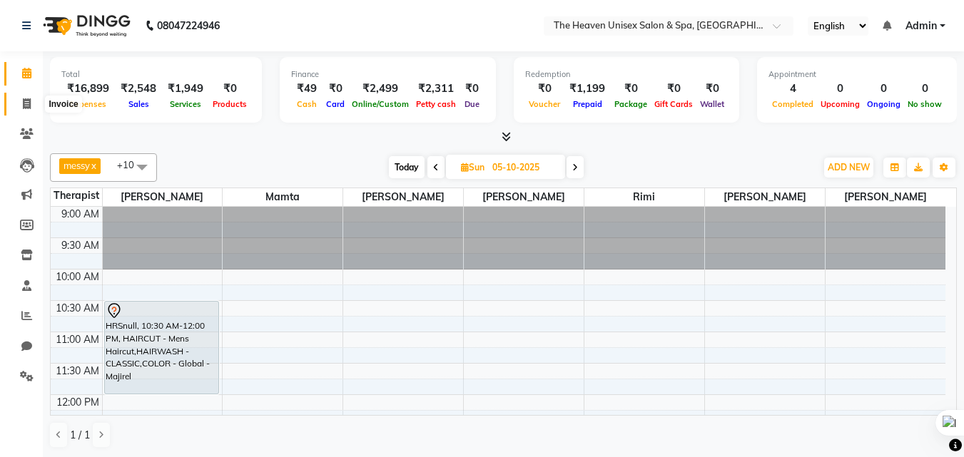
click at [34, 101] on span at bounding box center [26, 104] width 25 height 16
select select "service"
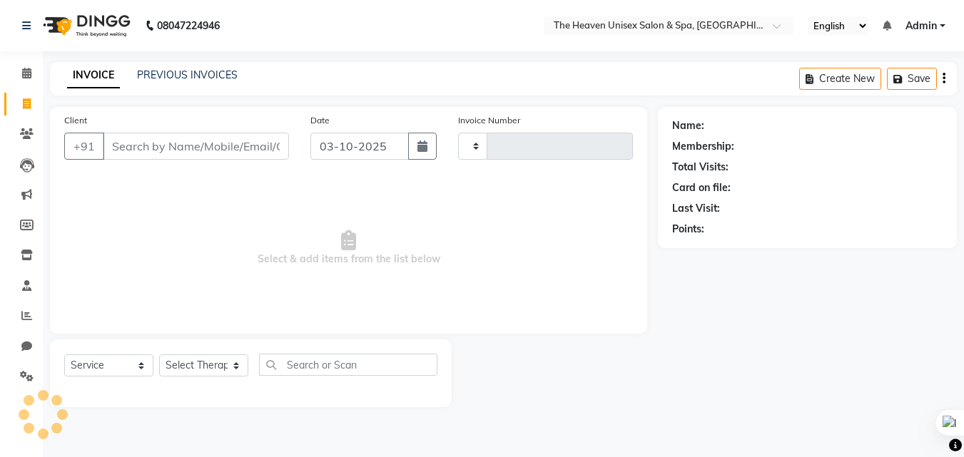
type input "0864"
select select "8417"
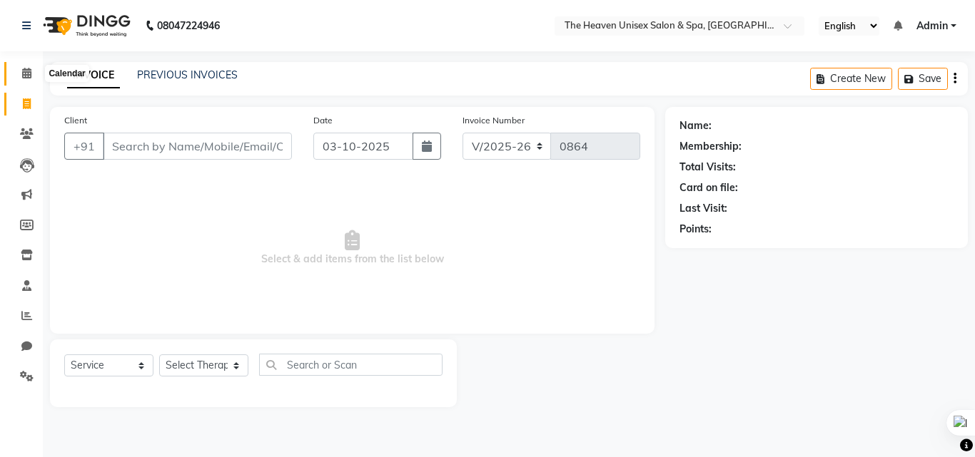
click at [22, 68] on icon at bounding box center [26, 73] width 9 height 11
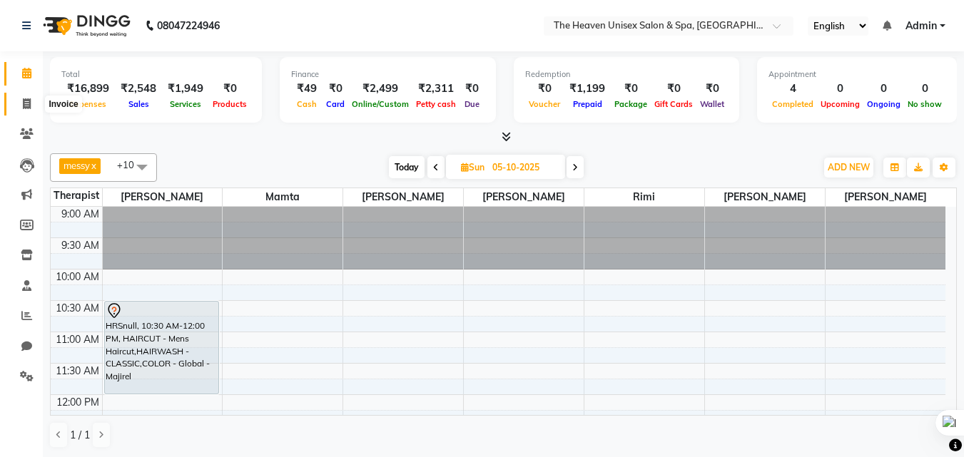
click at [24, 103] on icon at bounding box center [27, 103] width 8 height 11
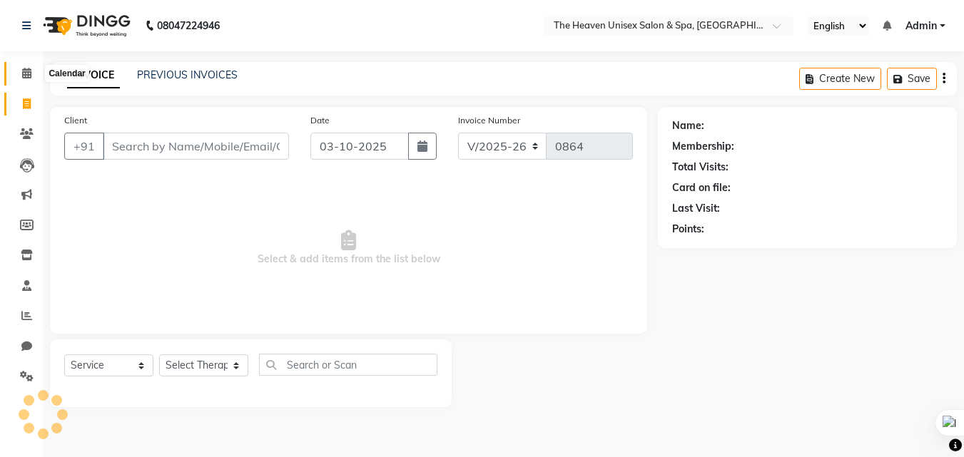
click at [27, 72] on icon at bounding box center [26, 73] width 9 height 11
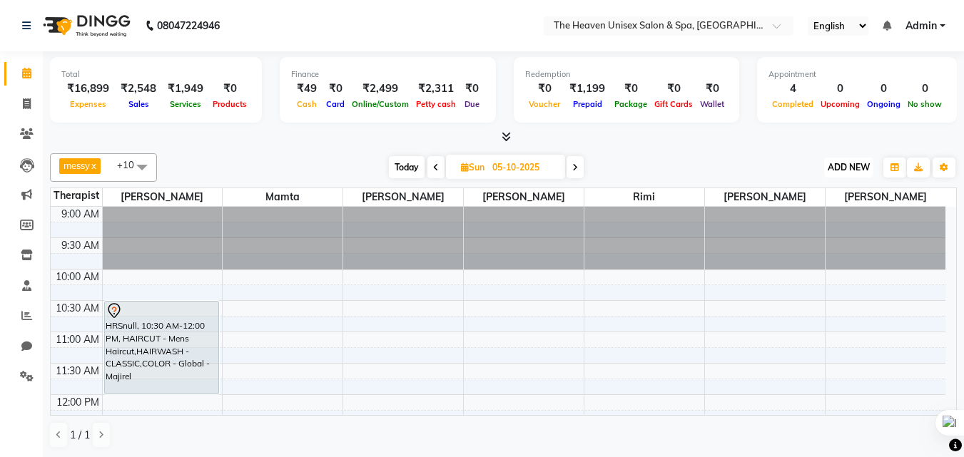
click at [842, 166] on span "ADD NEW" at bounding box center [849, 167] width 42 height 11
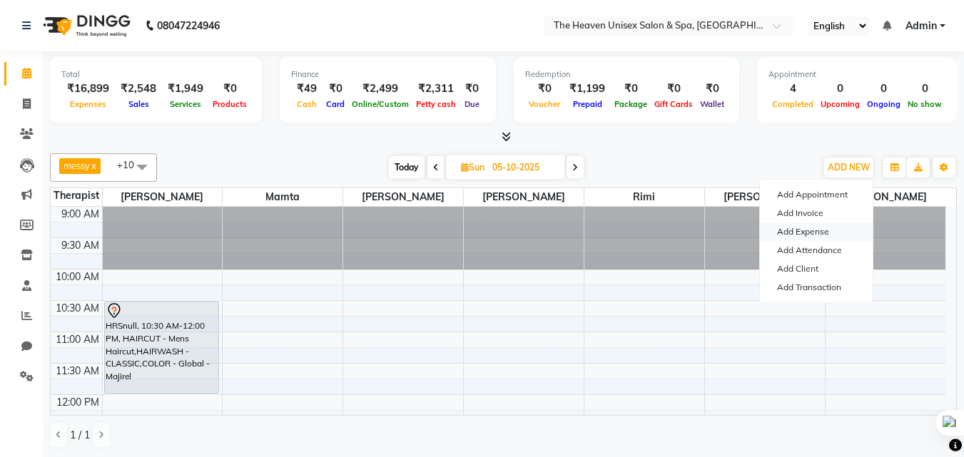
click at [812, 233] on link "Add Expense" at bounding box center [816, 232] width 113 height 19
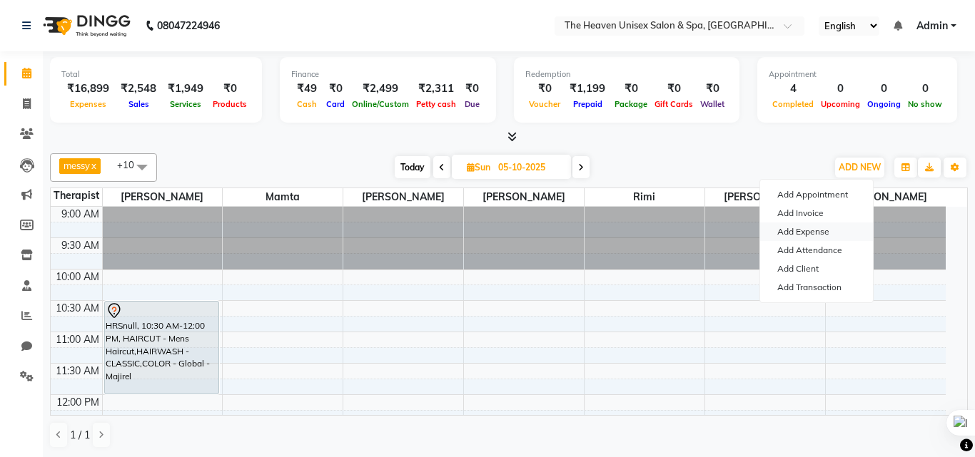
select select "1"
select select "7539"
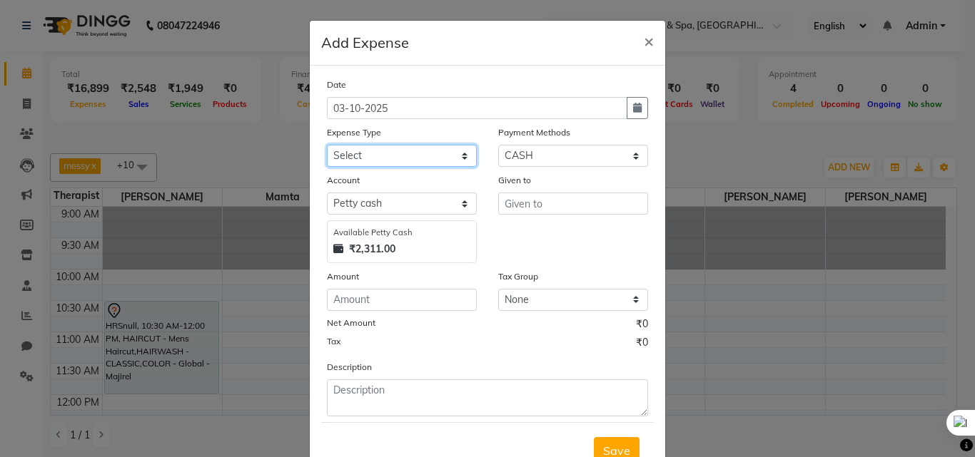
click at [370, 158] on select "Select Advance Salary Bank charges Car maintenance Cash transfer to bank Cash t…" at bounding box center [402, 156] width 150 height 22
select select "25103"
click at [327, 145] on select "Select Advance Salary Bank charges Car maintenance Cash transfer to bank Cash t…" at bounding box center [402, 156] width 150 height 22
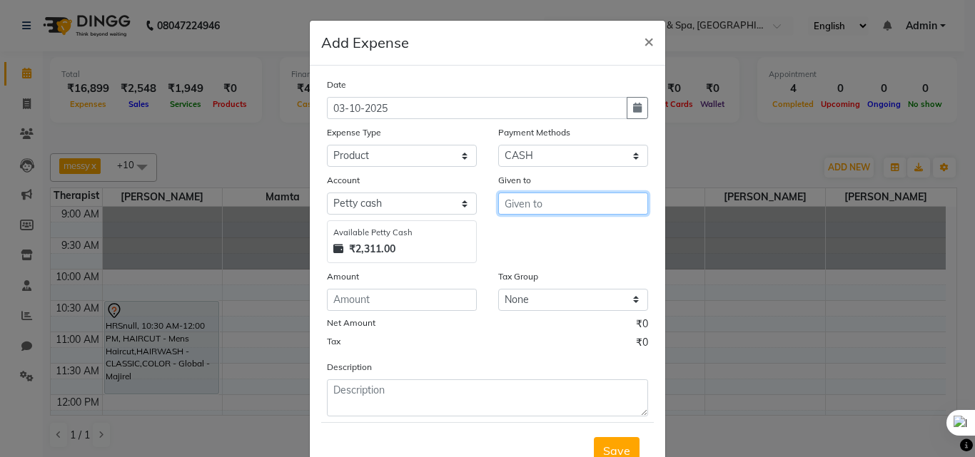
click at [542, 201] on input "text" at bounding box center [573, 204] width 150 height 22
type input "HRS House"
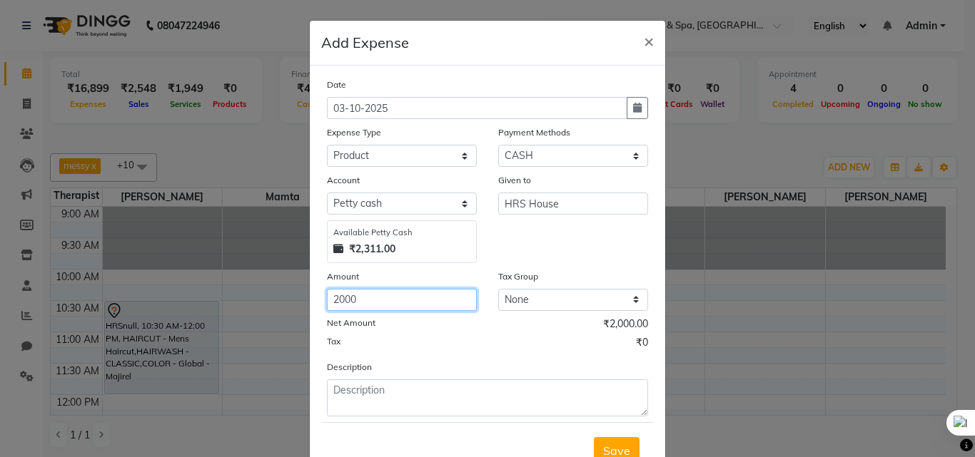
type input "2000"
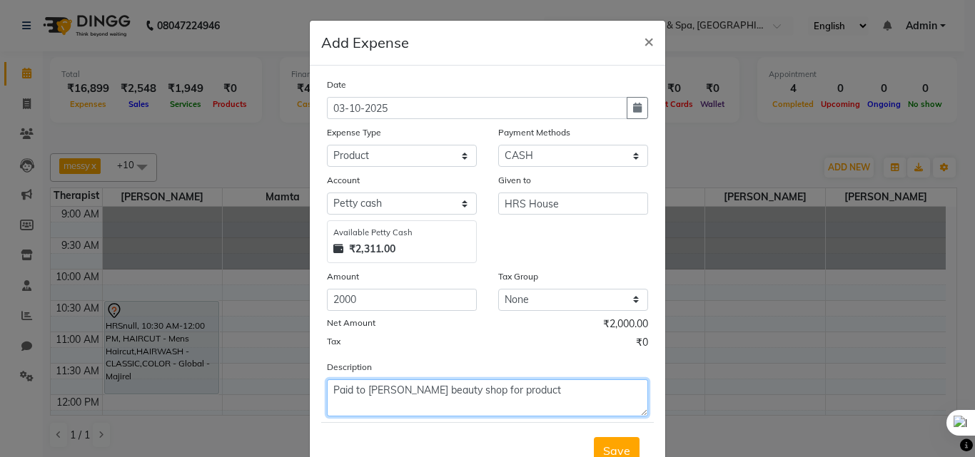
type textarea "Paid to [PERSON_NAME] beauty shop for product"
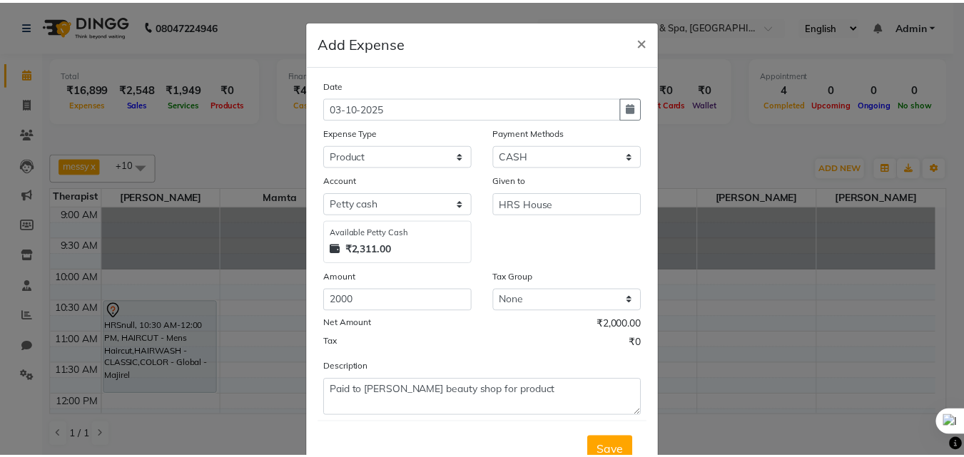
scroll to position [7, 0]
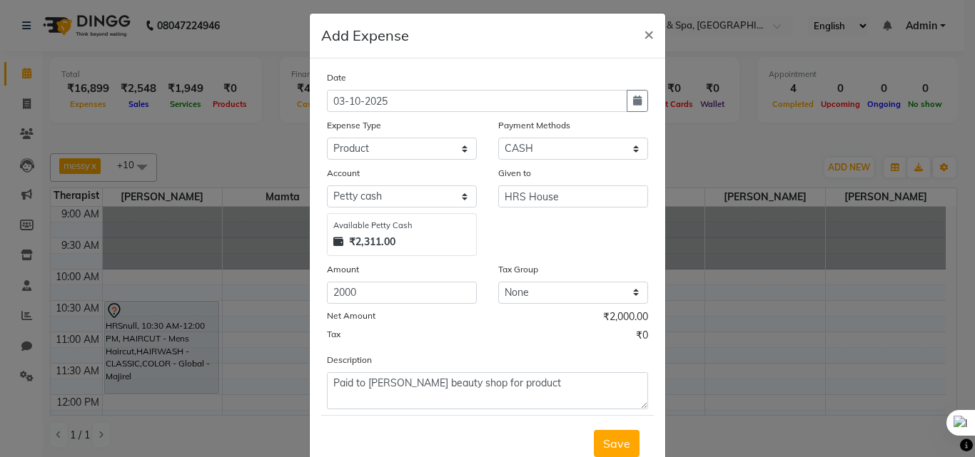
click at [594, 430] on button "Save" at bounding box center [617, 443] width 46 height 27
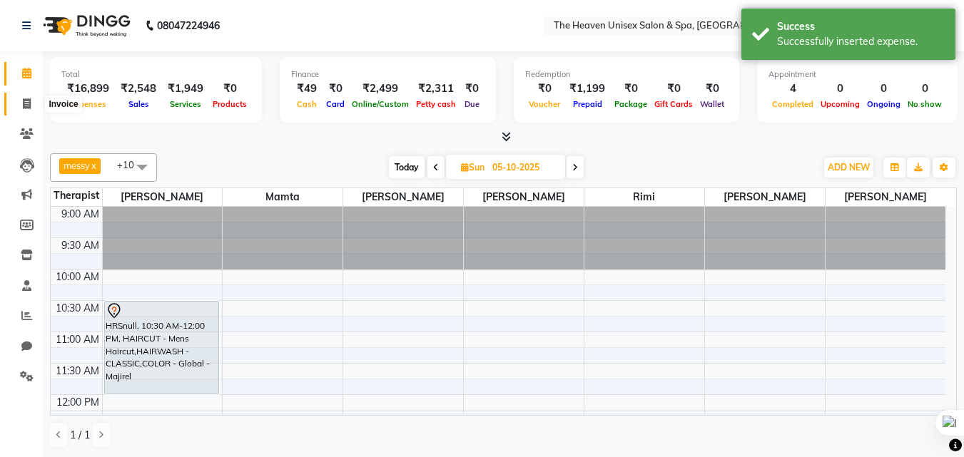
click at [33, 102] on span at bounding box center [26, 104] width 25 height 16
select select "8417"
select select "service"
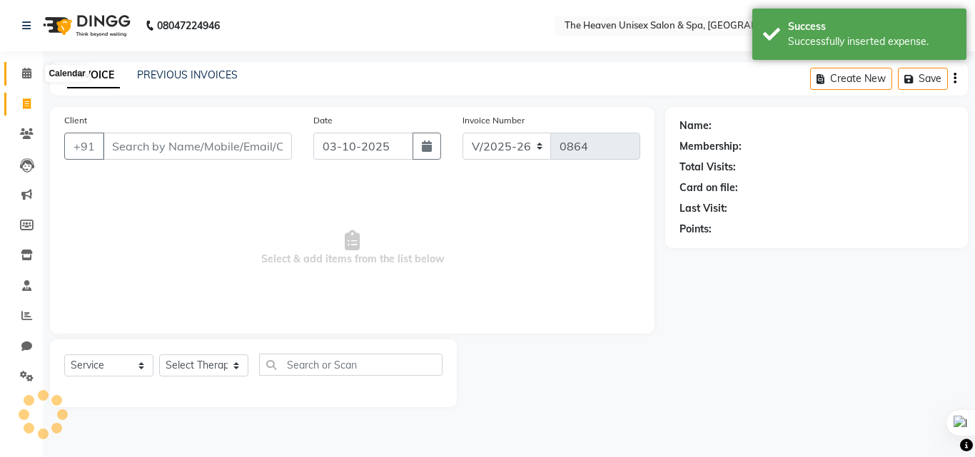
click at [32, 76] on span at bounding box center [26, 74] width 25 height 16
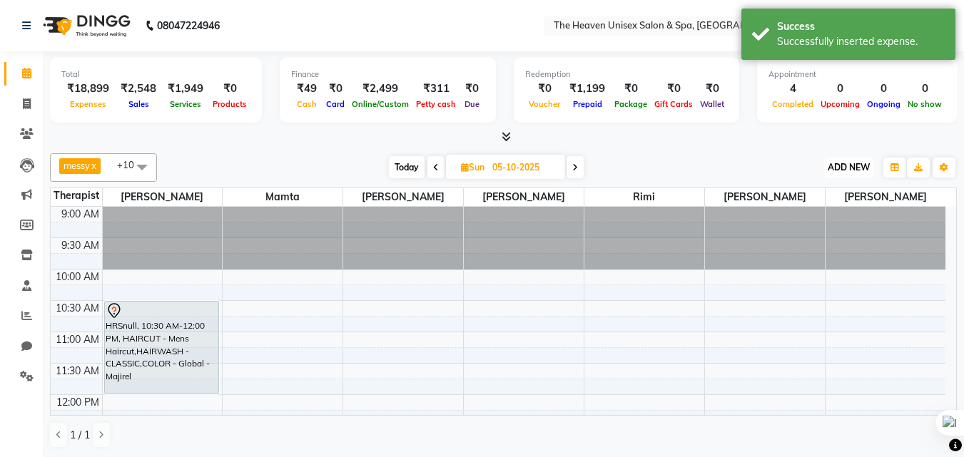
click at [836, 171] on span "ADD NEW" at bounding box center [849, 167] width 42 height 11
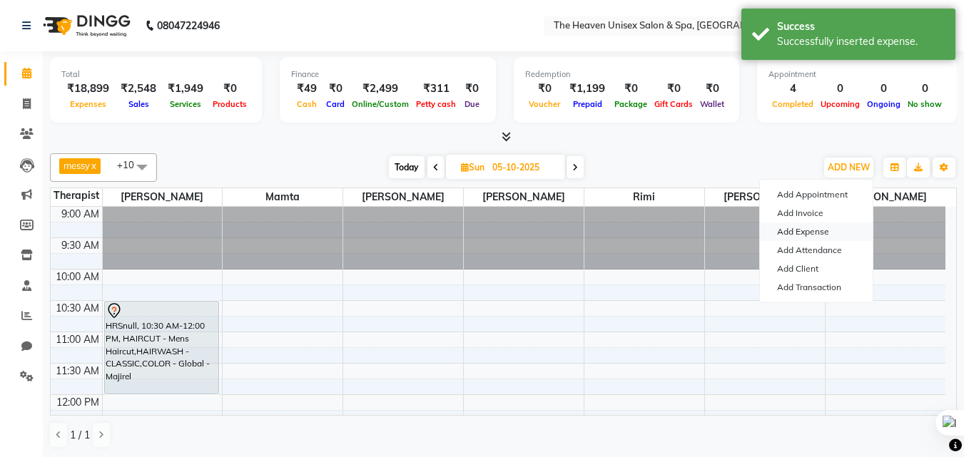
click at [815, 227] on link "Add Expense" at bounding box center [816, 232] width 113 height 19
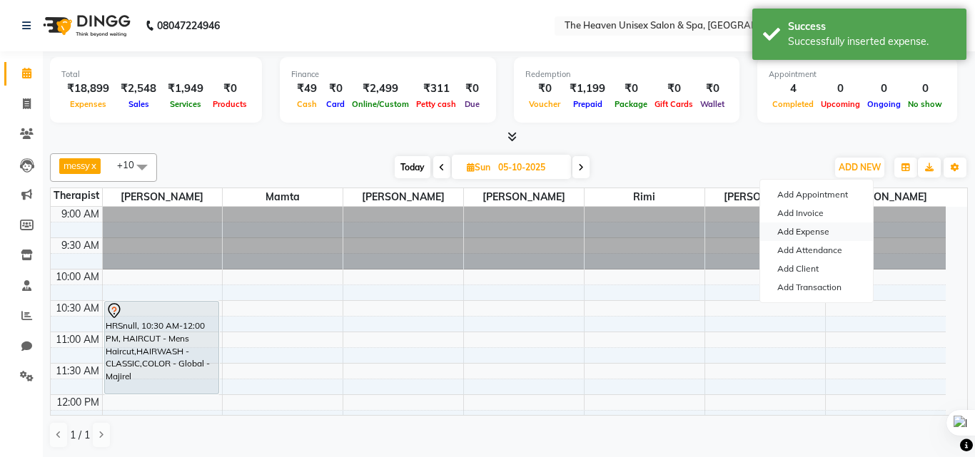
select select "1"
select select "7539"
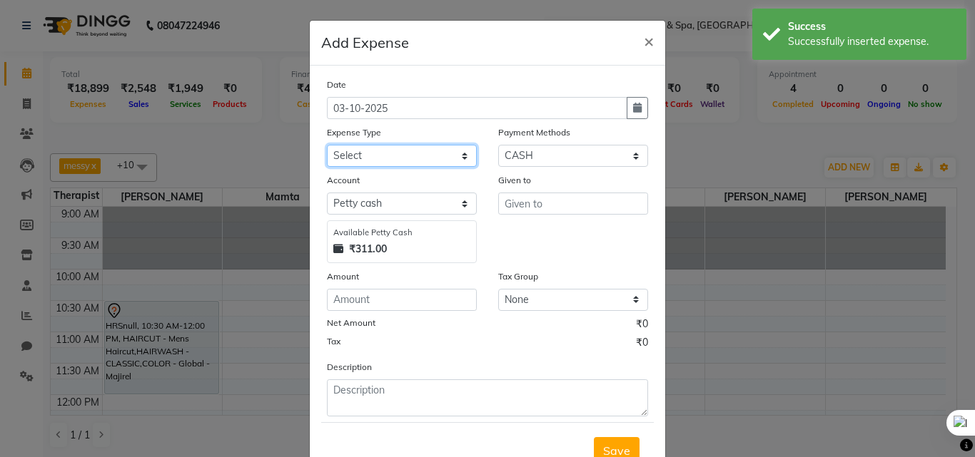
click at [388, 156] on select "Select Advance Salary Bank charges Car maintenance Cash transfer to bank Cash t…" at bounding box center [402, 156] width 150 height 22
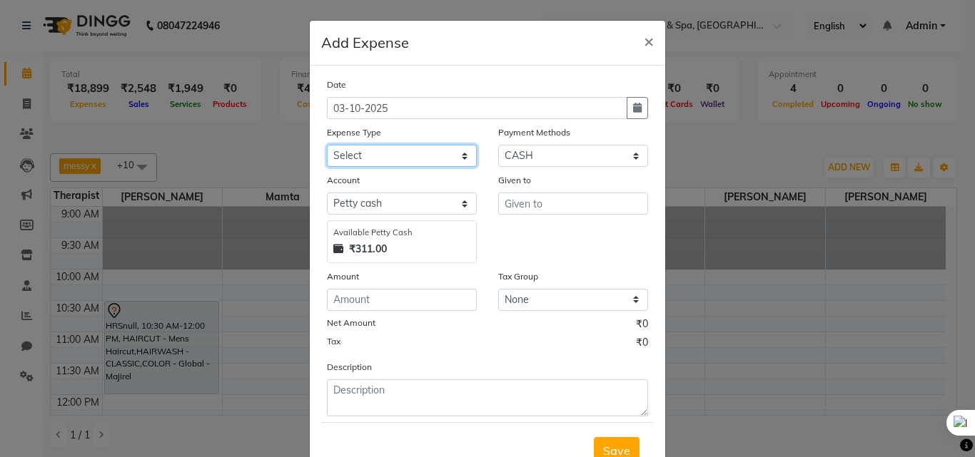
select select "25103"
click at [327, 145] on select "Select Advance Salary Bank charges Car maintenance Cash transfer to bank Cash t…" at bounding box center [402, 156] width 150 height 22
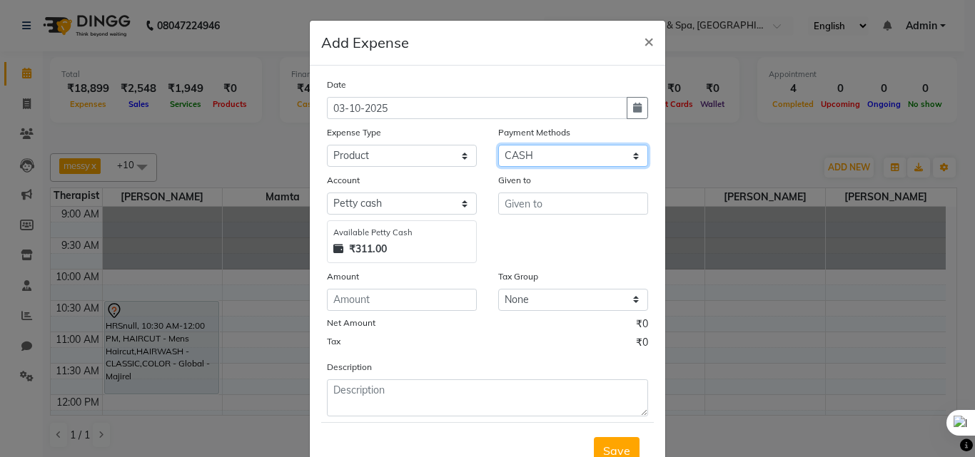
click at [545, 156] on select "Select ONLINE CASH UPI Prepaid Voucher Wallet GPay" at bounding box center [573, 156] width 150 height 22
select select "3"
click at [498, 145] on select "Select ONLINE CASH UPI Prepaid Voucher Wallet GPay" at bounding box center [573, 156] width 150 height 22
select select "7540"
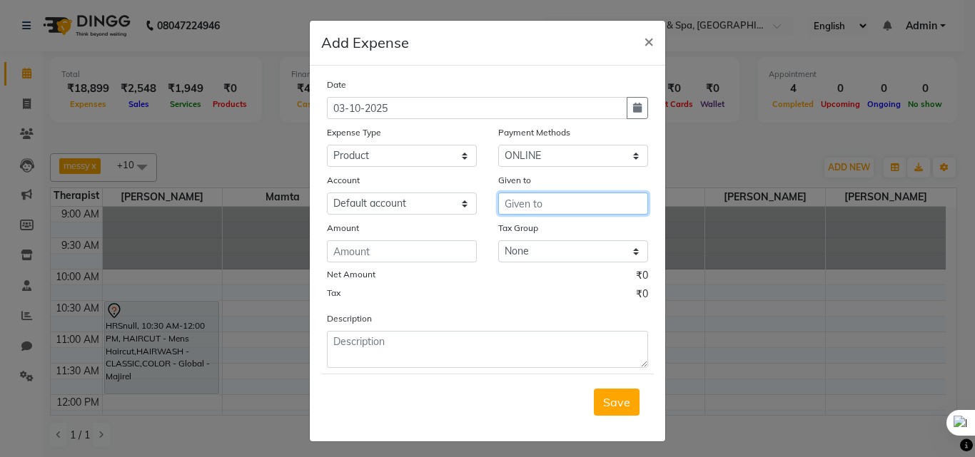
click at [562, 198] on input "text" at bounding box center [573, 204] width 150 height 22
type input "Rashmi"
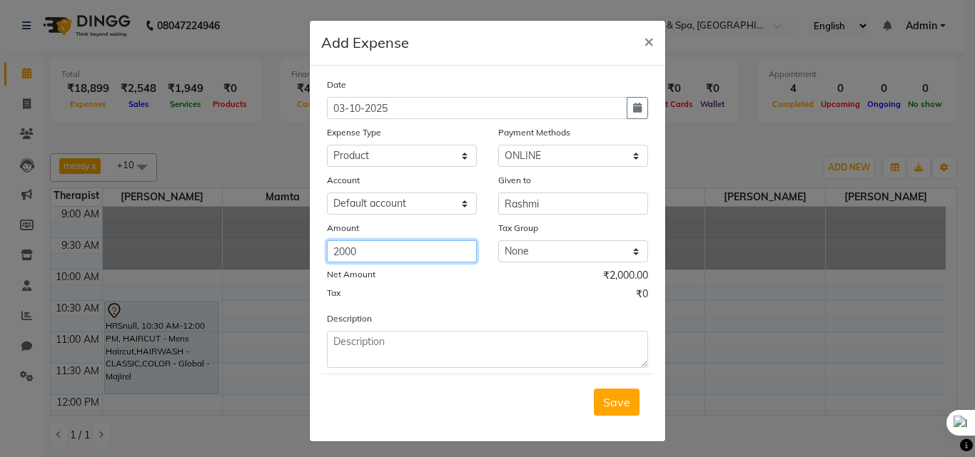
type input "2000"
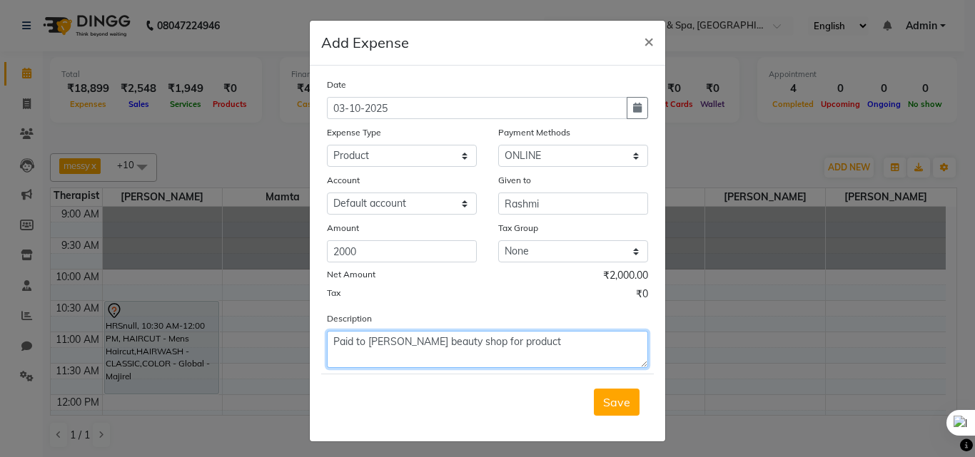
type textarea "Paid to [PERSON_NAME] beauty shop for product"
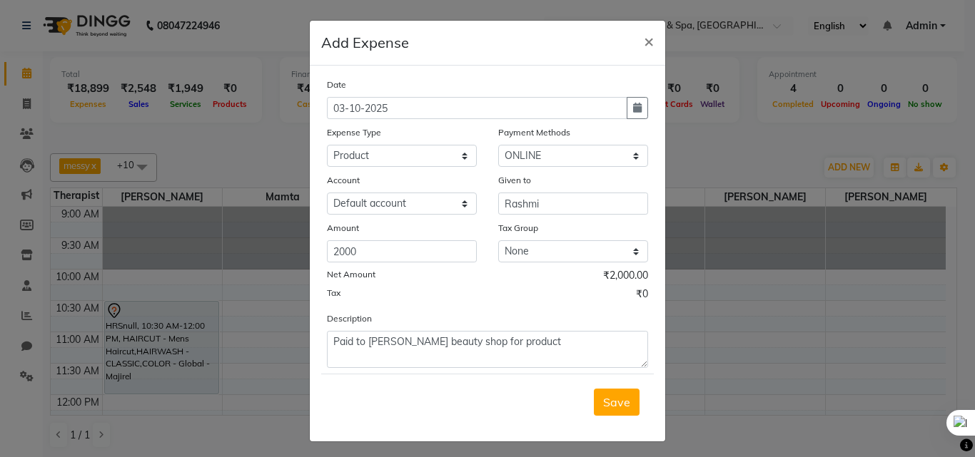
click at [594, 389] on button "Save" at bounding box center [617, 402] width 46 height 27
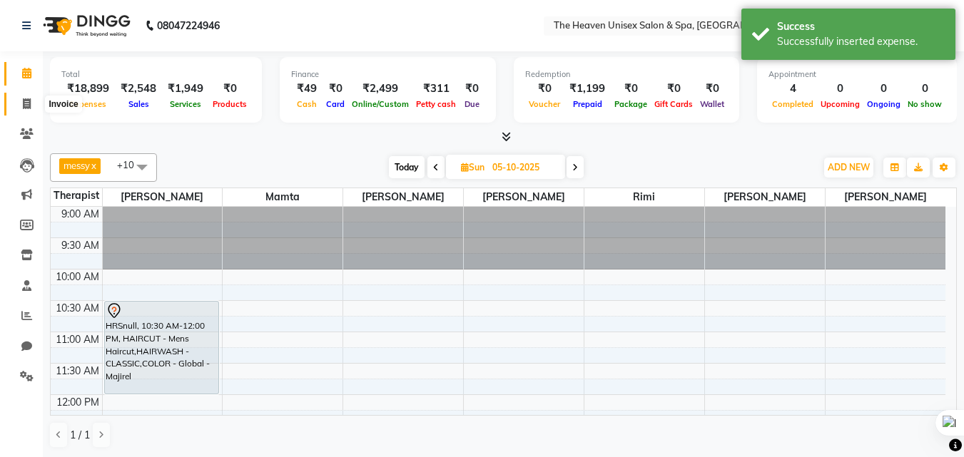
click at [33, 104] on span at bounding box center [26, 104] width 25 height 16
select select "8417"
select select "service"
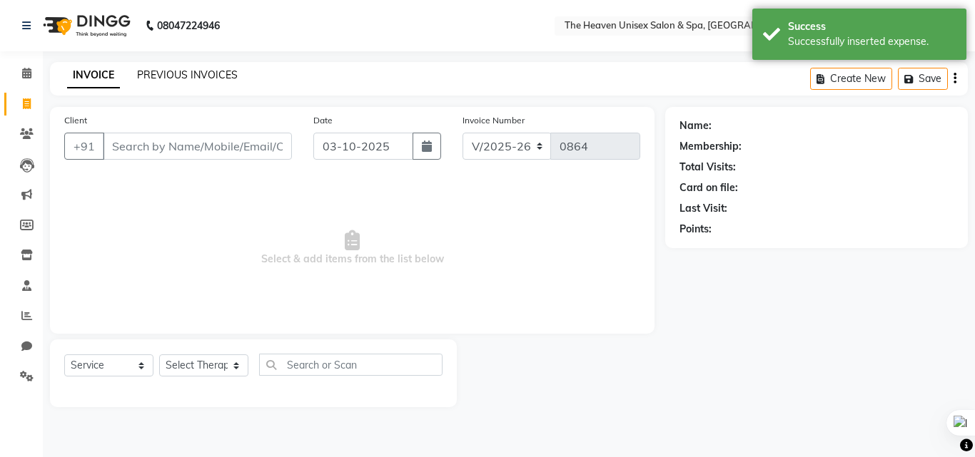
click at [187, 69] on link "PREVIOUS INVOICES" at bounding box center [187, 75] width 101 height 13
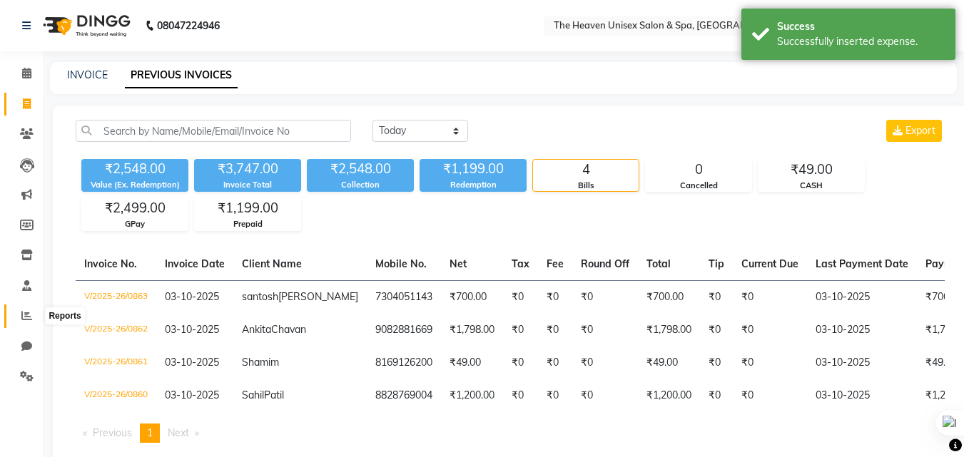
click at [20, 317] on span at bounding box center [26, 316] width 25 height 16
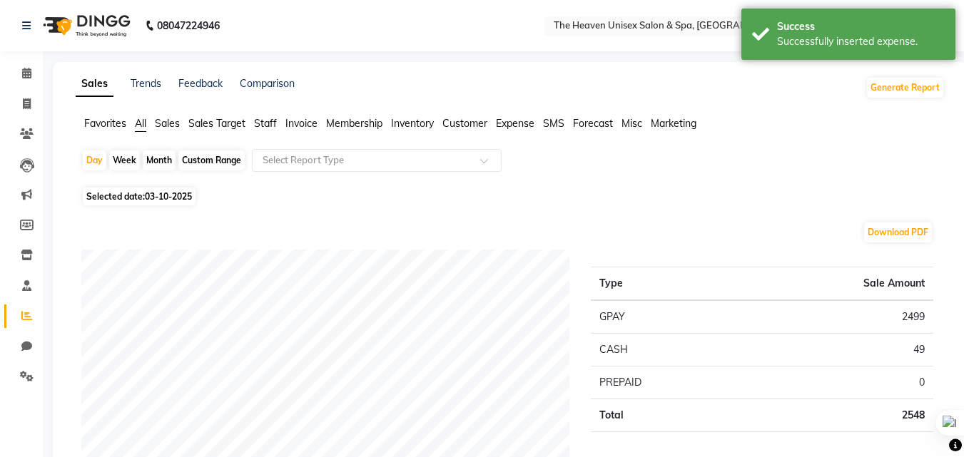
click at [530, 122] on span "Expense" at bounding box center [515, 123] width 39 height 13
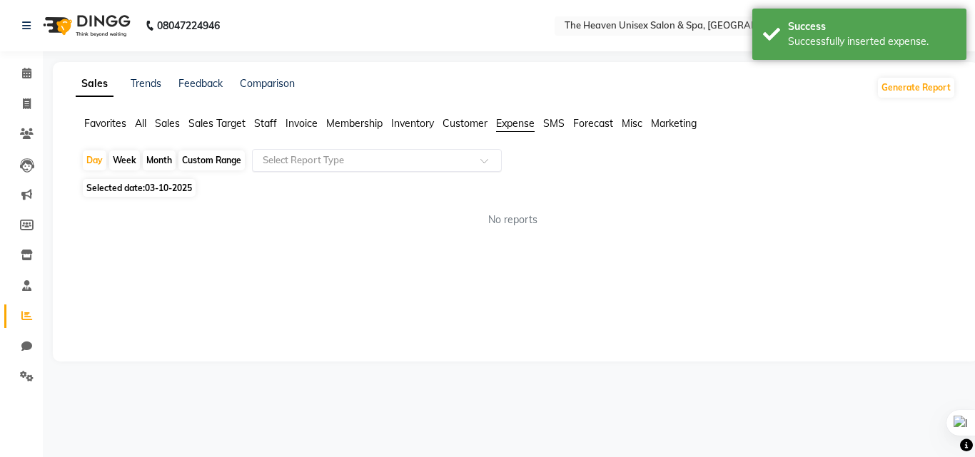
click at [458, 155] on input "text" at bounding box center [363, 160] width 206 height 14
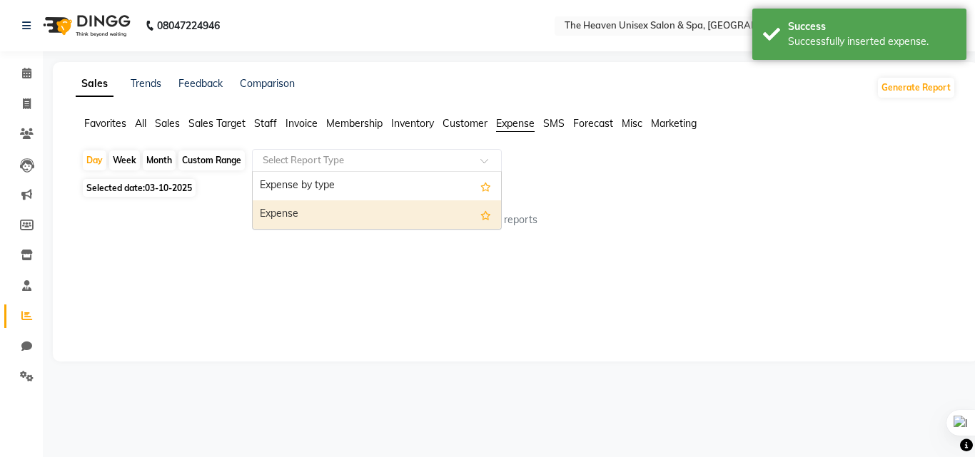
click at [379, 216] on div "Expense" at bounding box center [377, 215] width 248 height 29
select select "full_report"
select select "csv"
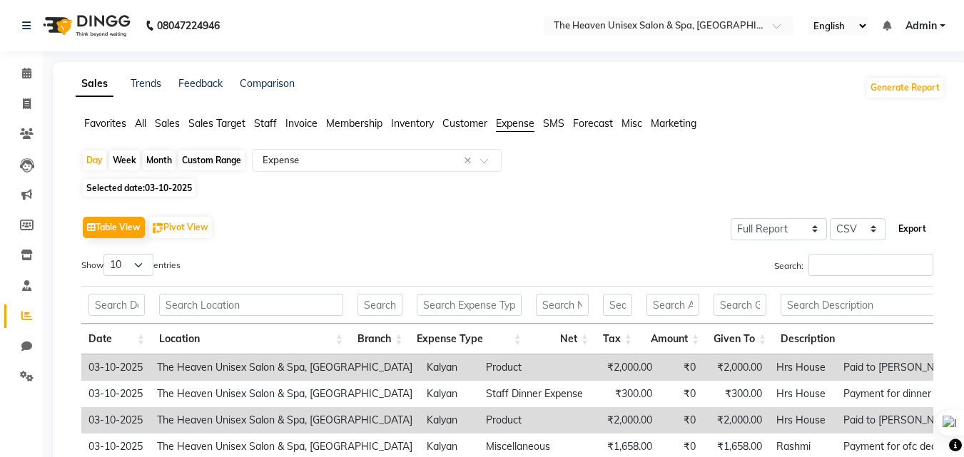
click at [918, 221] on button "Export" at bounding box center [912, 229] width 39 height 24
click at [34, 98] on span at bounding box center [26, 104] width 25 height 16
select select "8417"
select select "service"
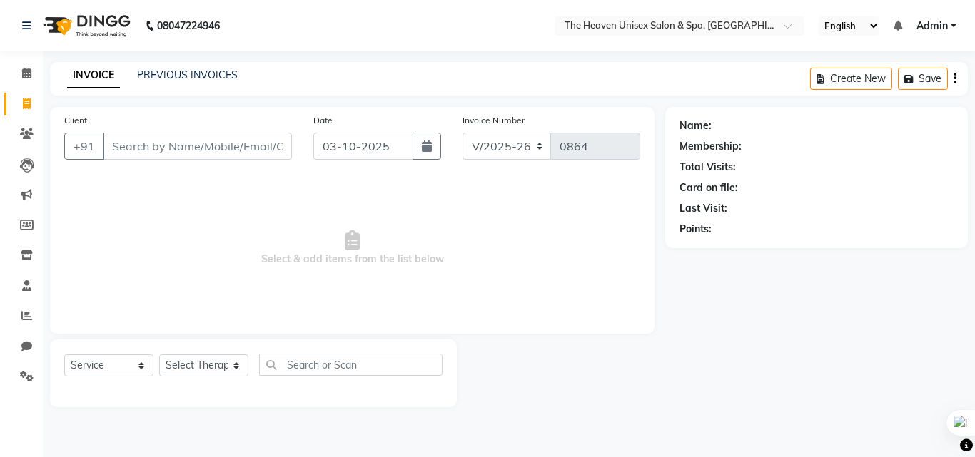
click at [146, 144] on input "Client" at bounding box center [197, 146] width 189 height 27
click at [214, 372] on select "Select Therapist [PERSON_NAME] [PERSON_NAME] HRS House Lucky [PERSON_NAME] [PER…" at bounding box center [203, 366] width 89 height 22
select select "92174"
click at [159, 355] on select "Select Therapist [PERSON_NAME] [PERSON_NAME] HRS House Lucky [PERSON_NAME] [PER…" at bounding box center [203, 366] width 89 height 22
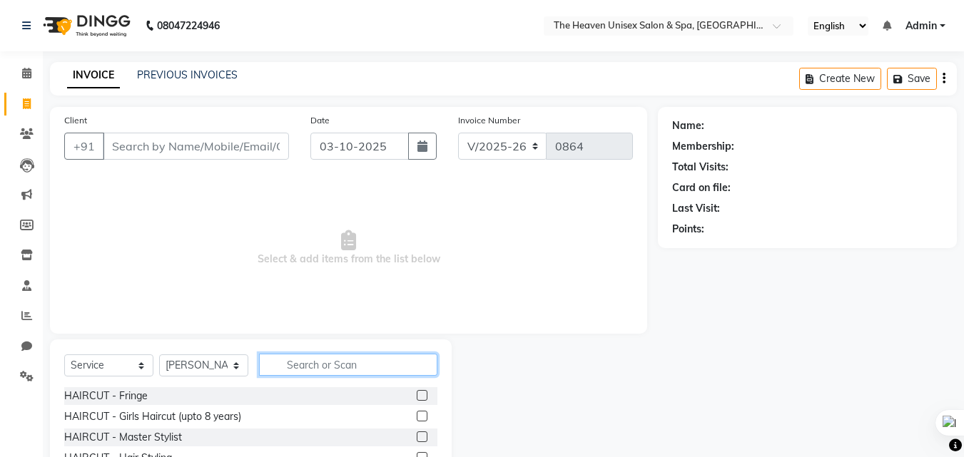
click at [346, 366] on input "text" at bounding box center [348, 365] width 178 height 22
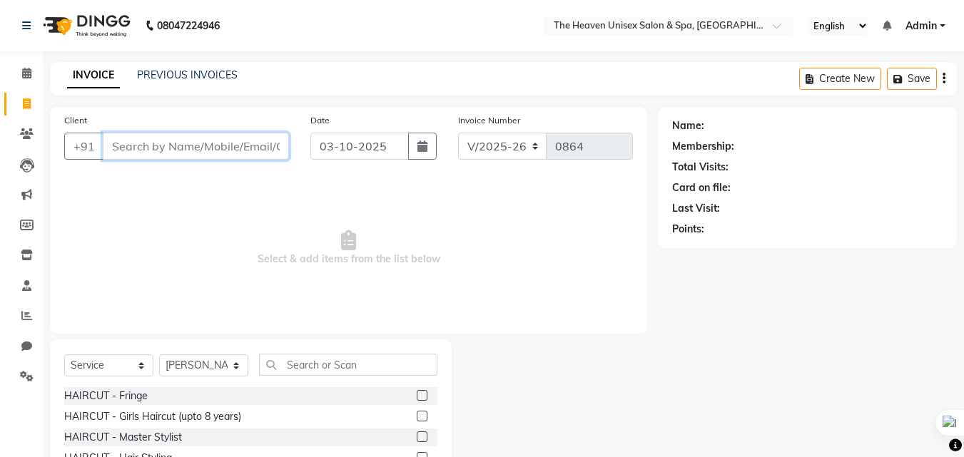
click at [121, 145] on input "Client" at bounding box center [196, 146] width 186 height 27
type input "9664281000"
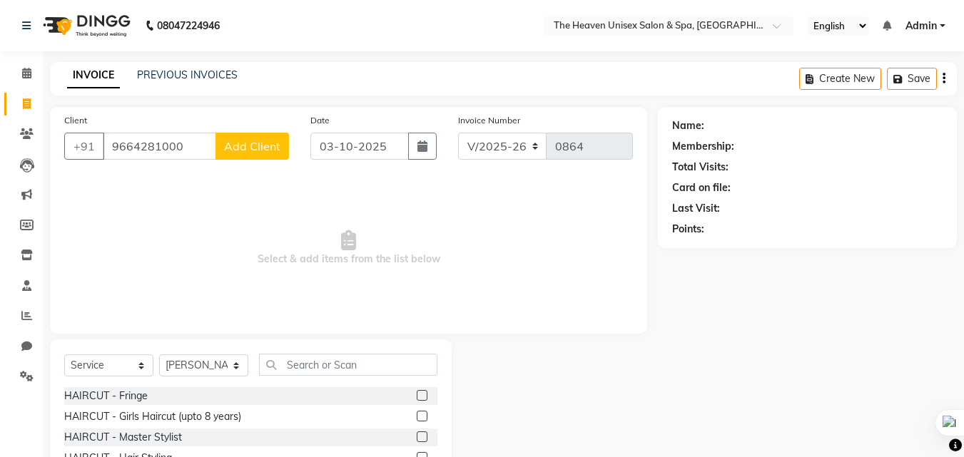
click at [274, 146] on span "Add Client" at bounding box center [252, 146] width 56 height 14
click at [197, 155] on input "9664281000" at bounding box center [159, 146] width 113 height 27
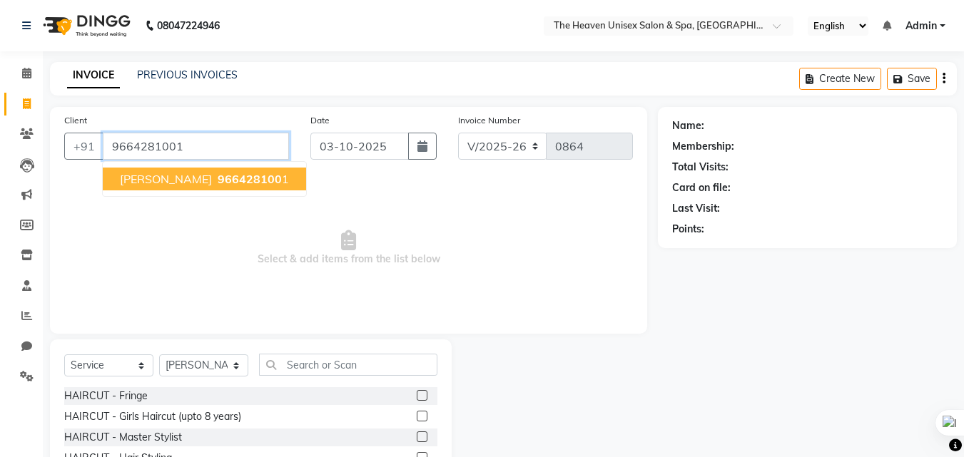
type input "9664281001"
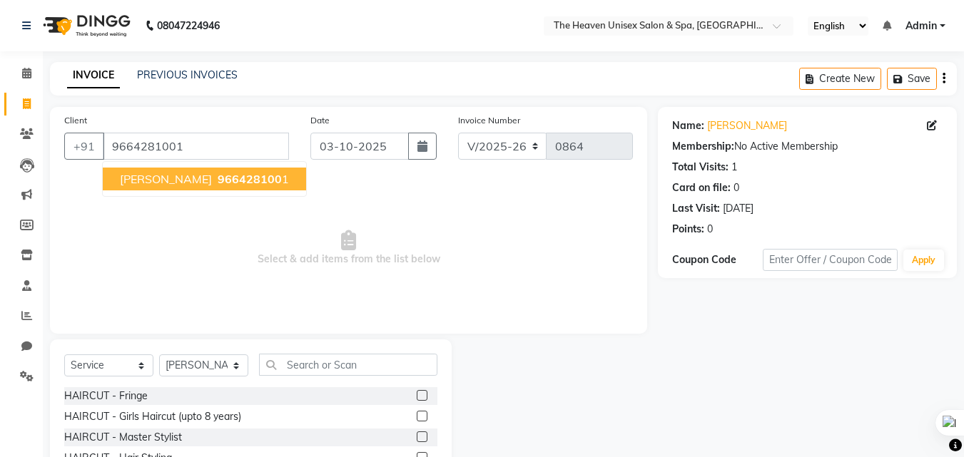
click at [253, 176] on span "966428100" at bounding box center [250, 179] width 64 height 14
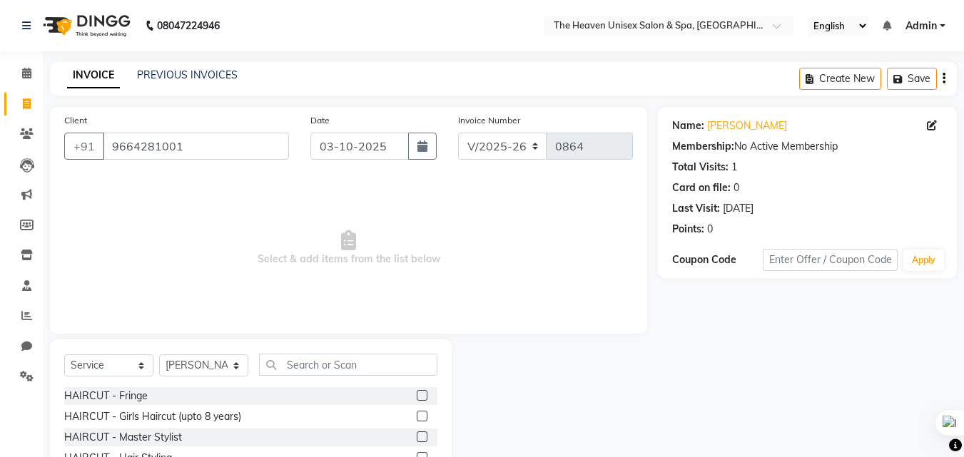
scroll to position [71, 0]
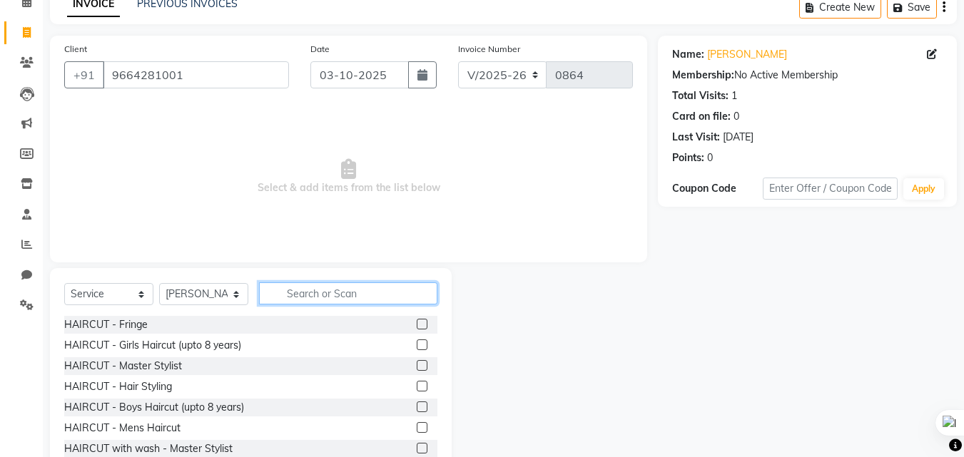
click at [315, 292] on input "text" at bounding box center [348, 294] width 178 height 22
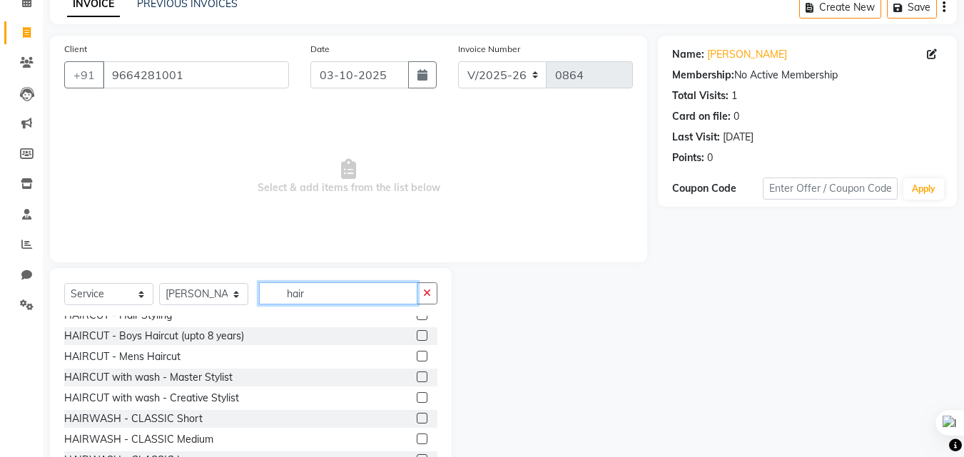
type input "hair"
click at [417, 358] on label at bounding box center [422, 356] width 11 height 11
click at [417, 358] on input "checkbox" at bounding box center [421, 357] width 9 height 9
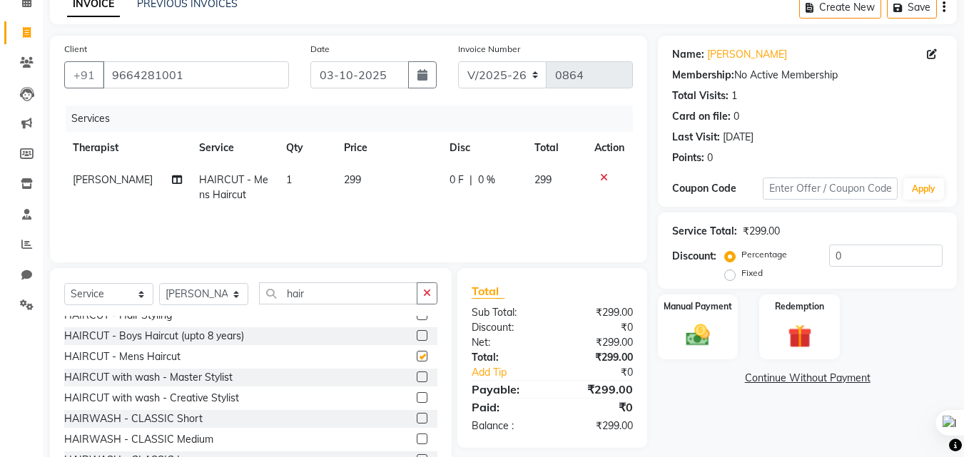
checkbox input "false"
click at [846, 255] on input "0" at bounding box center [885, 256] width 113 height 22
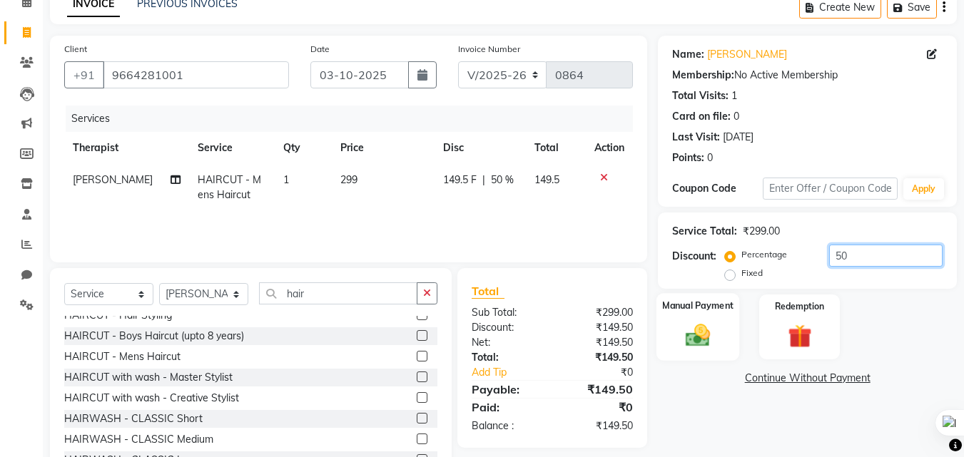
type input "50"
click at [692, 338] on img at bounding box center [698, 335] width 40 height 29
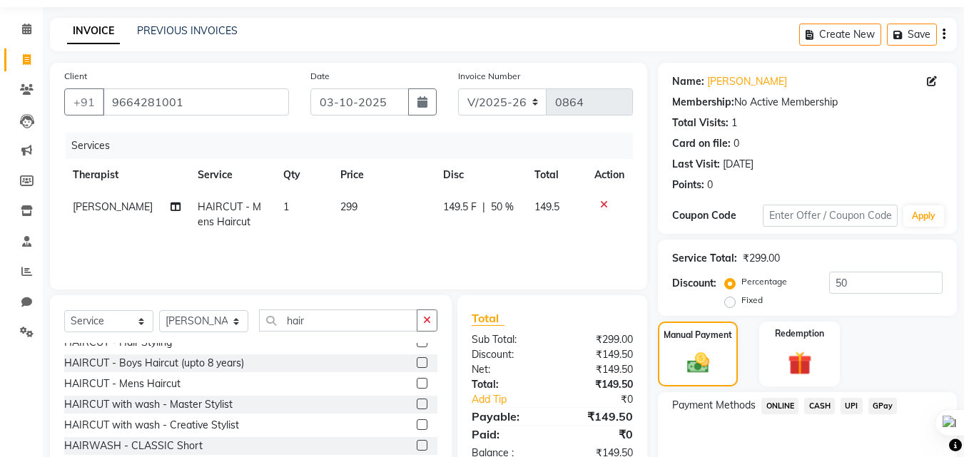
scroll to position [116, 0]
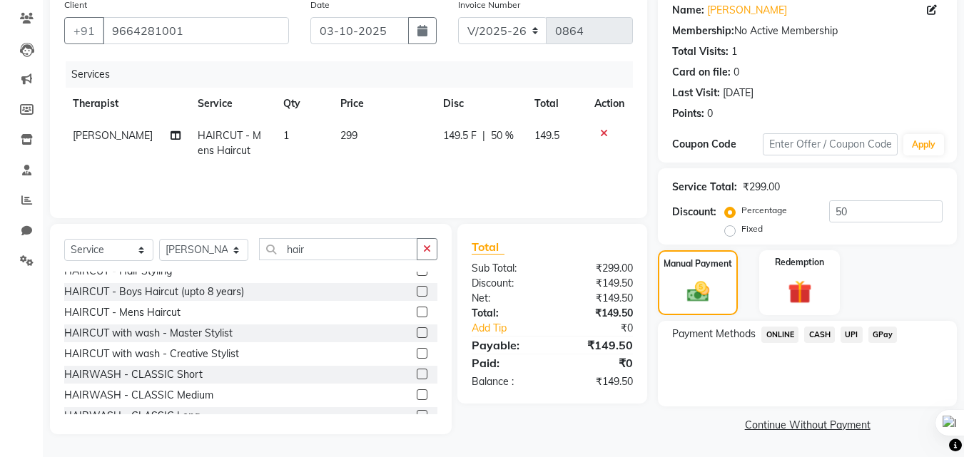
click at [889, 335] on span "GPay" at bounding box center [883, 335] width 29 height 16
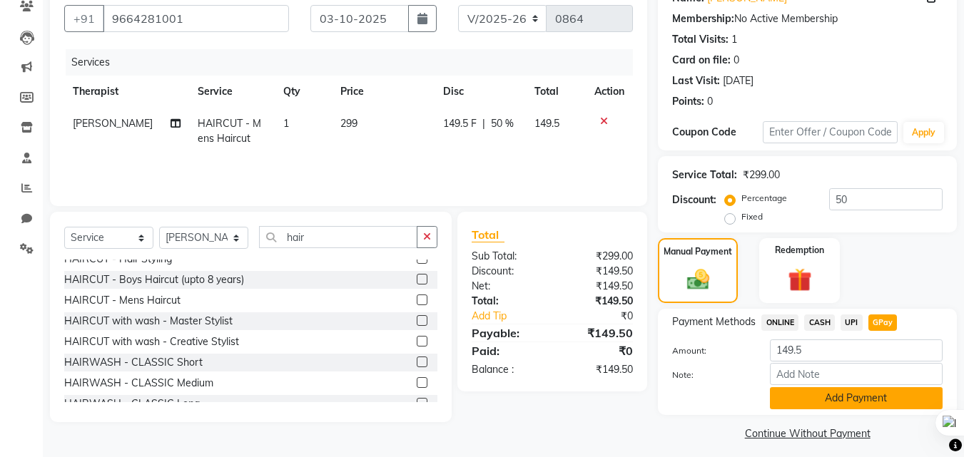
scroll to position [136, 0]
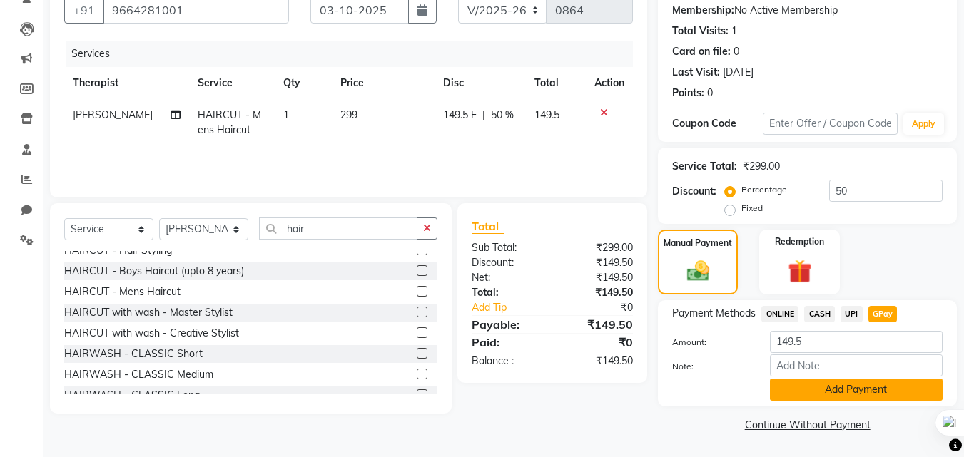
click at [859, 390] on button "Add Payment" at bounding box center [856, 390] width 173 height 22
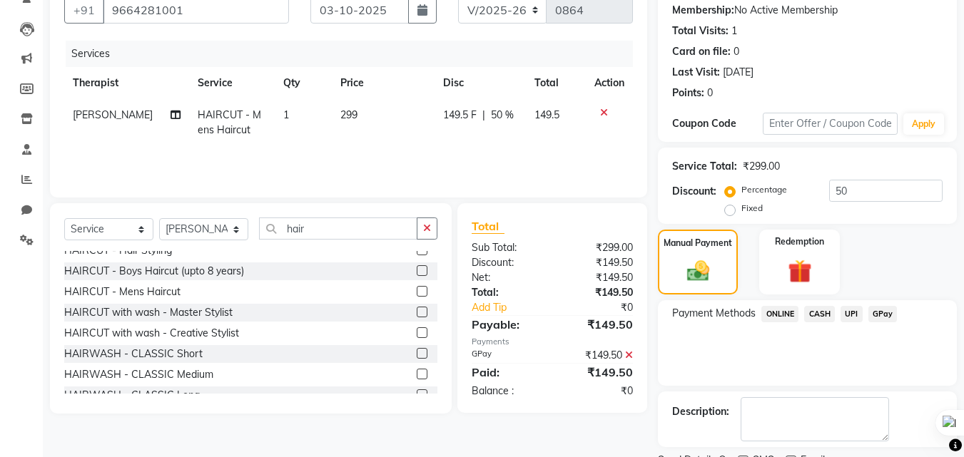
scroll to position [196, 0]
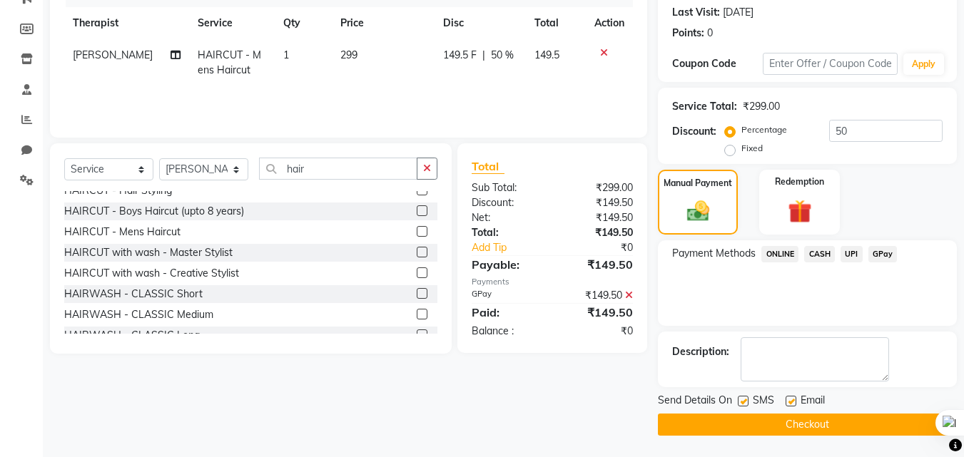
click at [829, 422] on button "Checkout" at bounding box center [807, 425] width 299 height 22
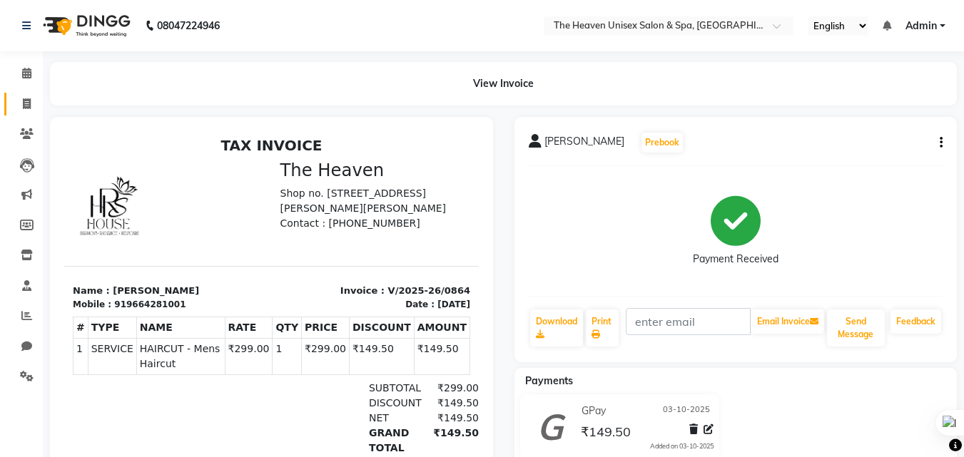
click at [26, 94] on link "Invoice" at bounding box center [21, 105] width 34 height 24
select select "8417"
select select "service"
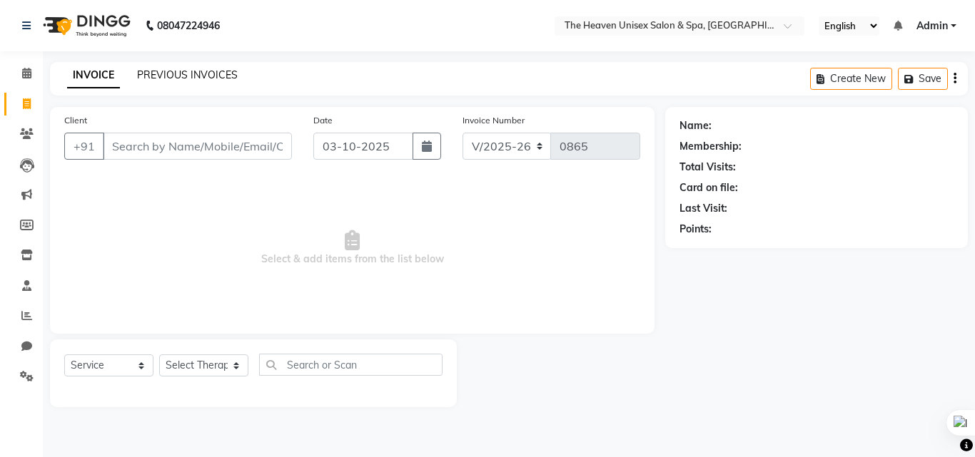
click at [213, 75] on link "PREVIOUS INVOICES" at bounding box center [187, 75] width 101 height 13
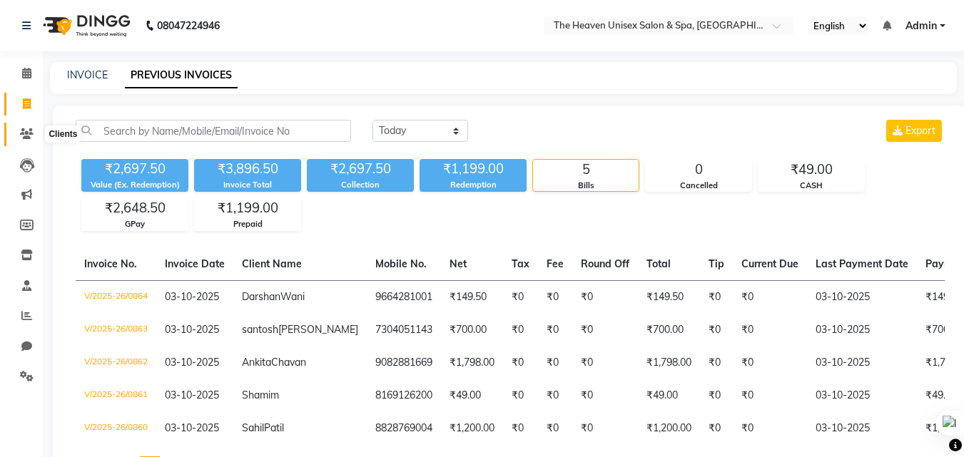
click at [30, 138] on icon at bounding box center [27, 133] width 14 height 11
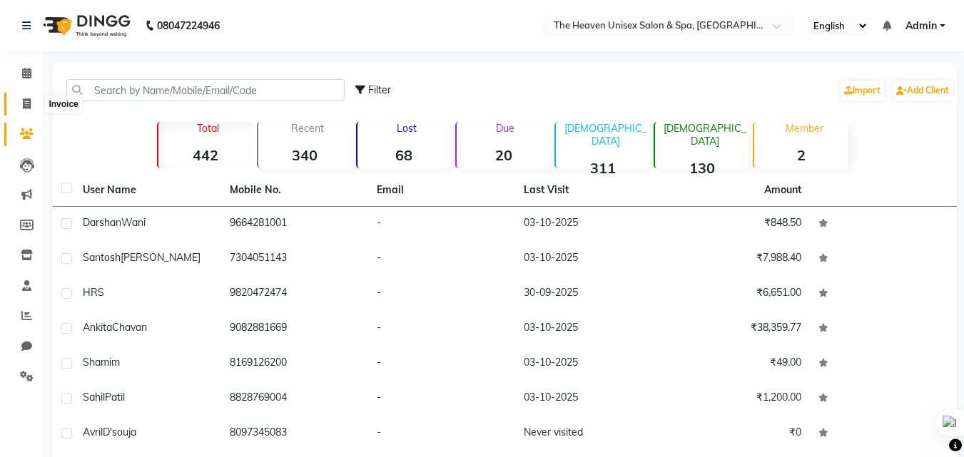
click at [23, 102] on icon at bounding box center [27, 103] width 8 height 11
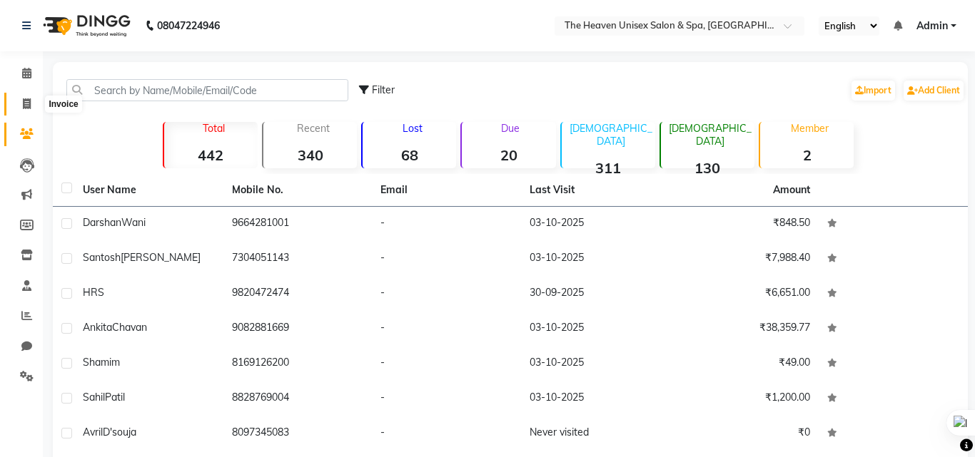
select select "8417"
select select "service"
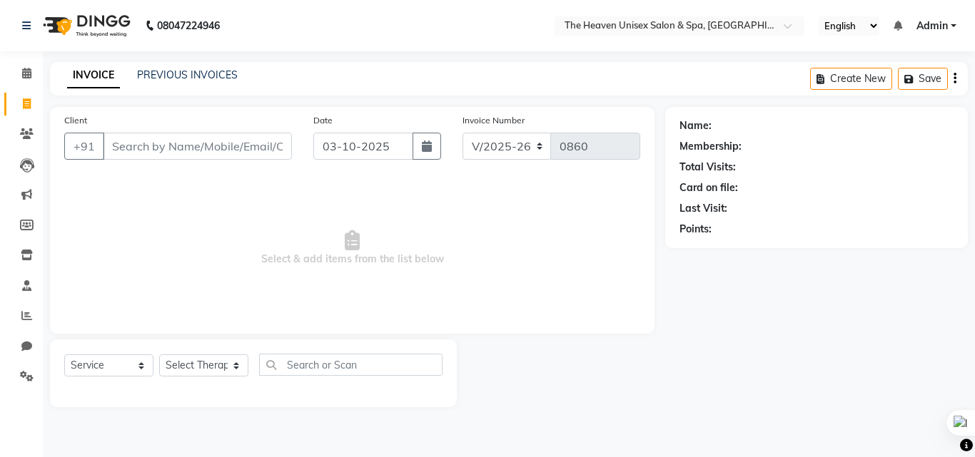
select select "8417"
select select "service"
select select "8417"
select select "service"
select select "8417"
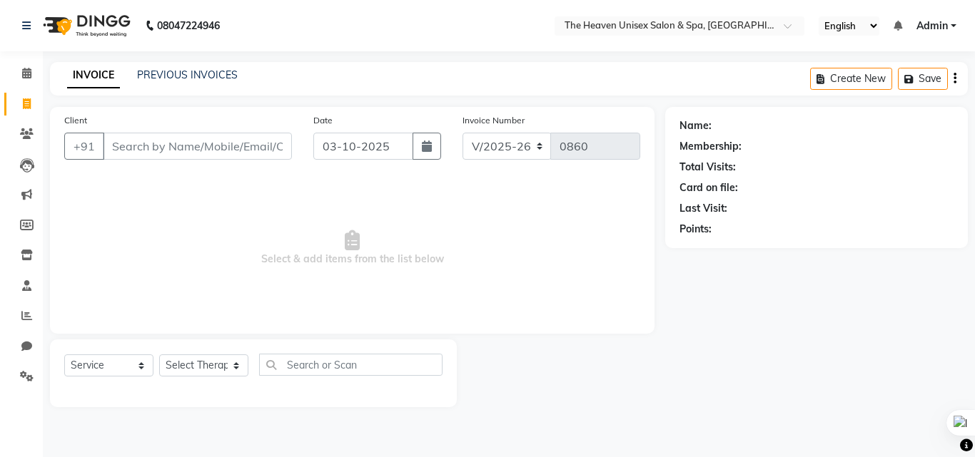
select select "service"
select select "8417"
select select "service"
click at [176, 68] on div "PREVIOUS INVOICES" at bounding box center [187, 75] width 101 height 15
drag, startPoint x: 175, startPoint y: 81, endPoint x: 115, endPoint y: 85, distance: 60.1
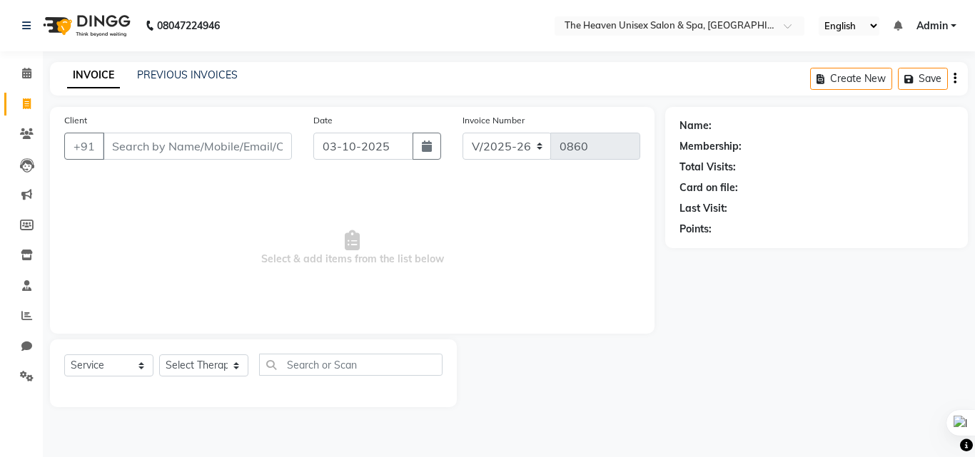
click at [175, 81] on div "PREVIOUS INVOICES" at bounding box center [187, 75] width 101 height 15
click at [146, 76] on link "PREVIOUS INVOICES" at bounding box center [187, 75] width 101 height 13
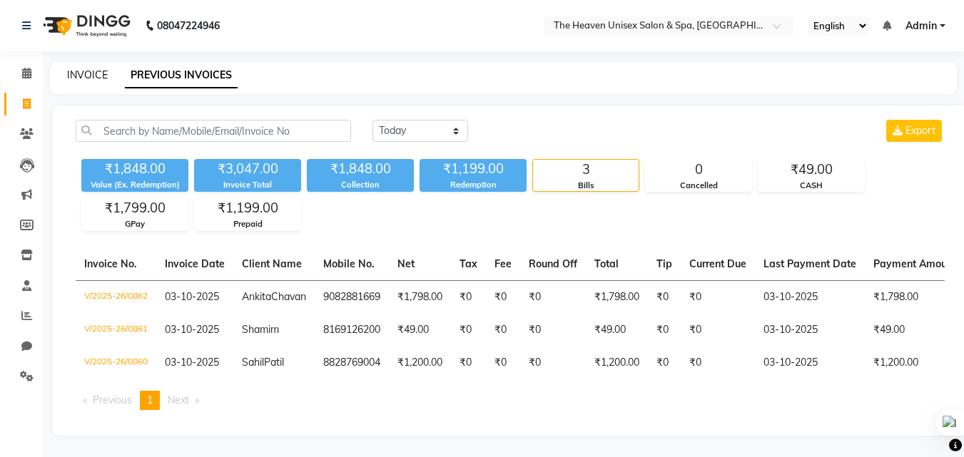
click at [88, 78] on link "INVOICE" at bounding box center [87, 75] width 41 height 13
select select "service"
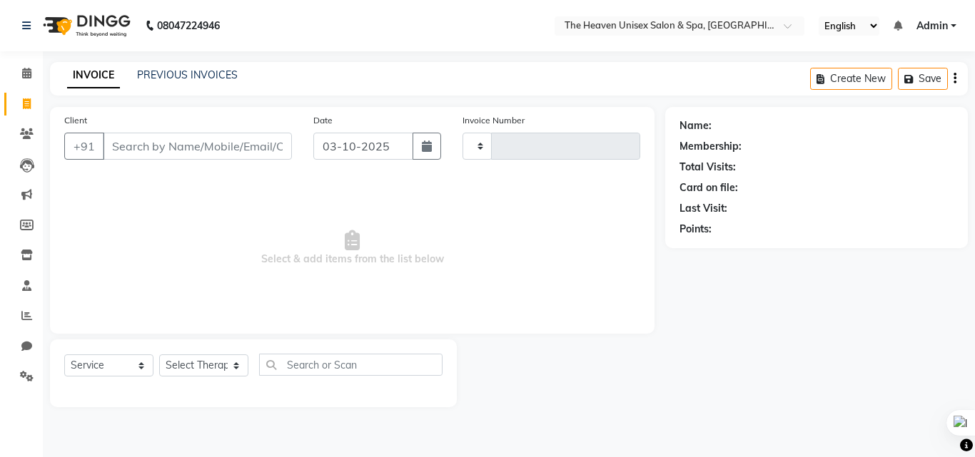
type input "0863"
select select "8417"
